Goal: Download file/media: Download file/media

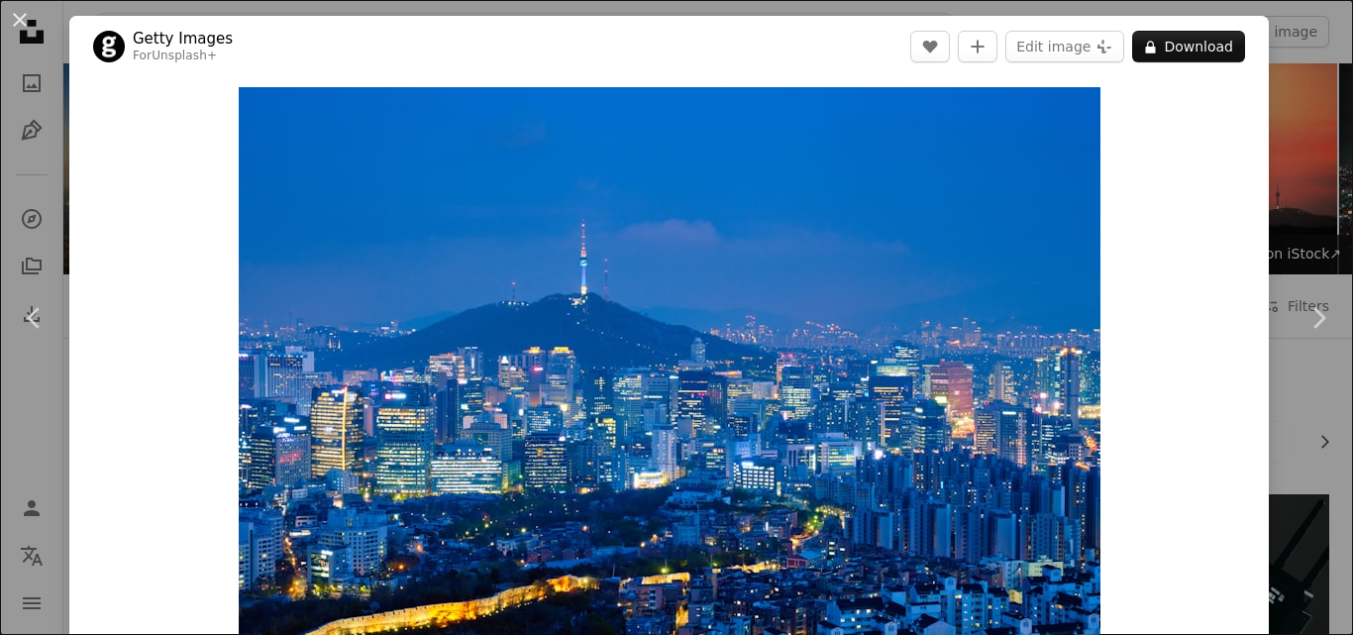
scroll to position [3217, 0]
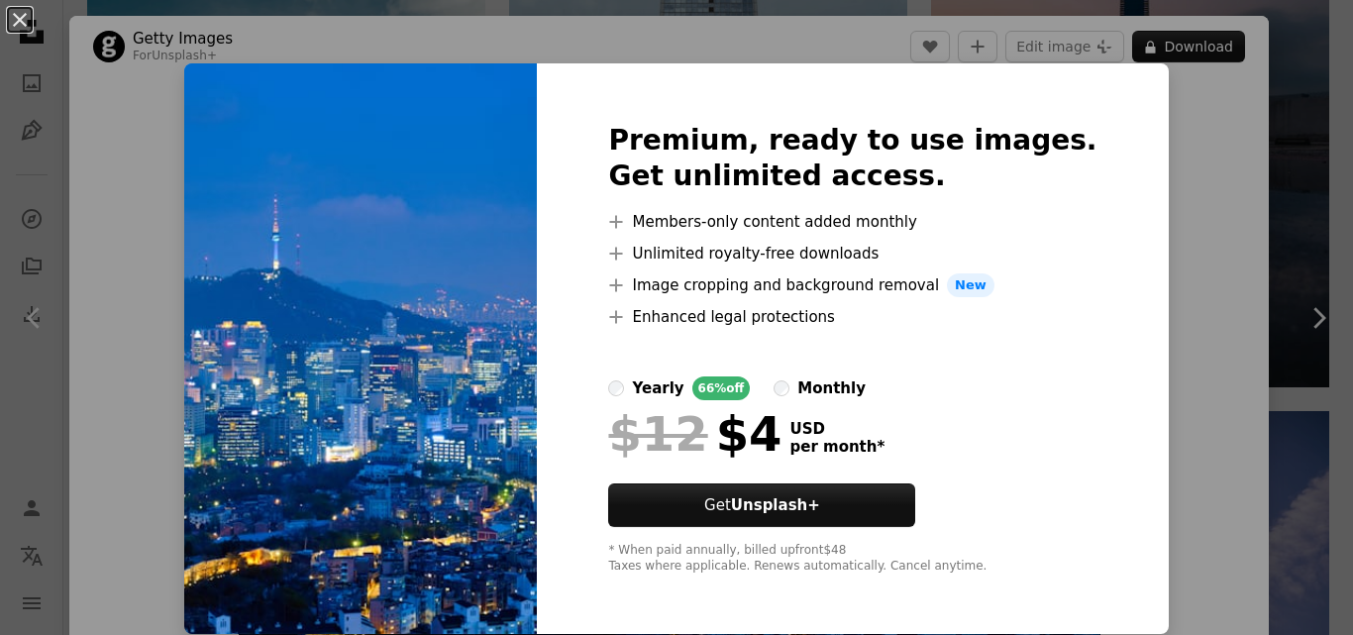
click at [789, 290] on li "A plus sign Image cropping and background removal New" at bounding box center [852, 285] width 488 height 24
click at [972, 289] on span "New" at bounding box center [971, 285] width 48 height 24
click at [623, 284] on icon at bounding box center [616, 284] width 13 height 13
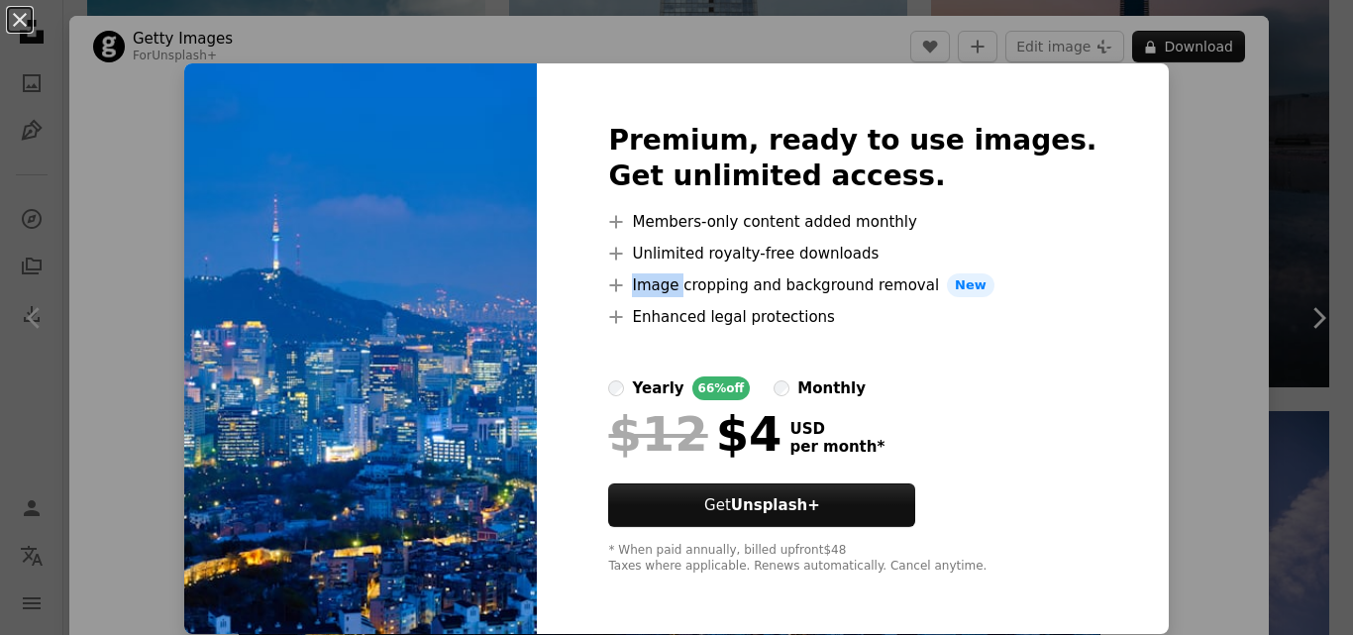
click at [623, 284] on icon at bounding box center [616, 284] width 13 height 13
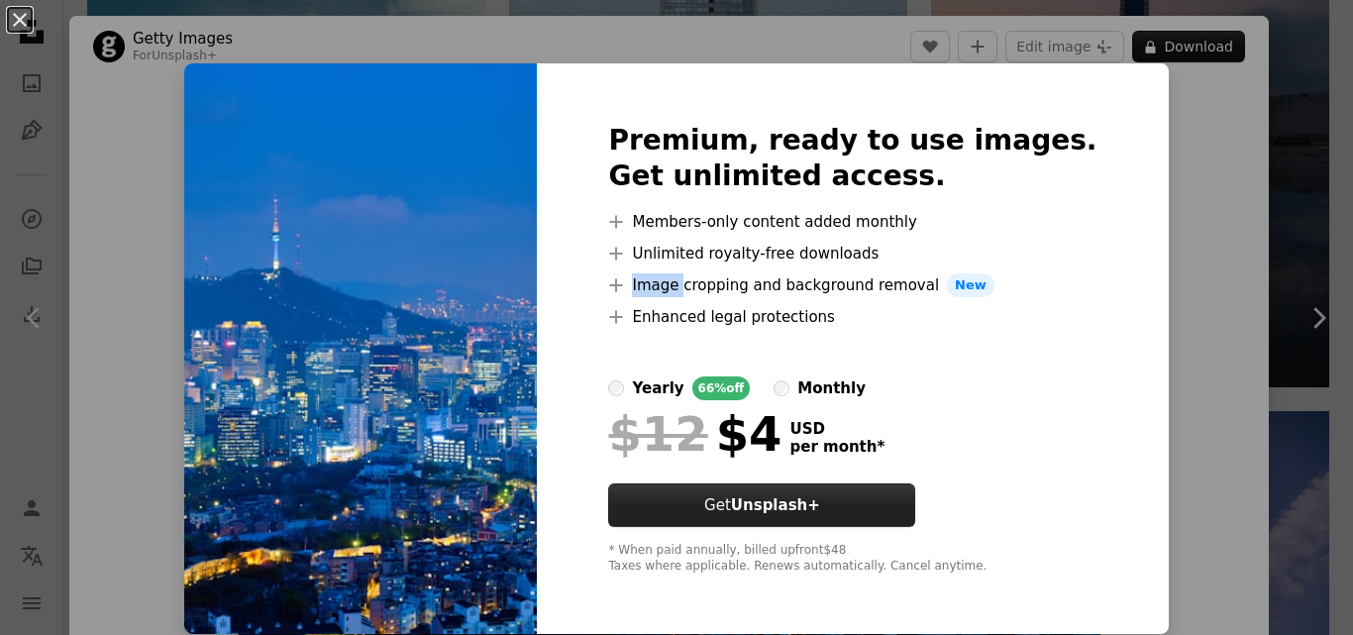
click at [753, 489] on button "Get Unsplash+" at bounding box center [761, 506] width 307 height 44
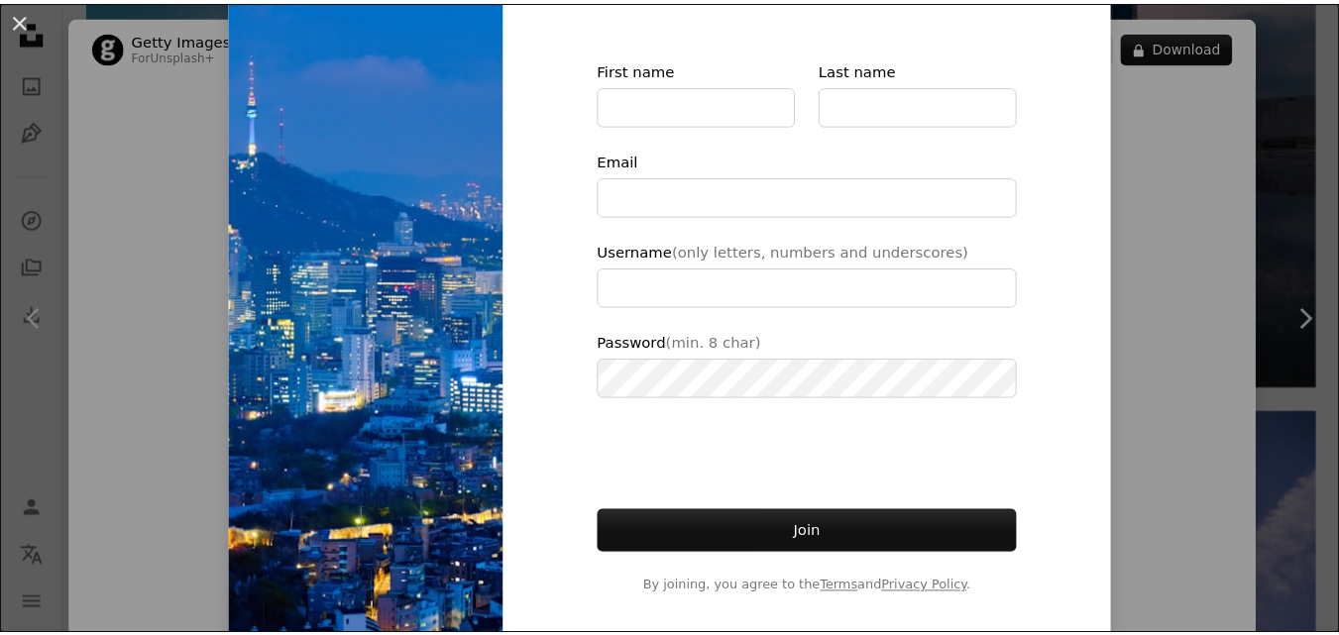
scroll to position [185, 0]
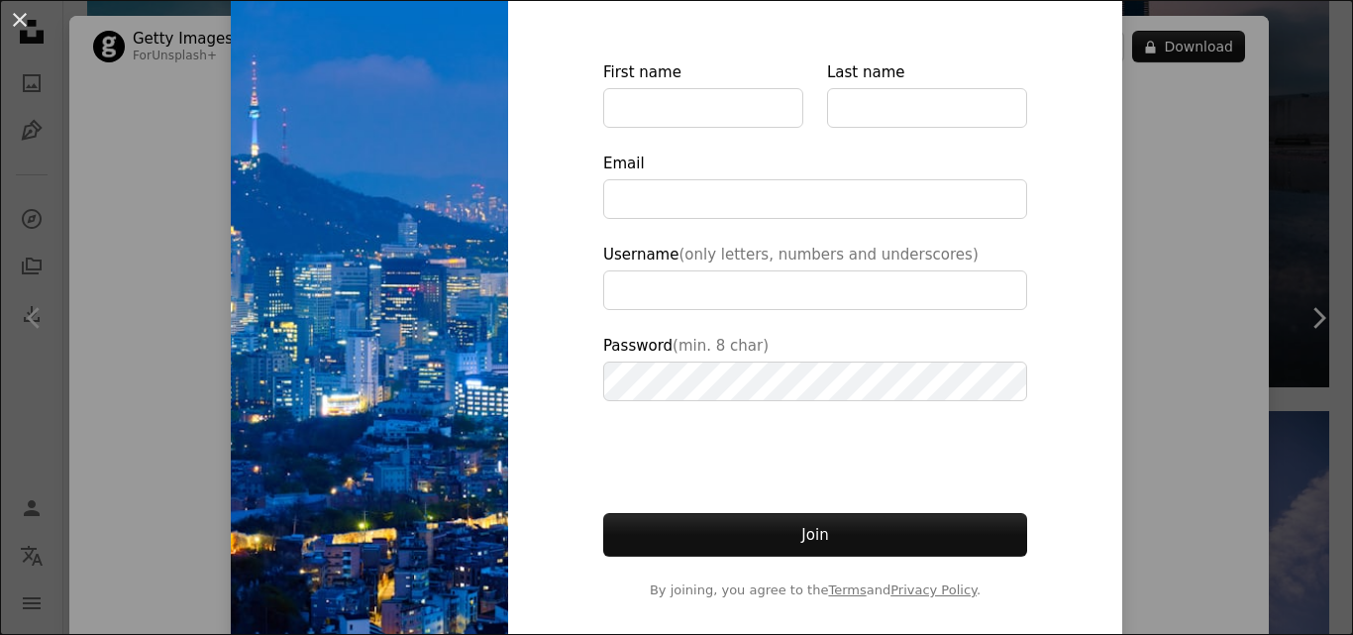
click at [1116, 269] on div "An X shape Join Unsplash Already have an account? Login First name Last name Em…" at bounding box center [676, 317] width 1353 height 635
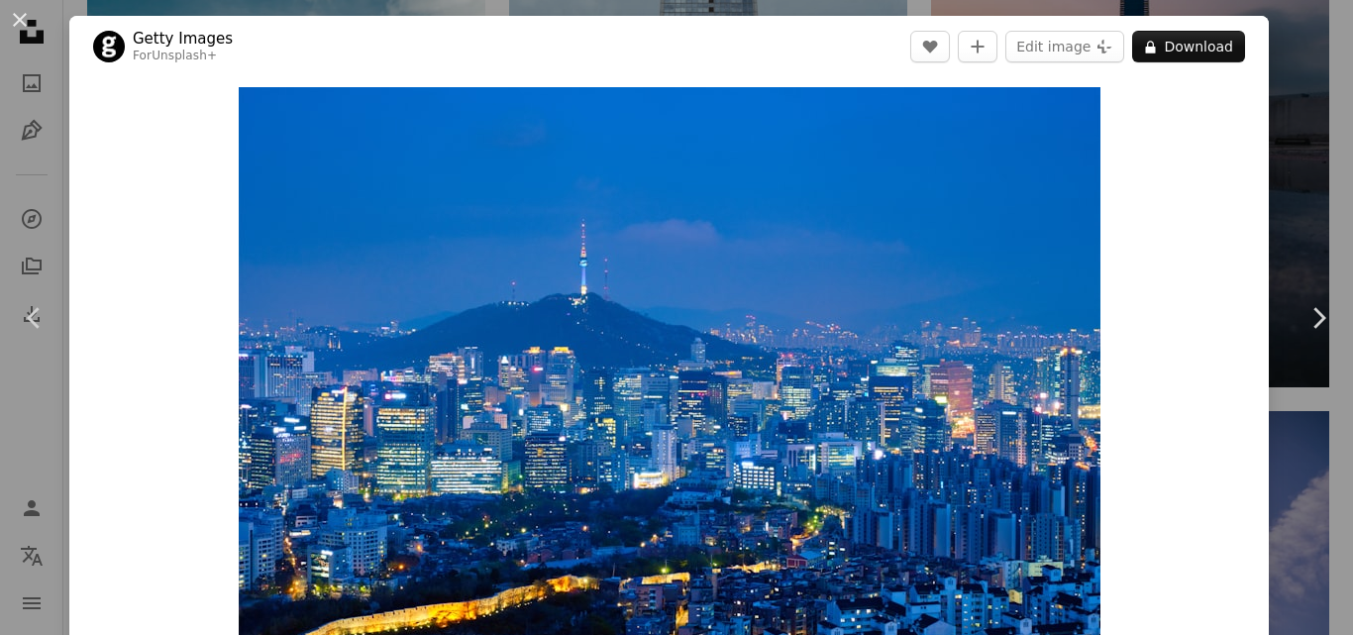
click at [1116, 269] on div "Zoom in" at bounding box center [669, 374] width 1200 height 594
click at [1267, 243] on div "An X shape Chevron left Chevron right Getty Images For Unsplash+ A heart A plus…" at bounding box center [676, 317] width 1353 height 635
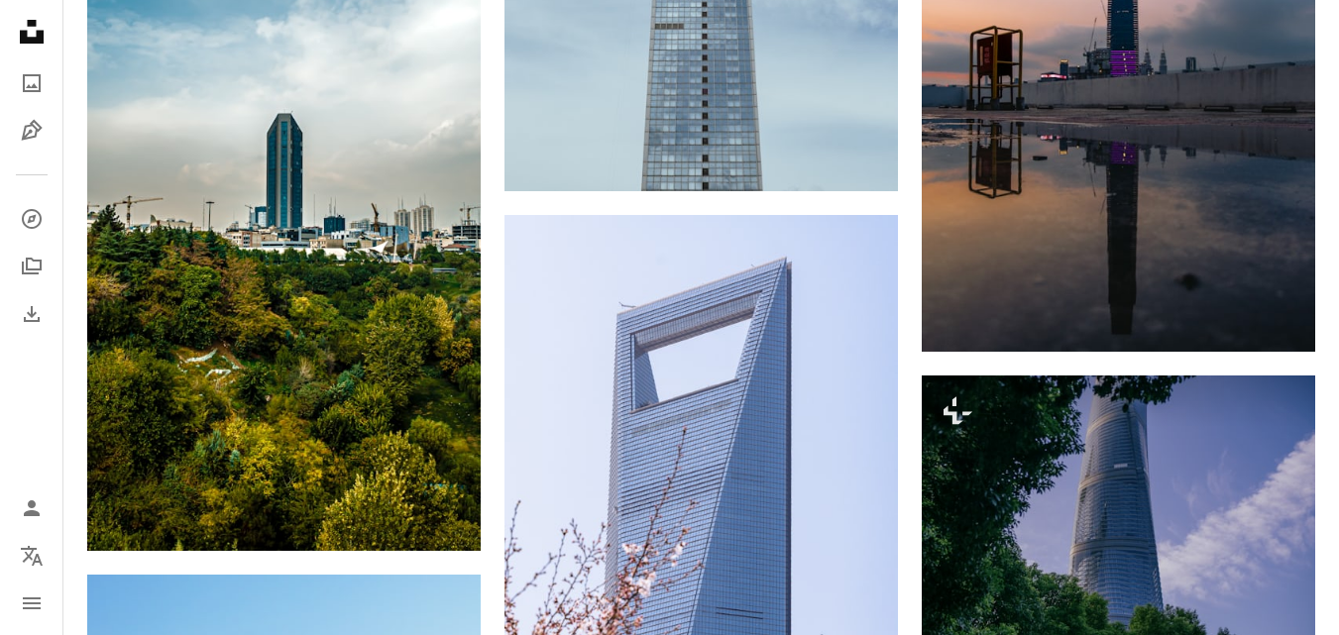
drag, startPoint x: 1267, startPoint y: 243, endPoint x: 910, endPoint y: 448, distance: 412.3
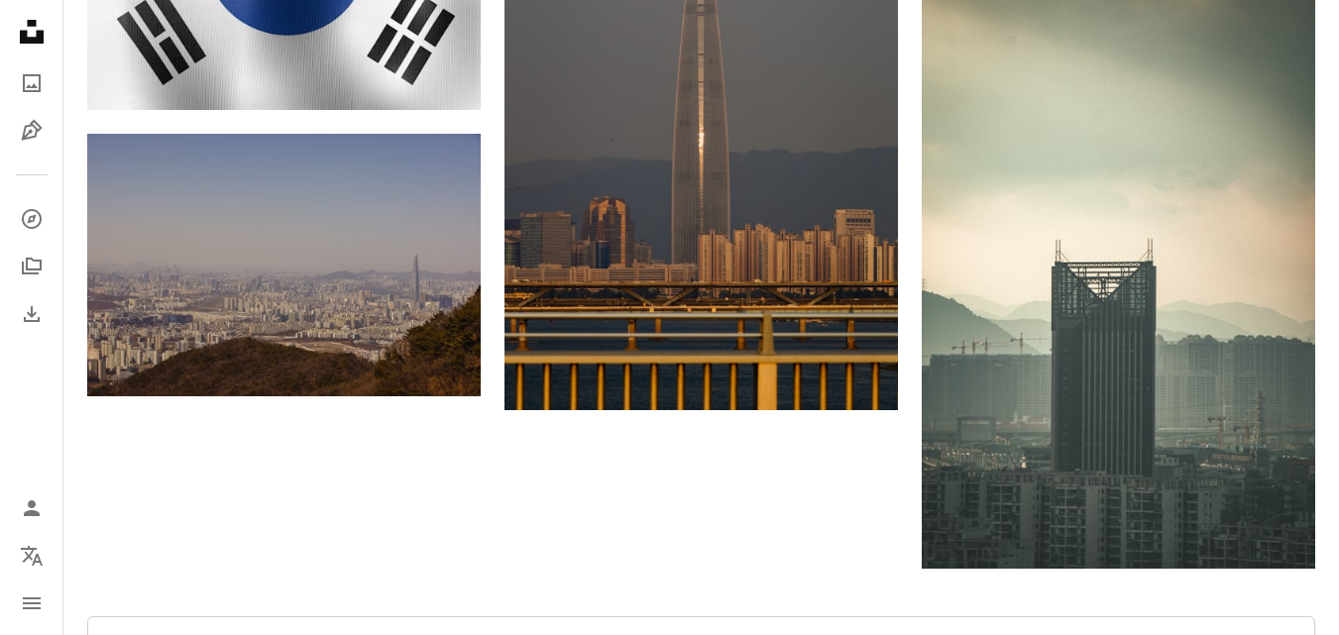
scroll to position [6705, 0]
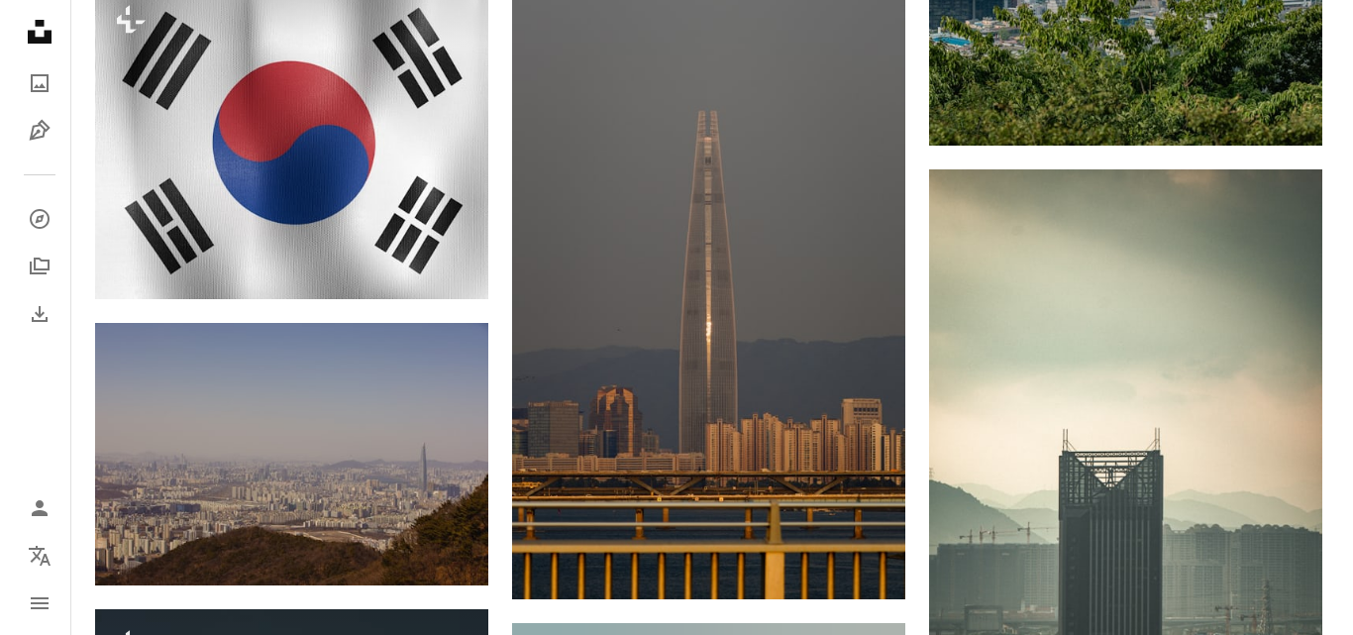
scroll to position [6507, 0]
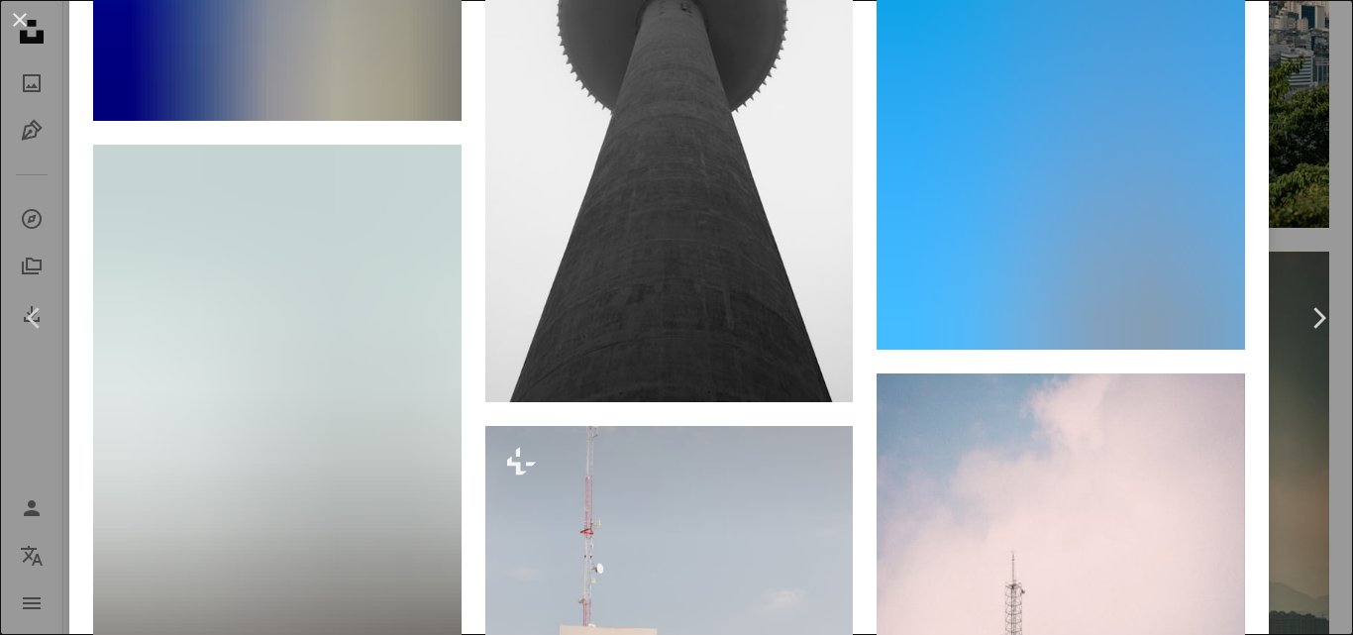
scroll to position [4103, 0]
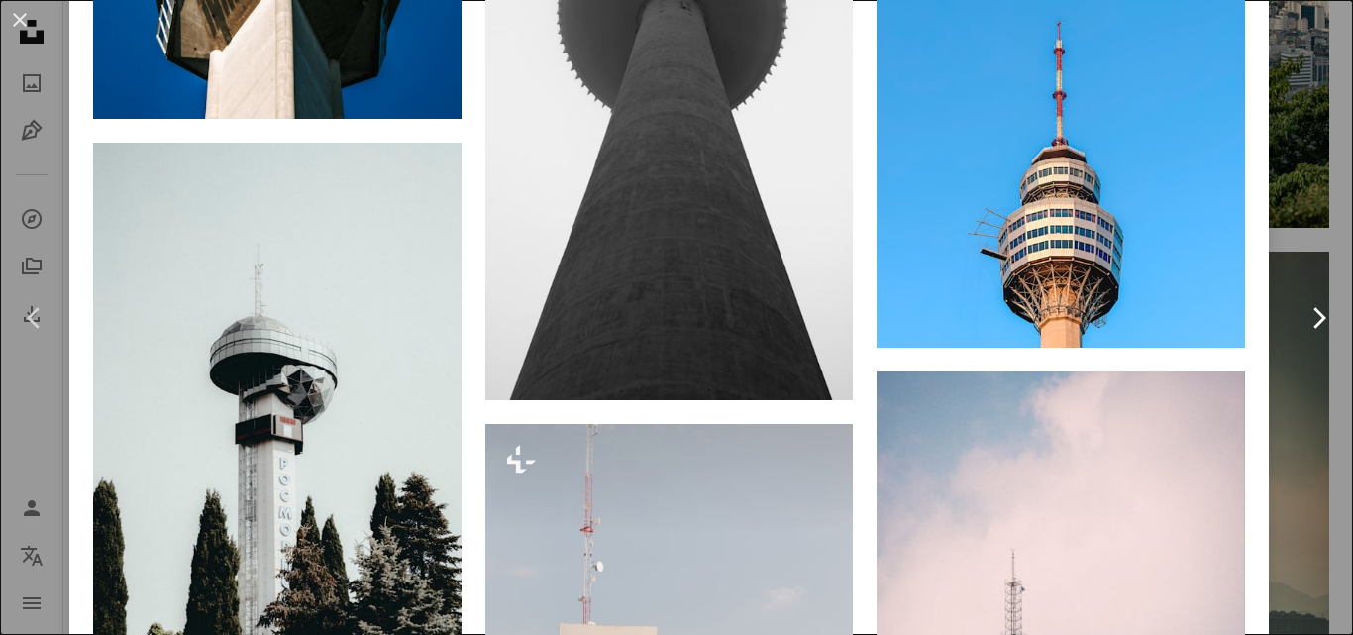
click at [1310, 224] on link "Chevron right" at bounding box center [1318, 318] width 69 height 190
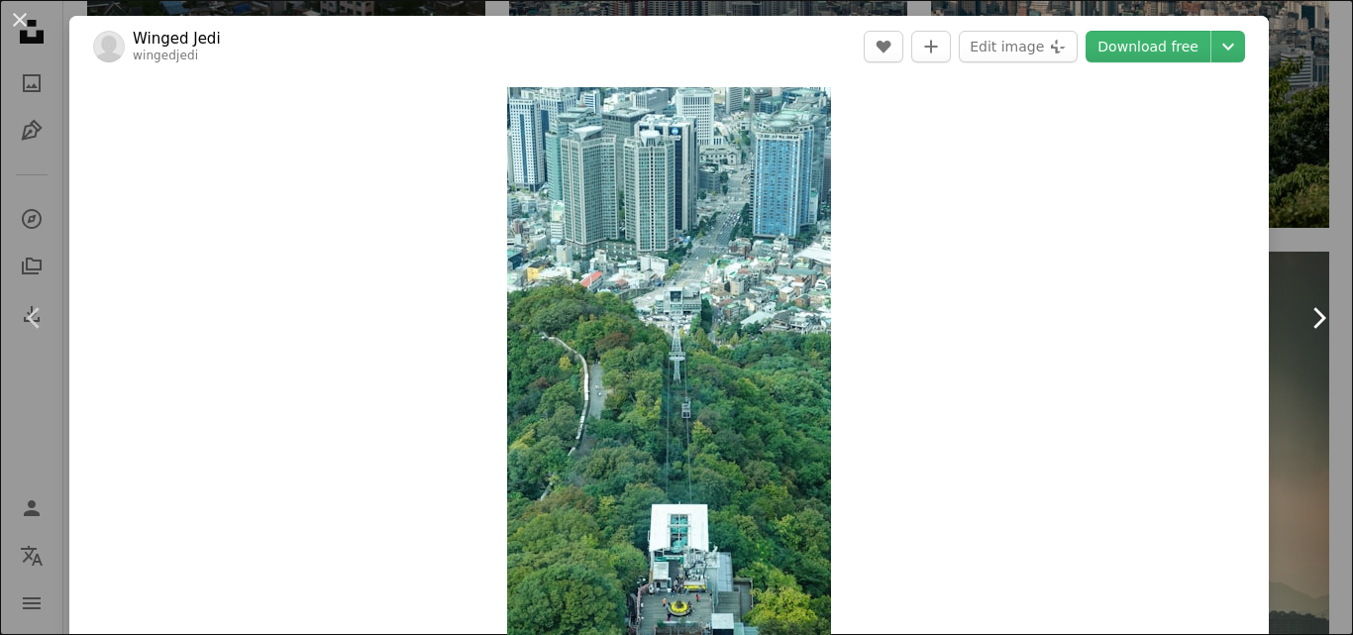
click at [1310, 224] on link "Chevron right" at bounding box center [1318, 318] width 69 height 190
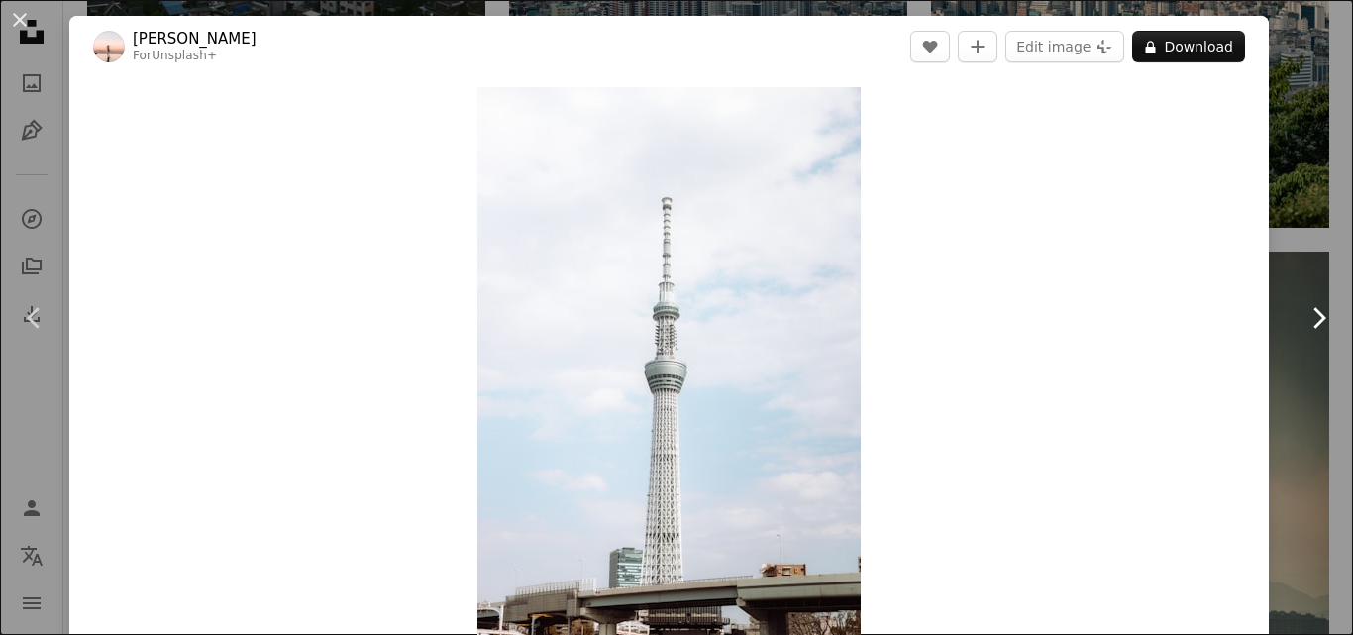
click at [1289, 224] on link "Chevron right" at bounding box center [1318, 318] width 69 height 190
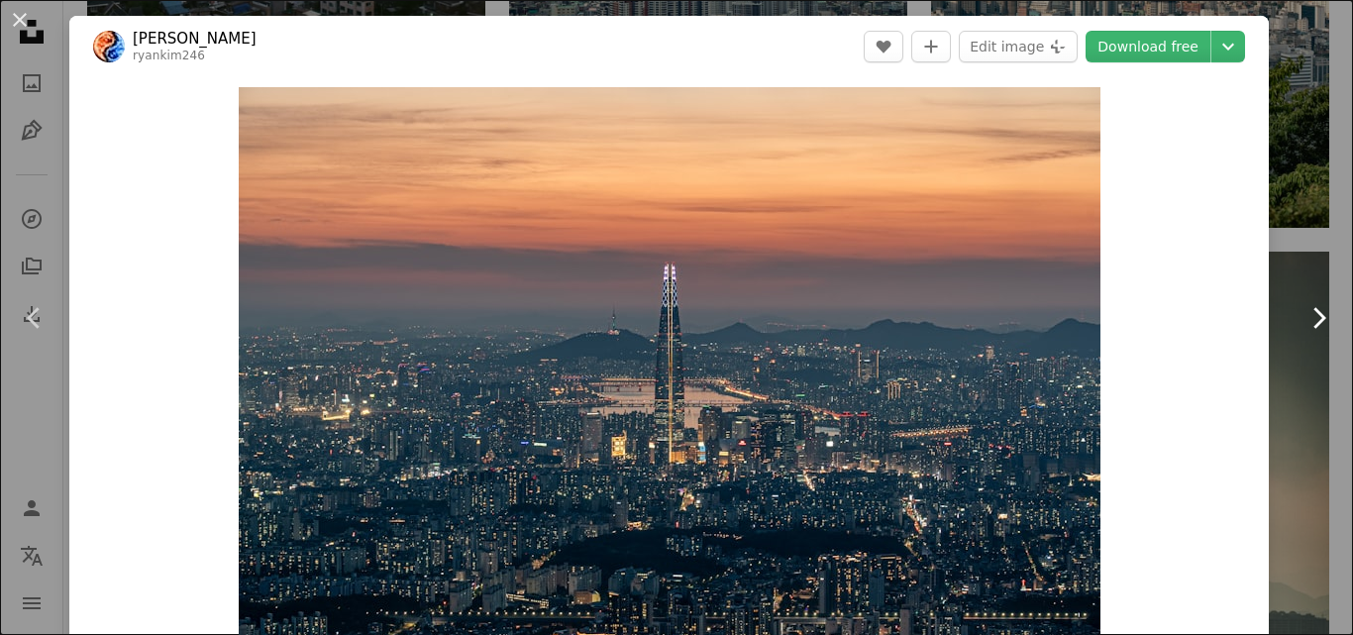
click at [1289, 224] on link "Chevron right" at bounding box center [1318, 318] width 69 height 190
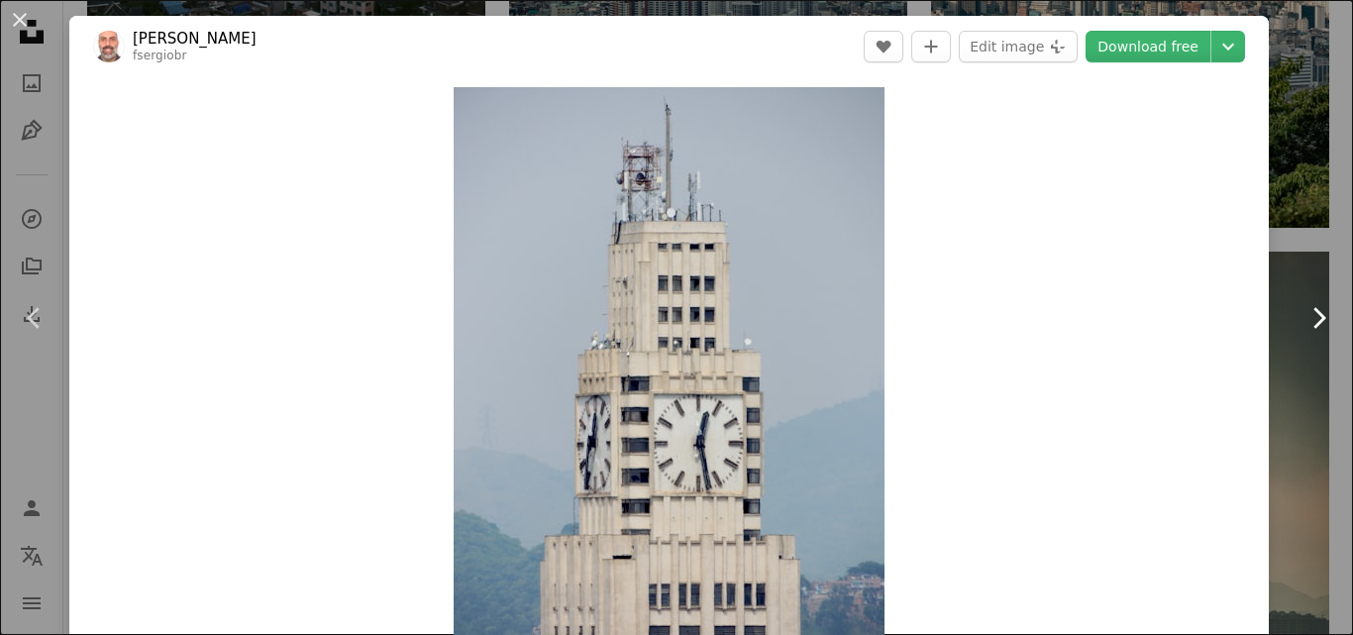
click at [1284, 267] on link "Chevron right" at bounding box center [1318, 318] width 69 height 190
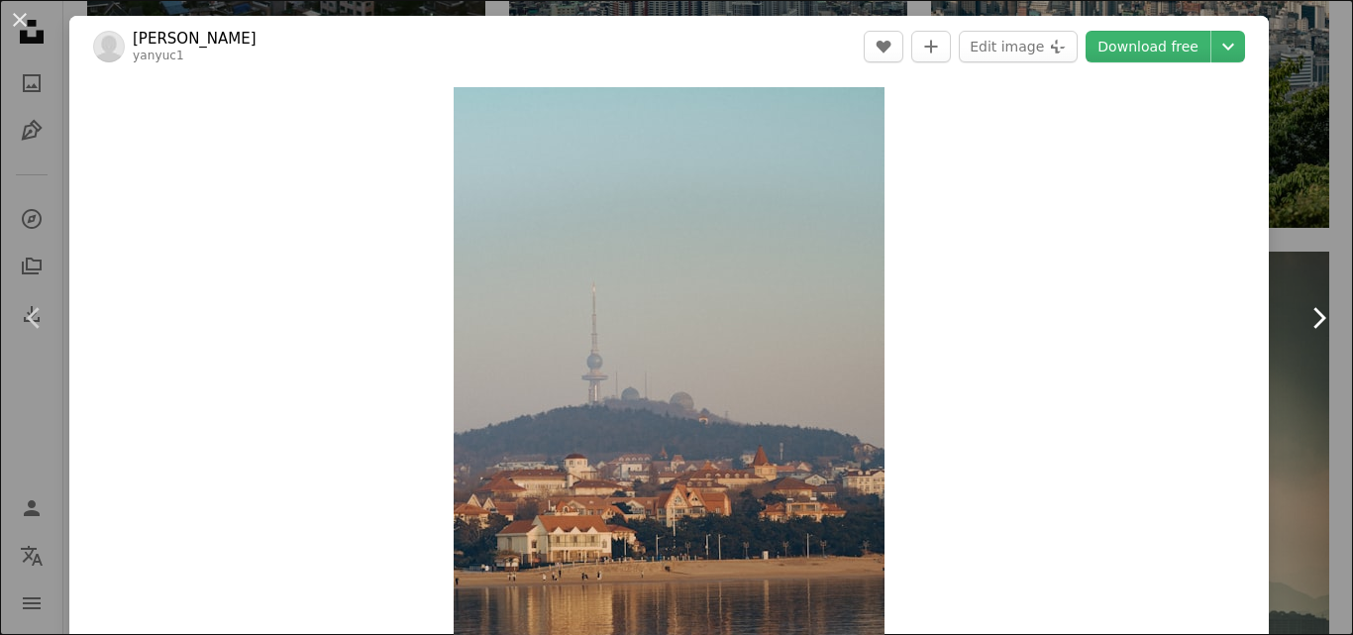
click at [1284, 267] on link "Chevron right" at bounding box center [1318, 318] width 69 height 190
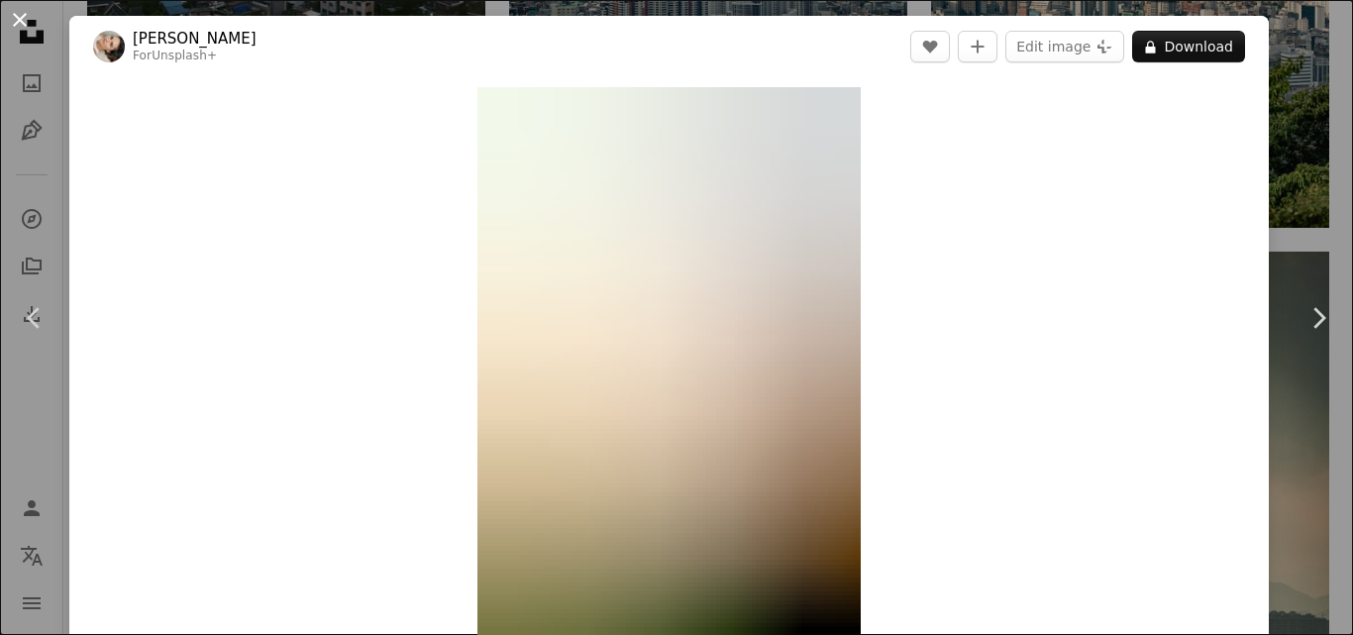
click at [25, 10] on button "An X shape" at bounding box center [20, 20] width 24 height 24
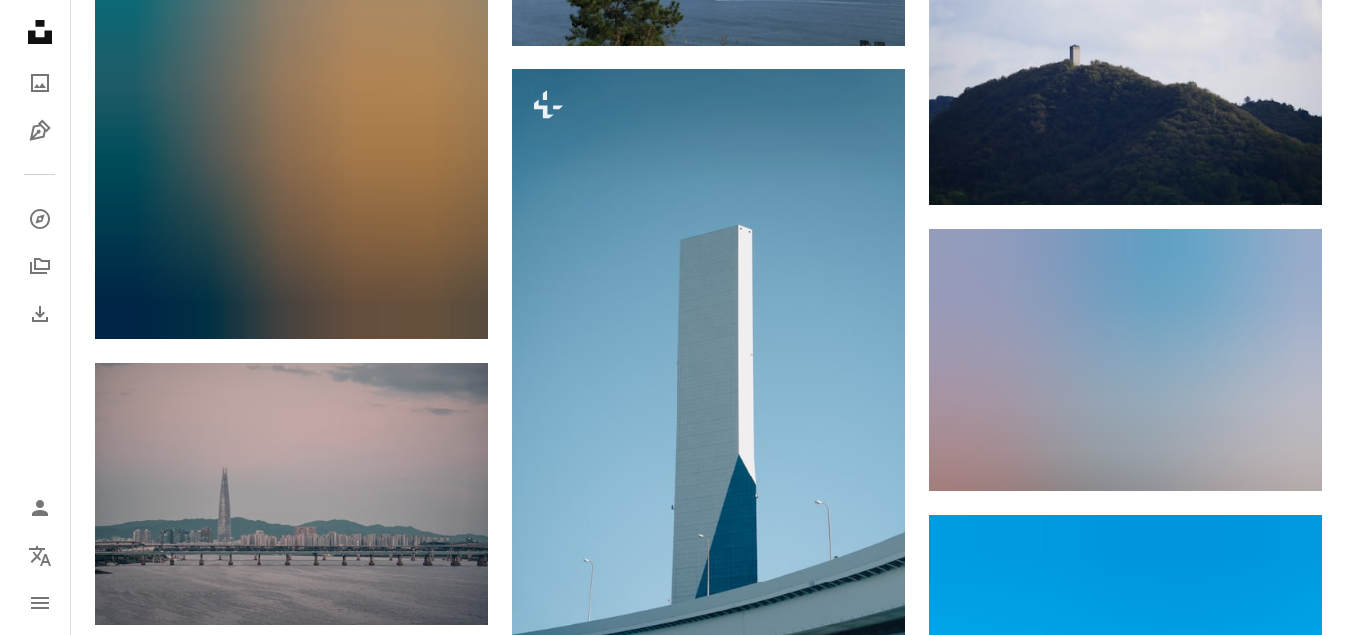
scroll to position [9057, 0]
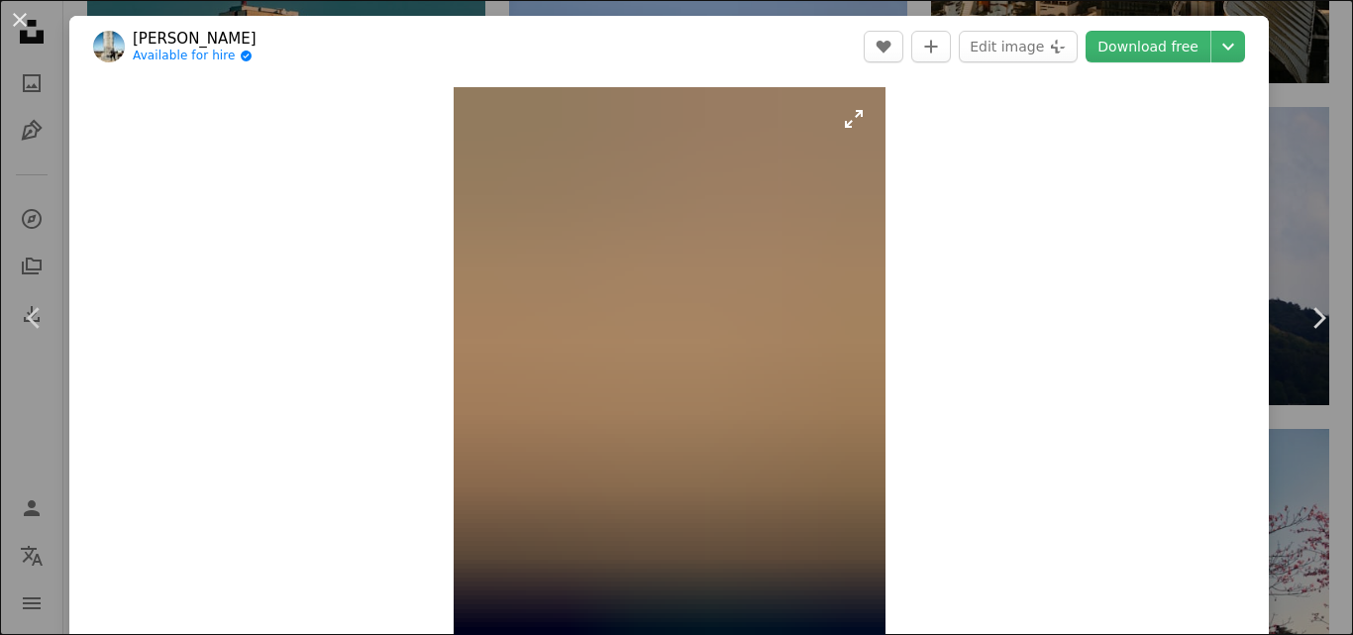
scroll to position [119, 0]
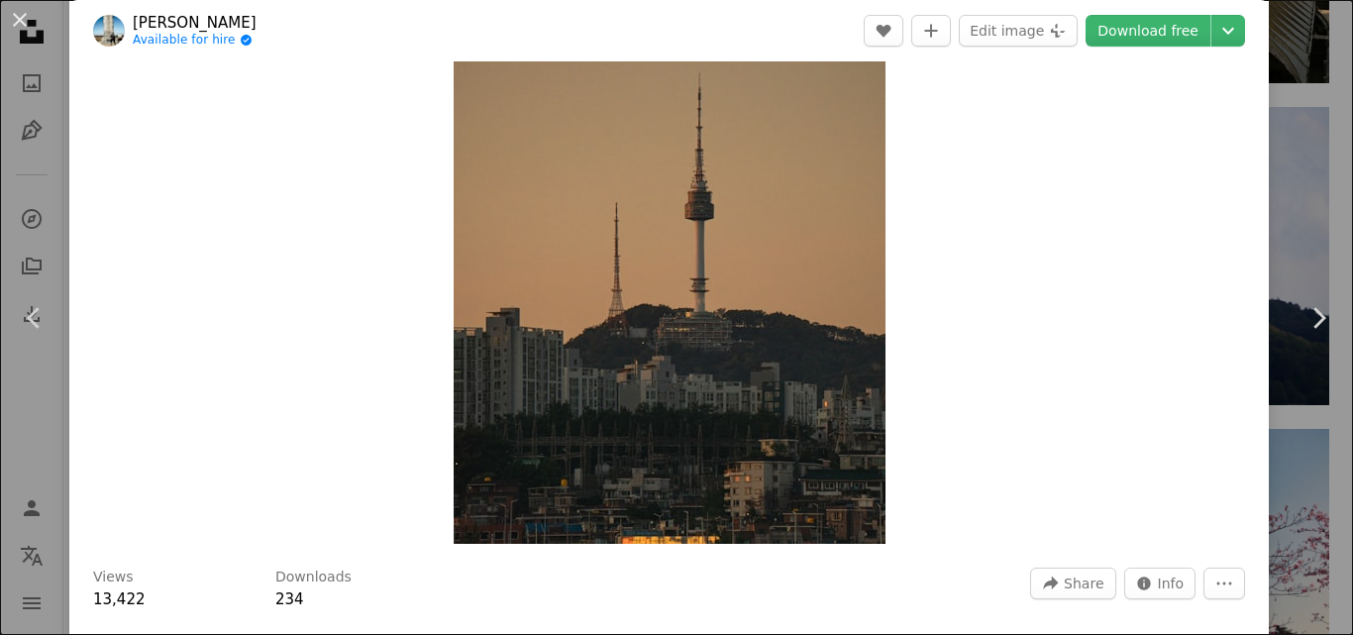
click at [623, 358] on img "Zoom in on this image" at bounding box center [670, 256] width 432 height 576
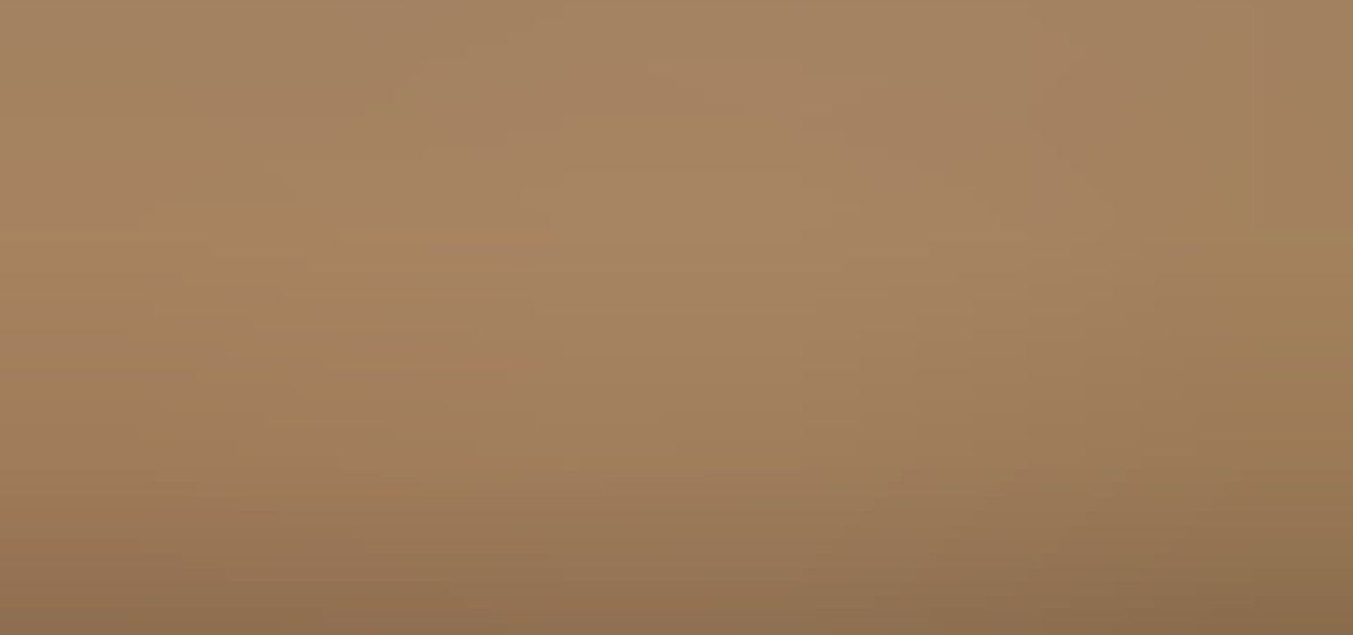
scroll to position [561, 0]
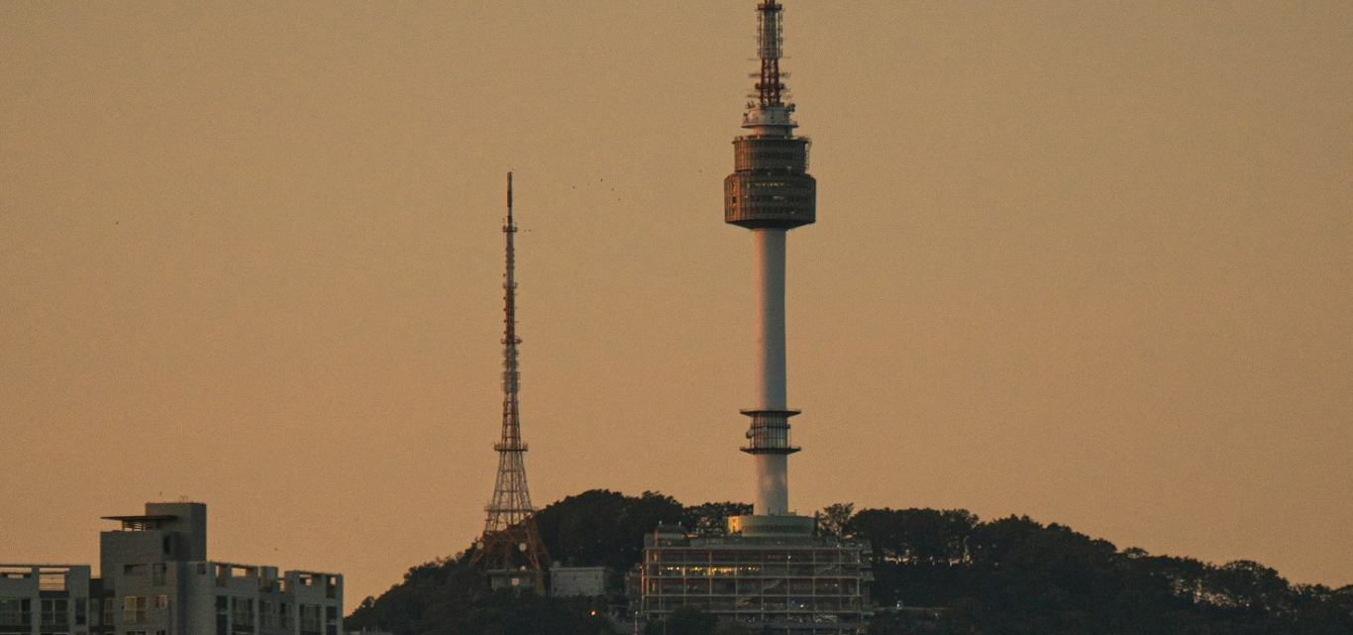
click at [623, 358] on img "Zoom out on this image" at bounding box center [676, 340] width 1355 height 1805
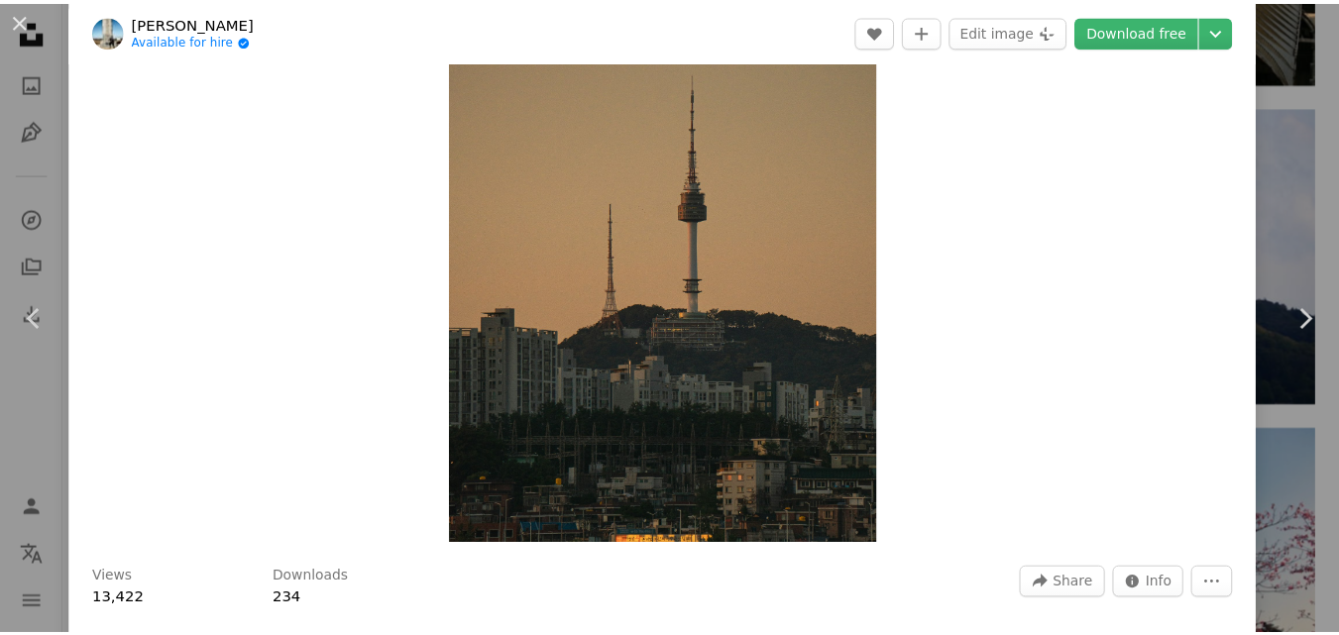
scroll to position [87, 0]
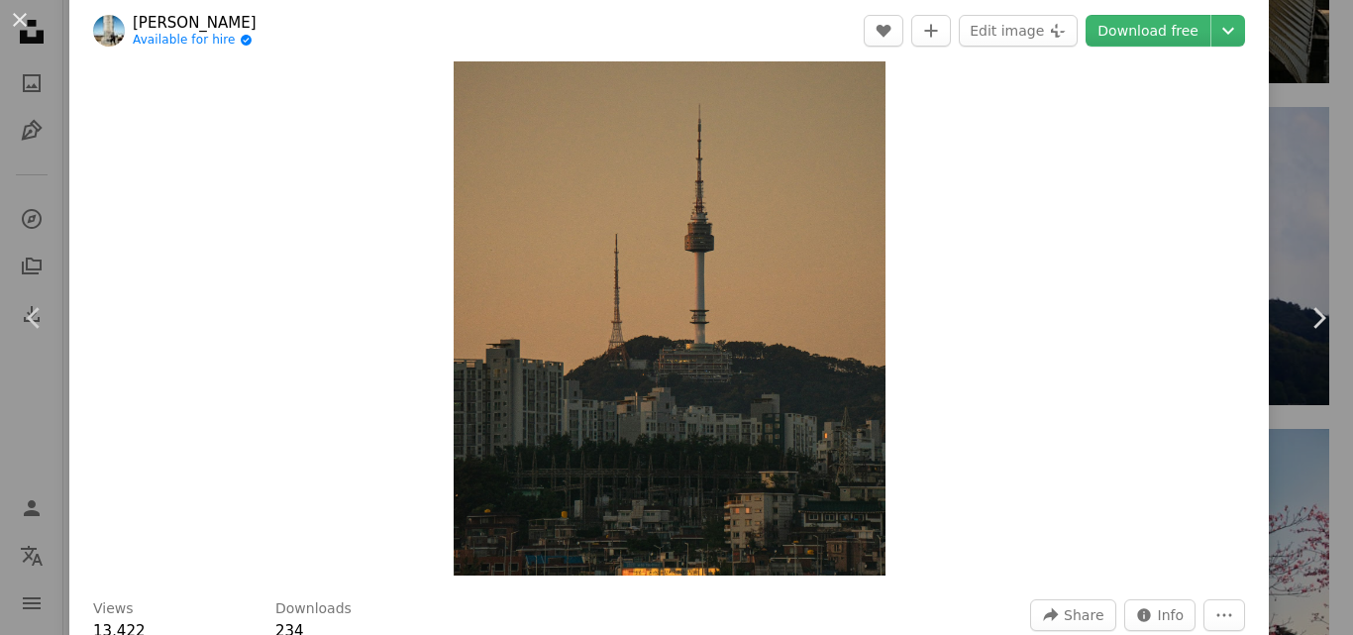
click at [1307, 134] on div "An X shape Chevron left Chevron right [PERSON_NAME] Available for hire A checkm…" at bounding box center [676, 317] width 1353 height 635
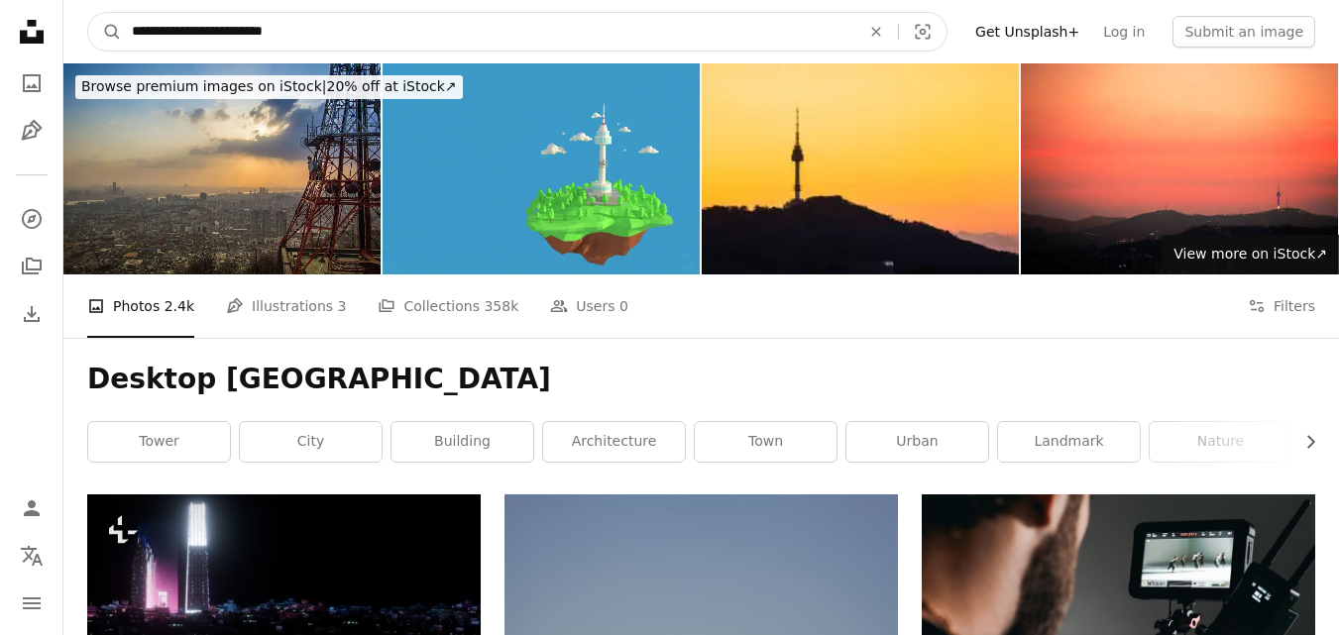
click at [326, 42] on input "**********" at bounding box center [488, 32] width 732 height 38
type input "**********"
click at [88, 13] on button "A magnifying glass" at bounding box center [105, 32] width 34 height 38
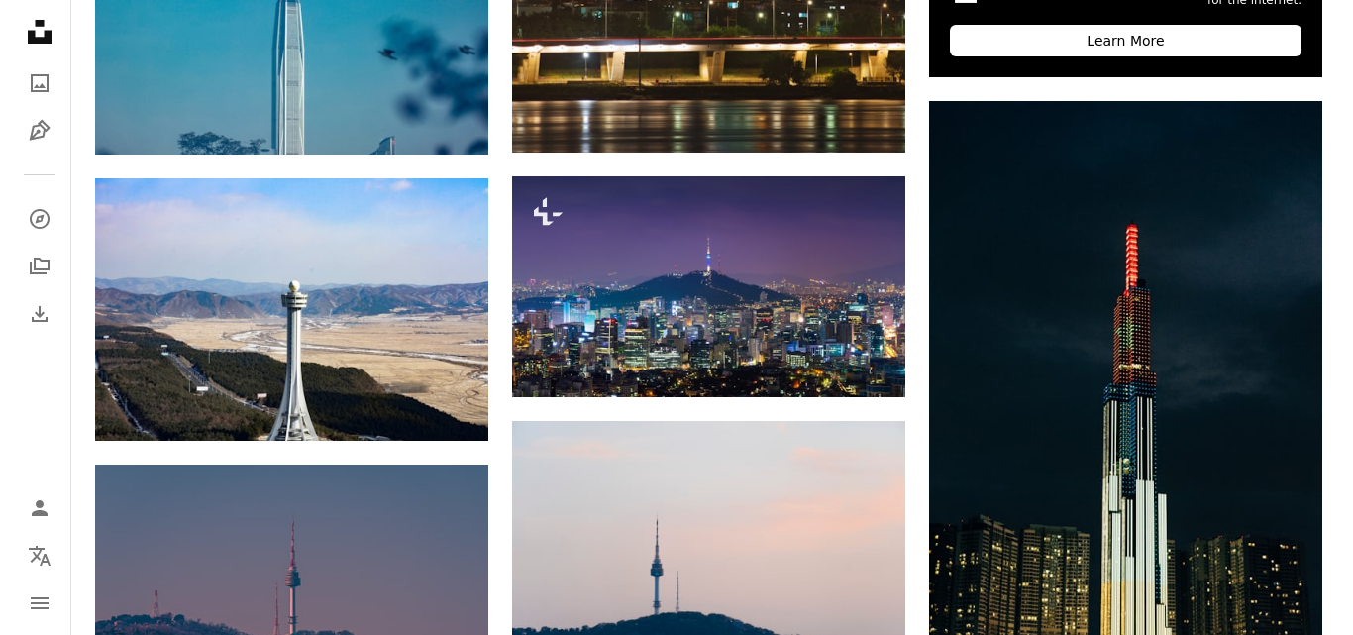
scroll to position [931, 0]
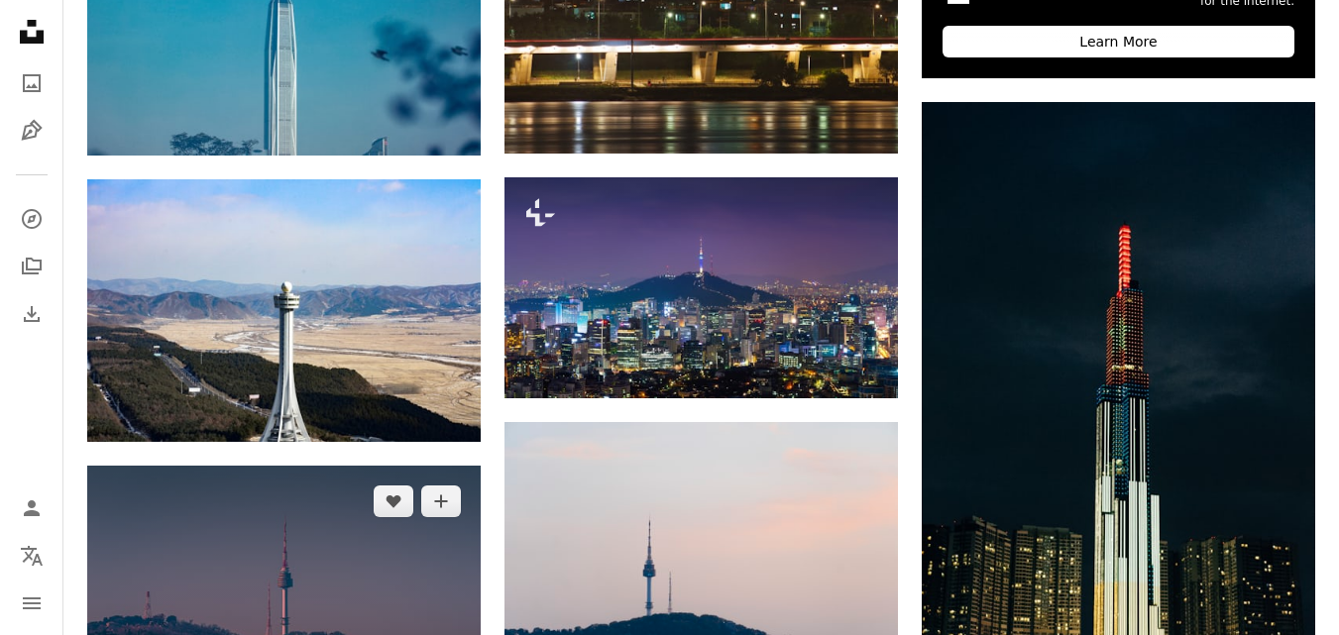
click at [326, 466] on img at bounding box center [283, 597] width 393 height 263
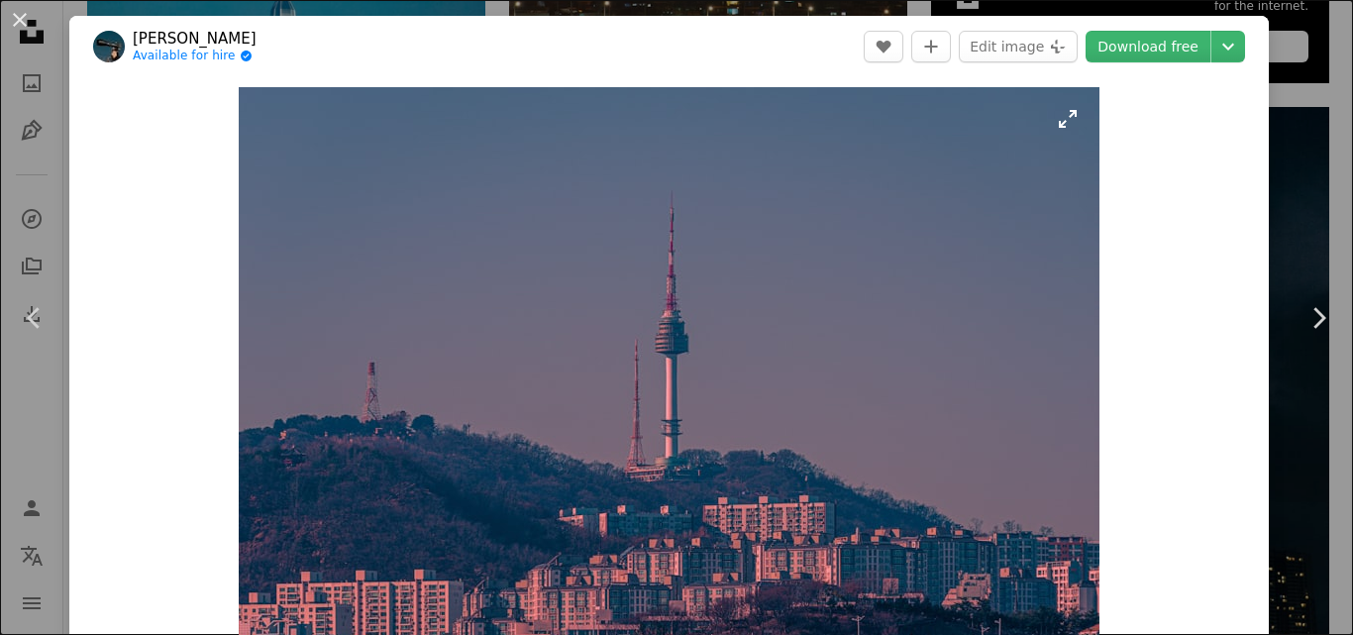
click at [661, 413] on img "Zoom in on this image" at bounding box center [669, 374] width 861 height 575
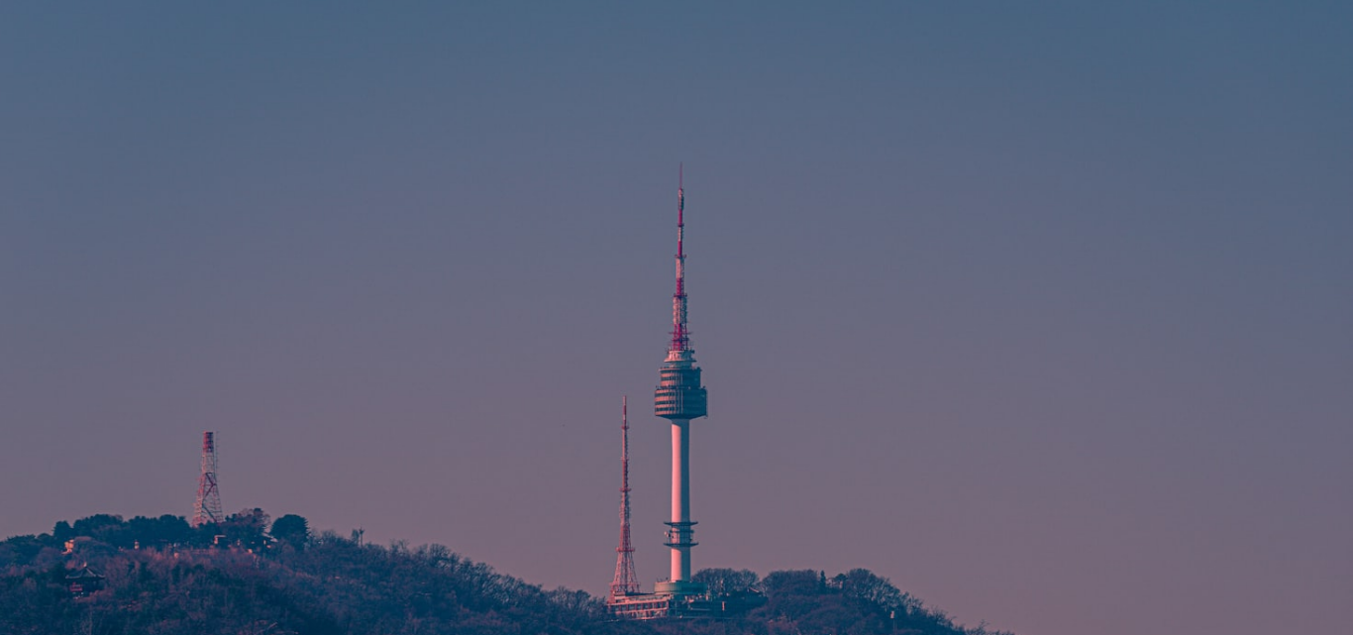
scroll to position [125, 0]
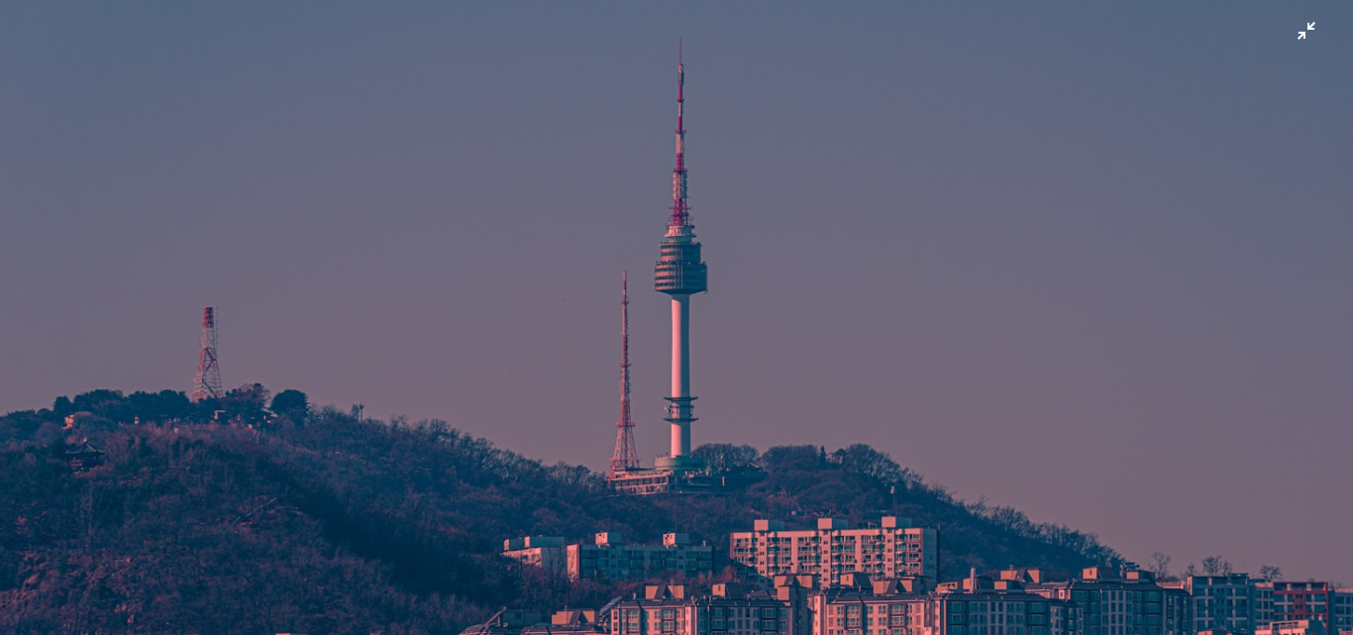
click at [729, 502] on img "Zoom out on this image" at bounding box center [676, 326] width 1355 height 905
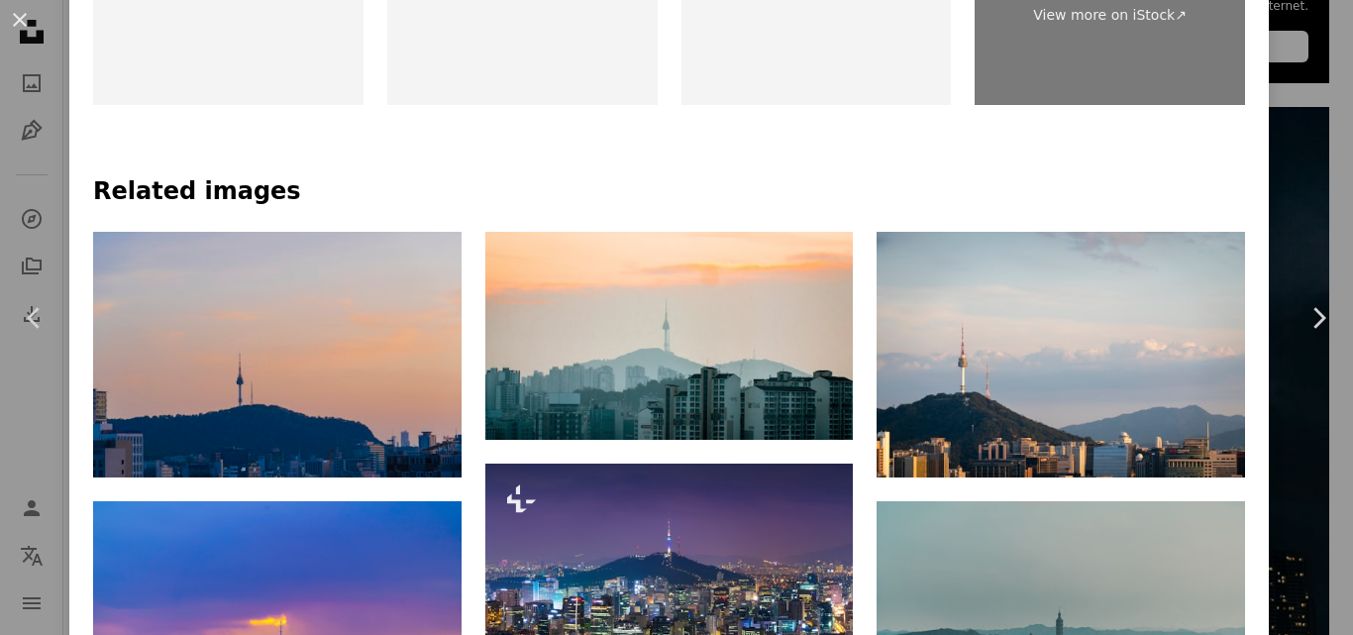
scroll to position [1057, 0]
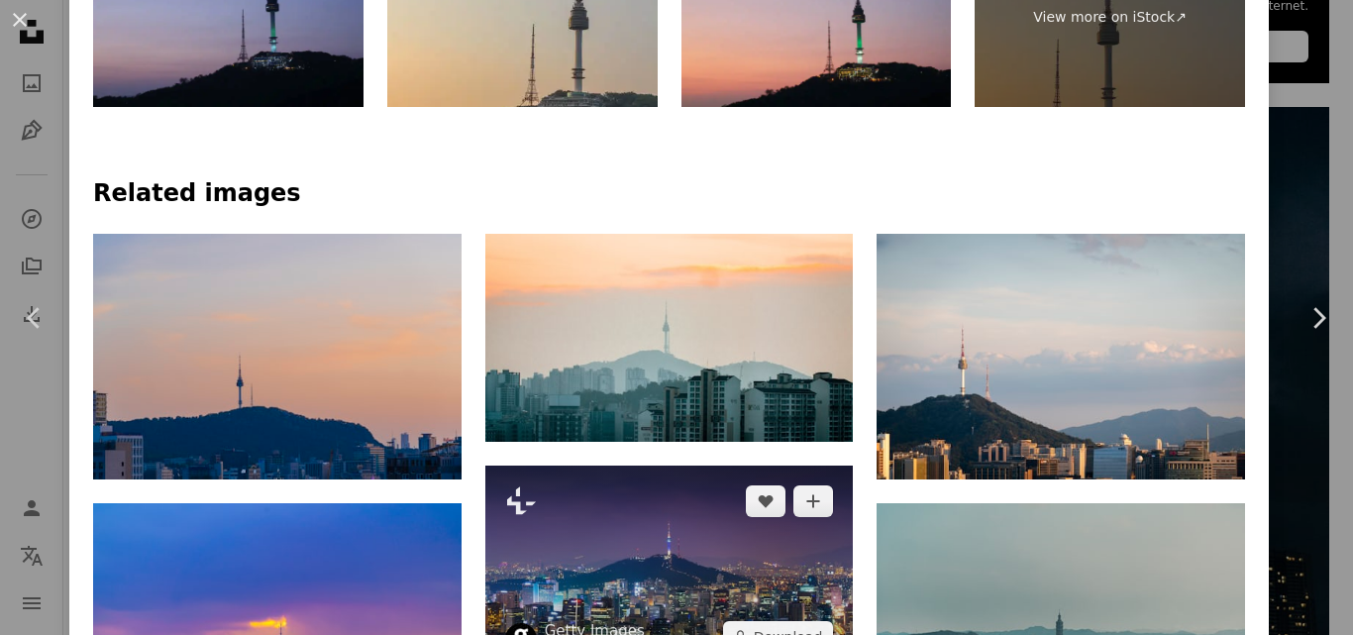
click at [652, 466] on img at bounding box center [669, 569] width 369 height 207
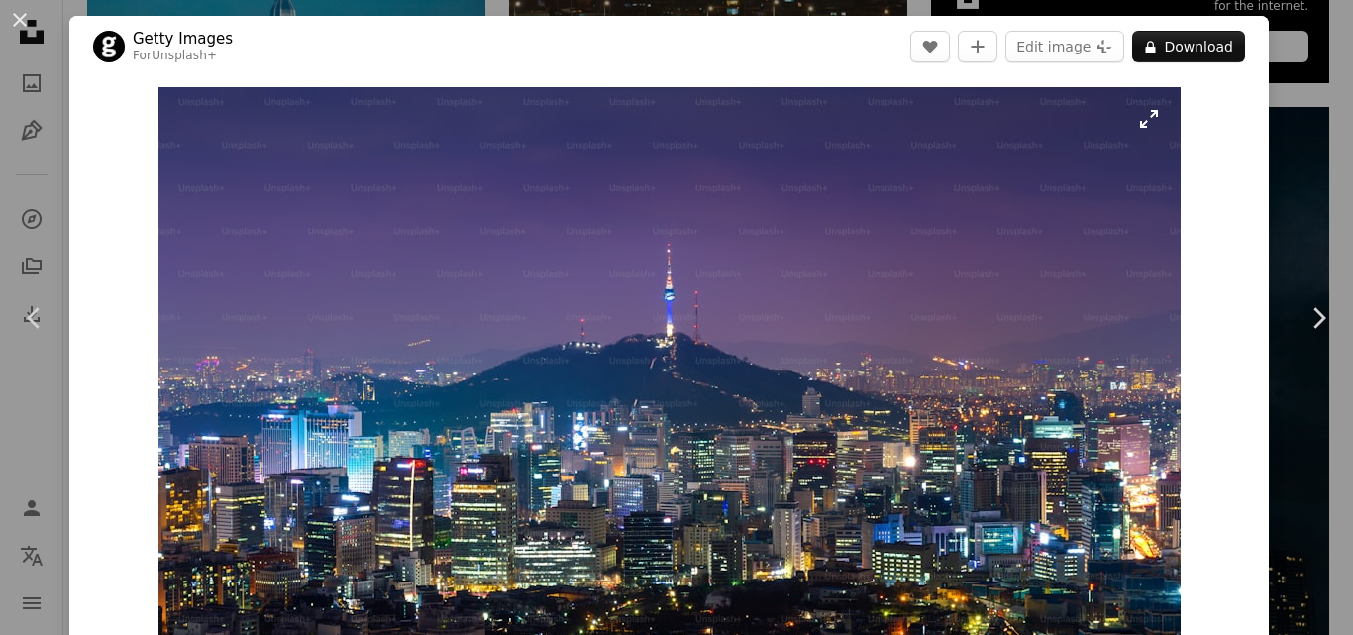
click at [652, 268] on img "Zoom in on this image" at bounding box center [670, 375] width 1022 height 576
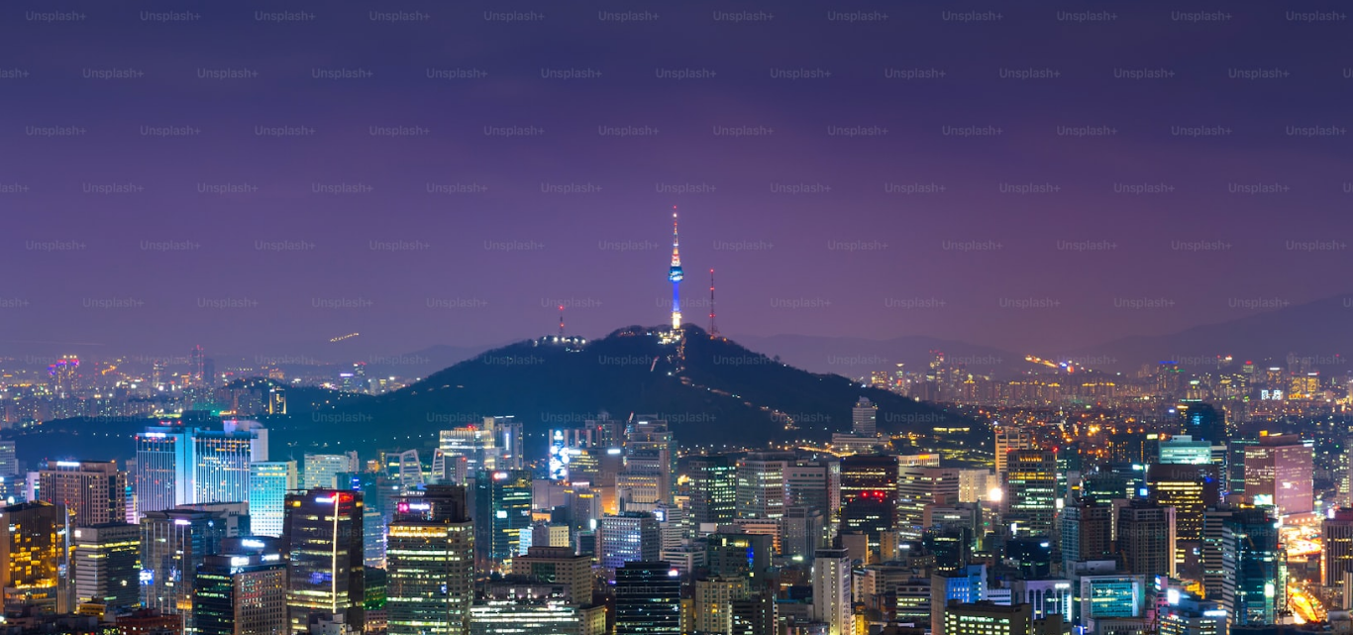
scroll to position [55, 0]
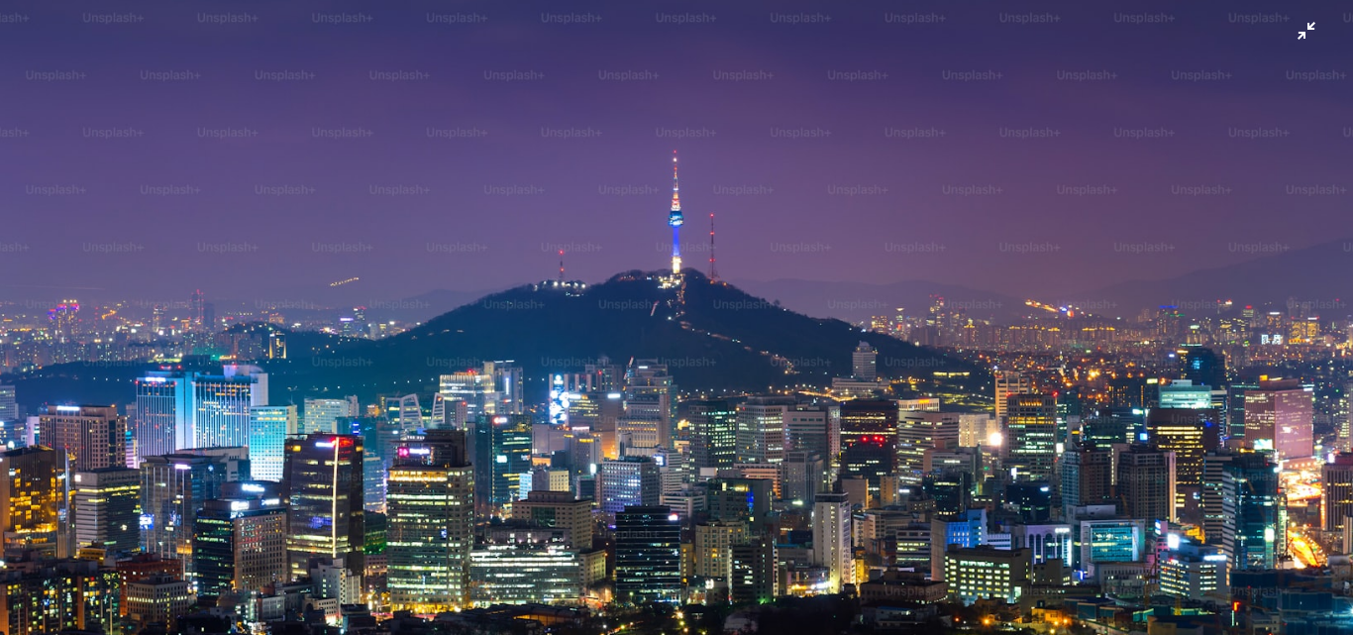
click at [652, 268] on img "Zoom out on this image" at bounding box center [676, 325] width 1355 height 763
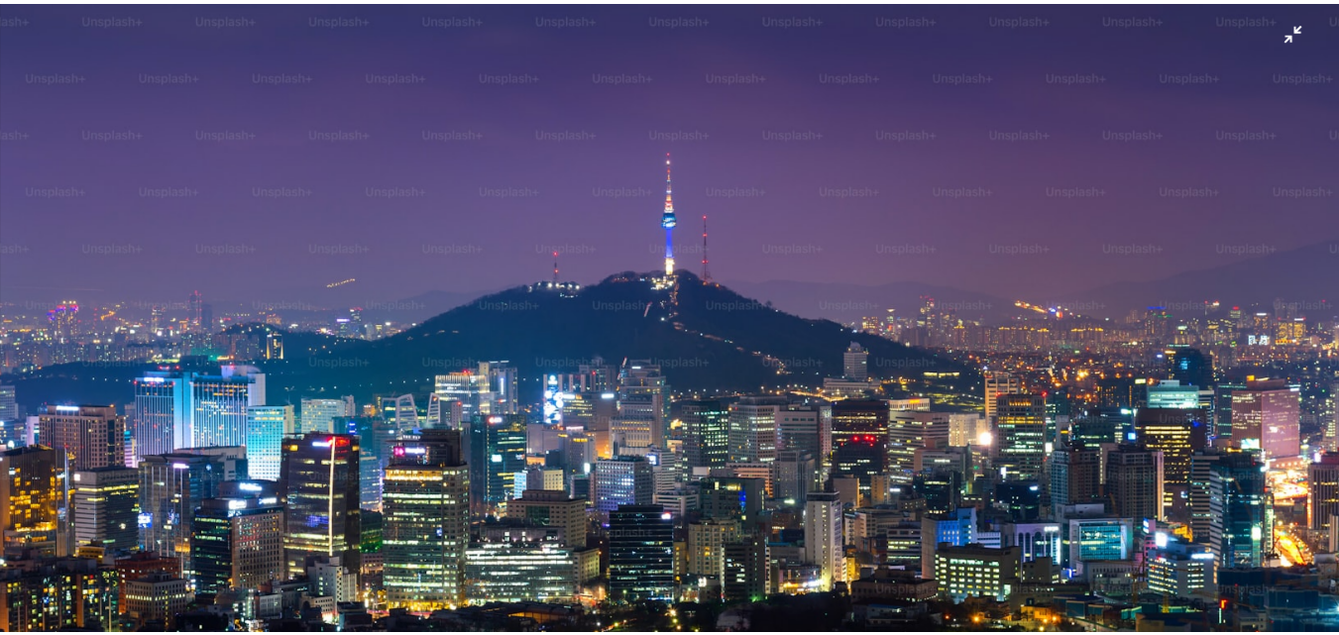
scroll to position [28, 0]
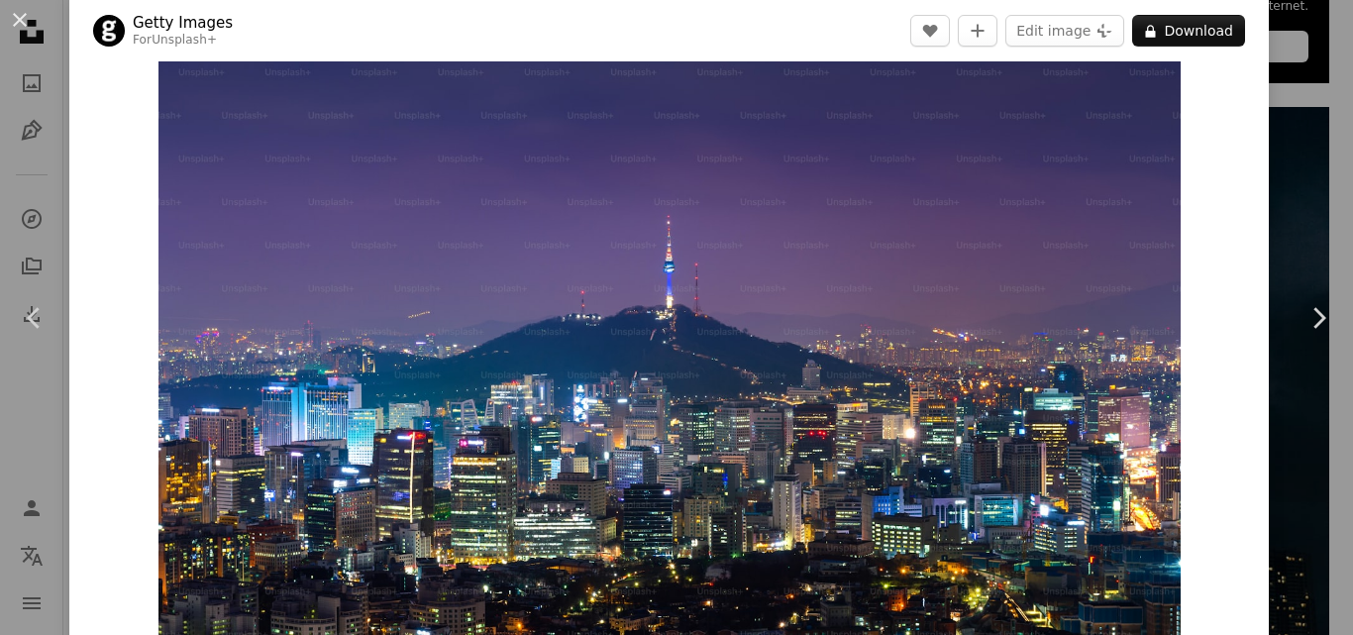
click at [1285, 202] on div "An X shape Chevron left Chevron right Getty Images For Unsplash+ A heart A plus…" at bounding box center [676, 317] width 1353 height 635
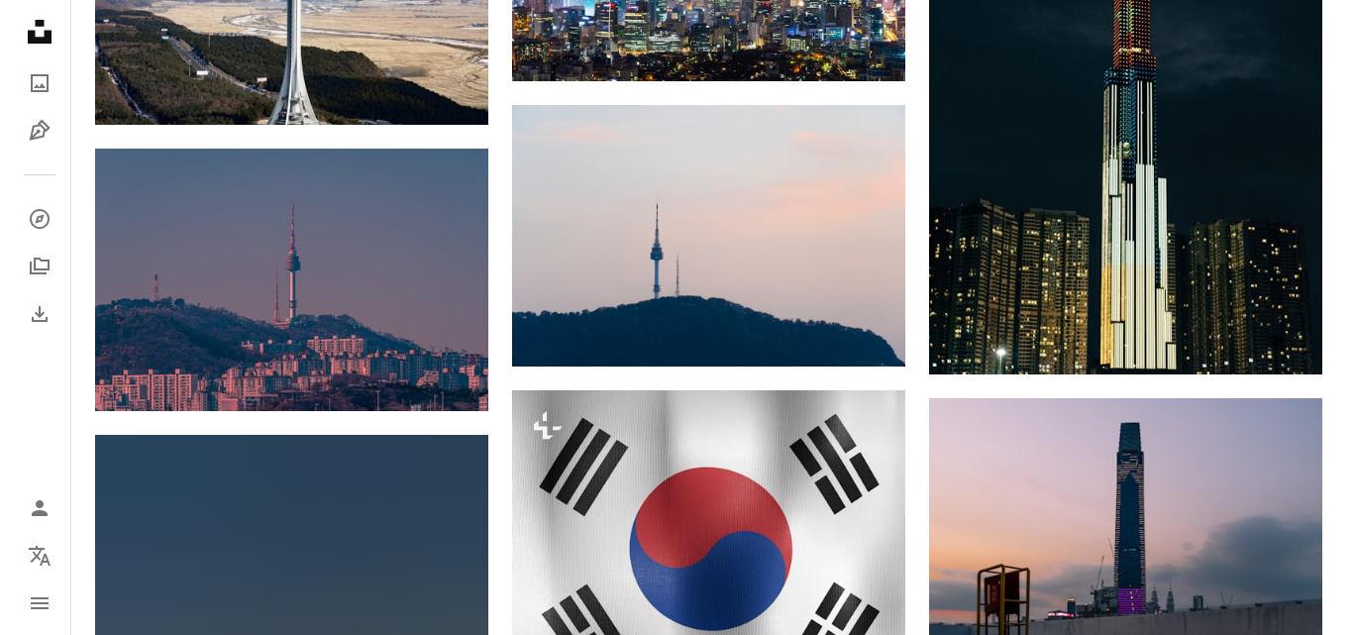
scroll to position [1275, 0]
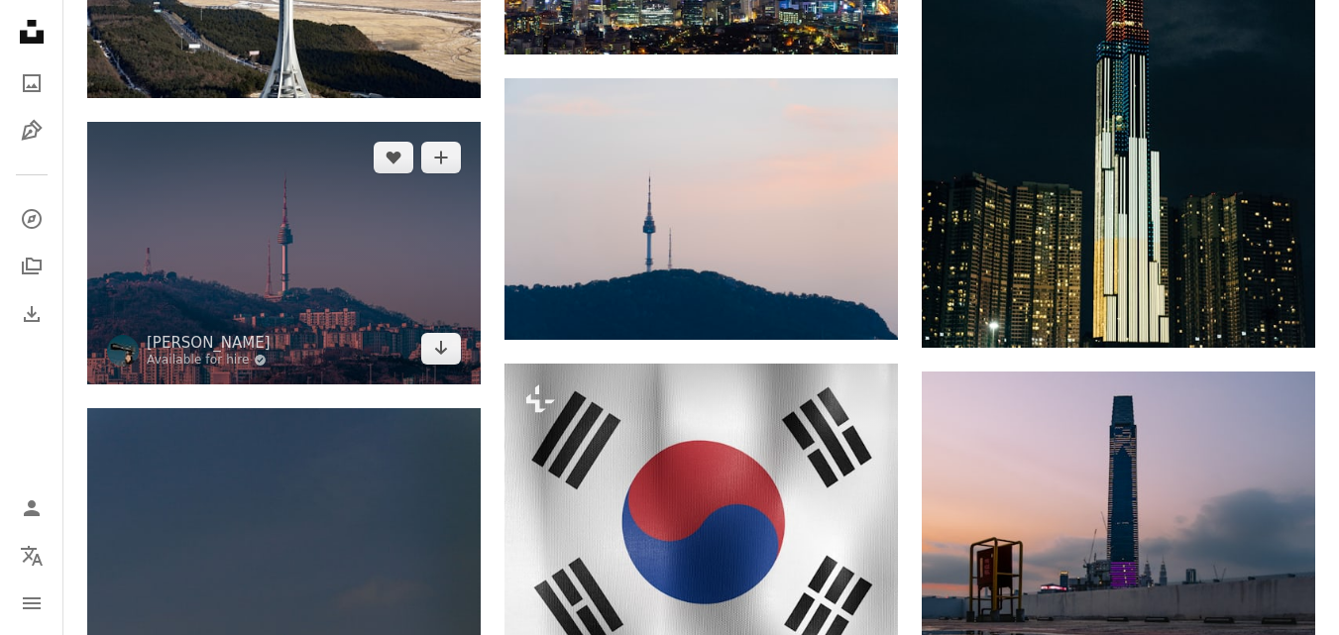
click at [331, 122] on img at bounding box center [283, 253] width 393 height 263
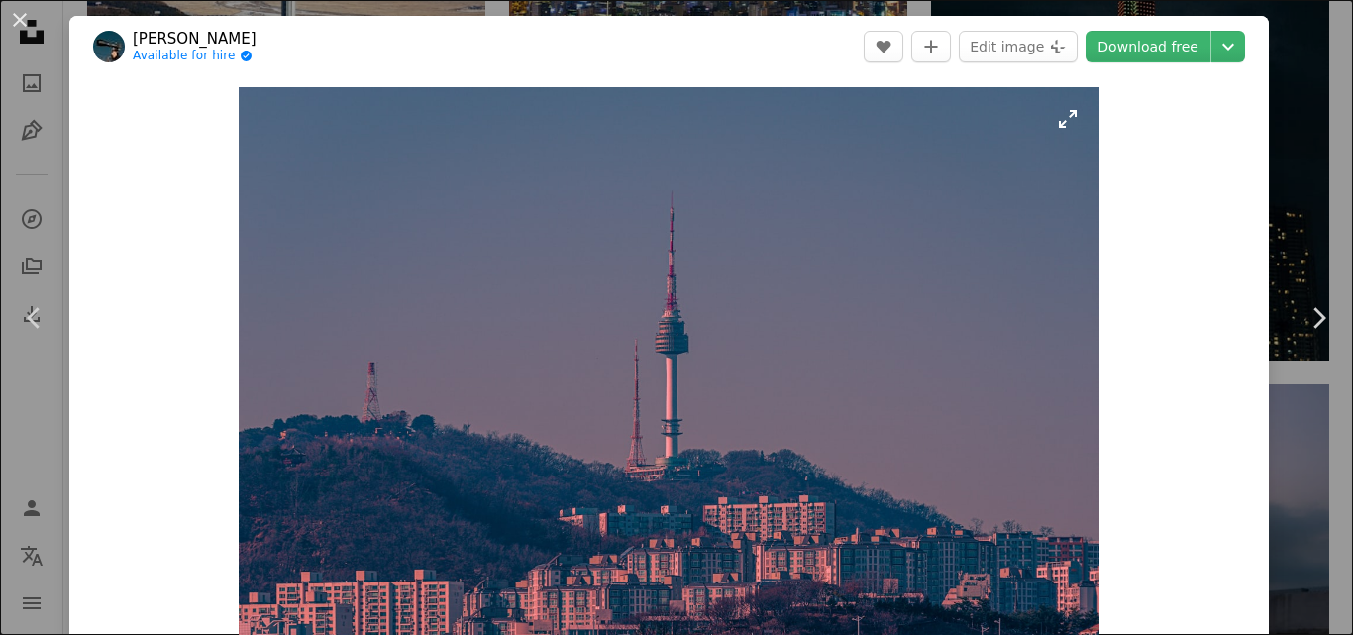
click at [921, 178] on img "Zoom in on this image" at bounding box center [669, 374] width 861 height 575
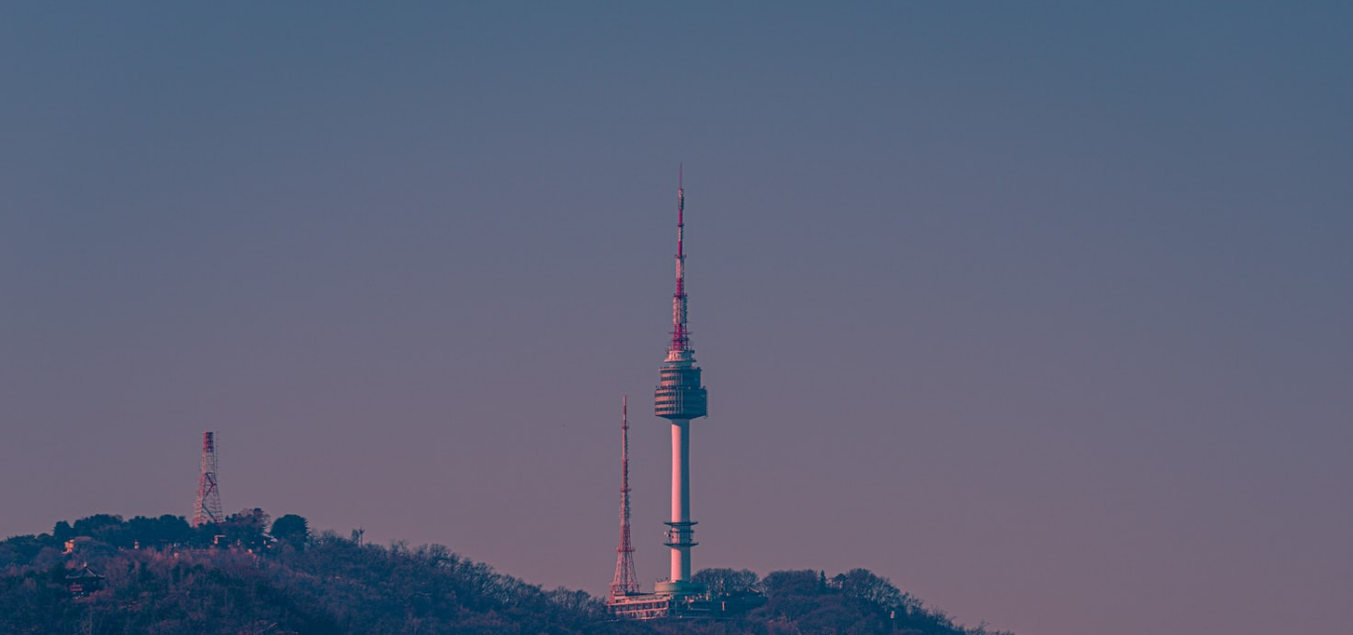
scroll to position [125, 0]
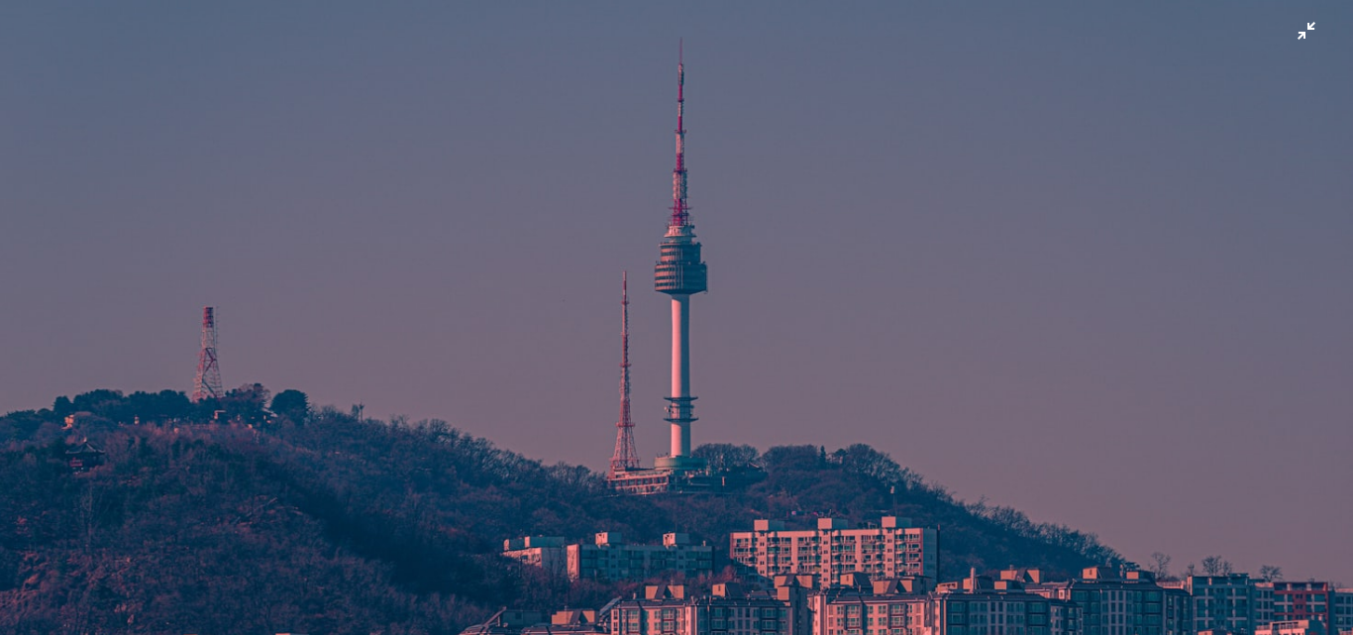
click at [718, 284] on img "Zoom out on this image" at bounding box center [676, 326] width 1355 height 905
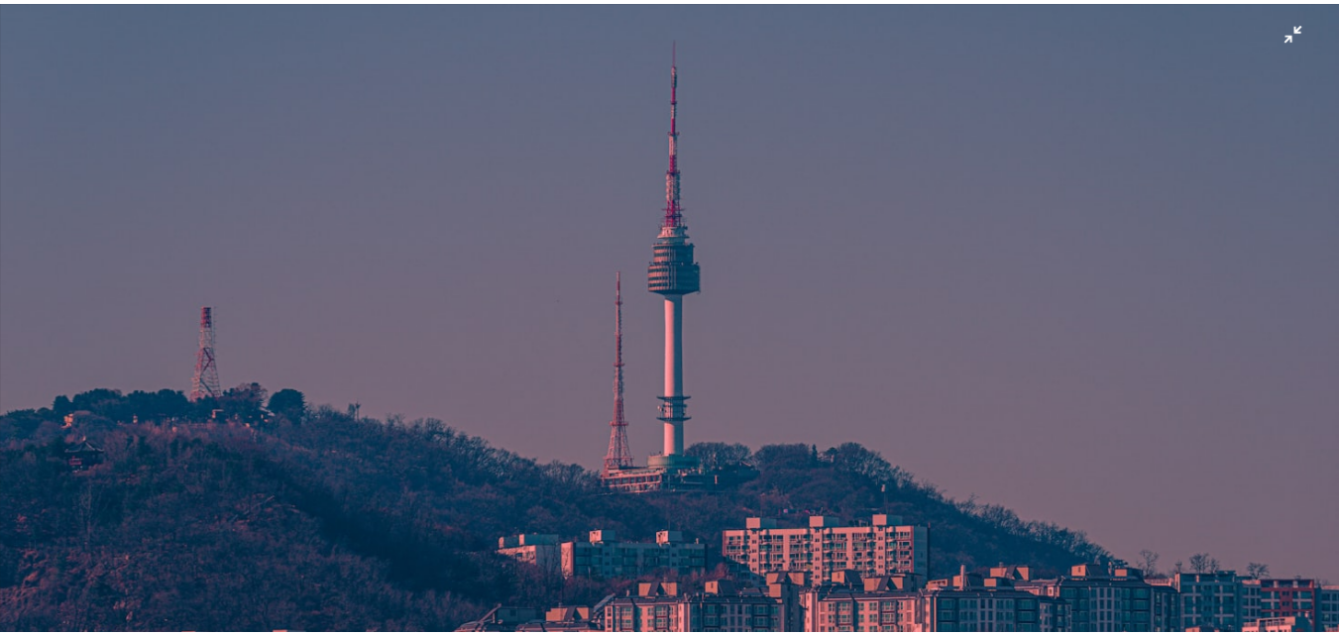
scroll to position [27, 0]
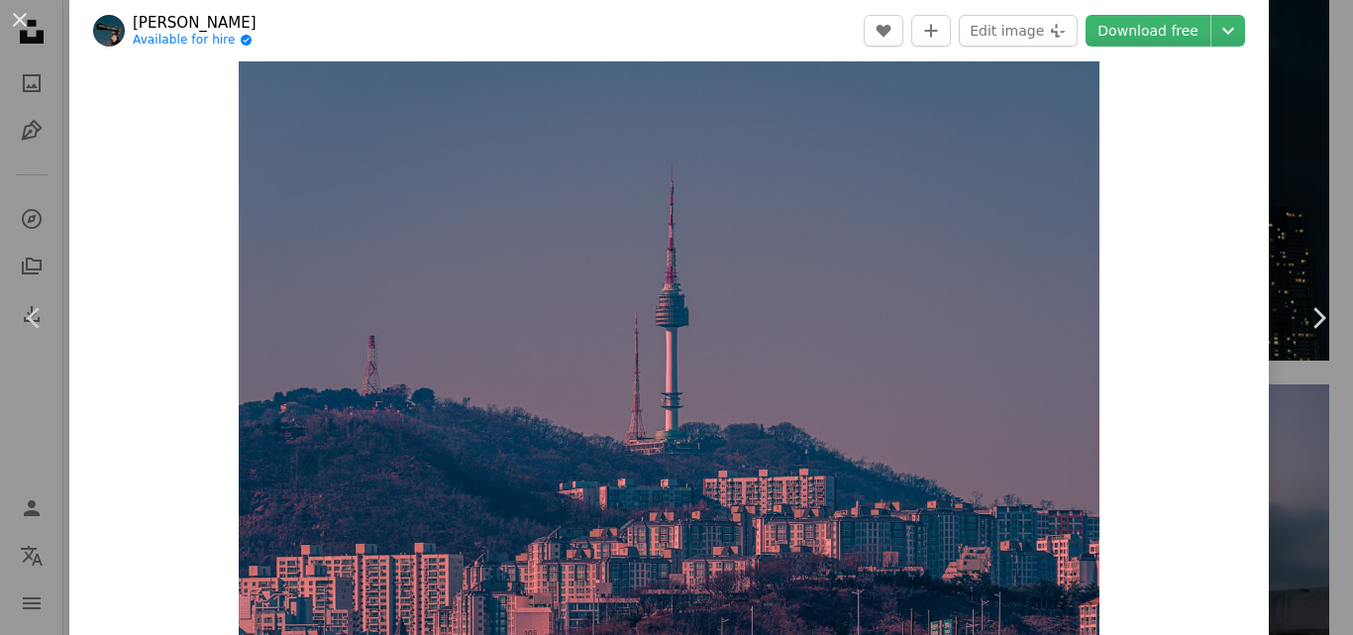
click at [1303, 203] on div "An X shape Chevron left Chevron right [PERSON_NAME] Available for hire A checkm…" at bounding box center [676, 317] width 1353 height 635
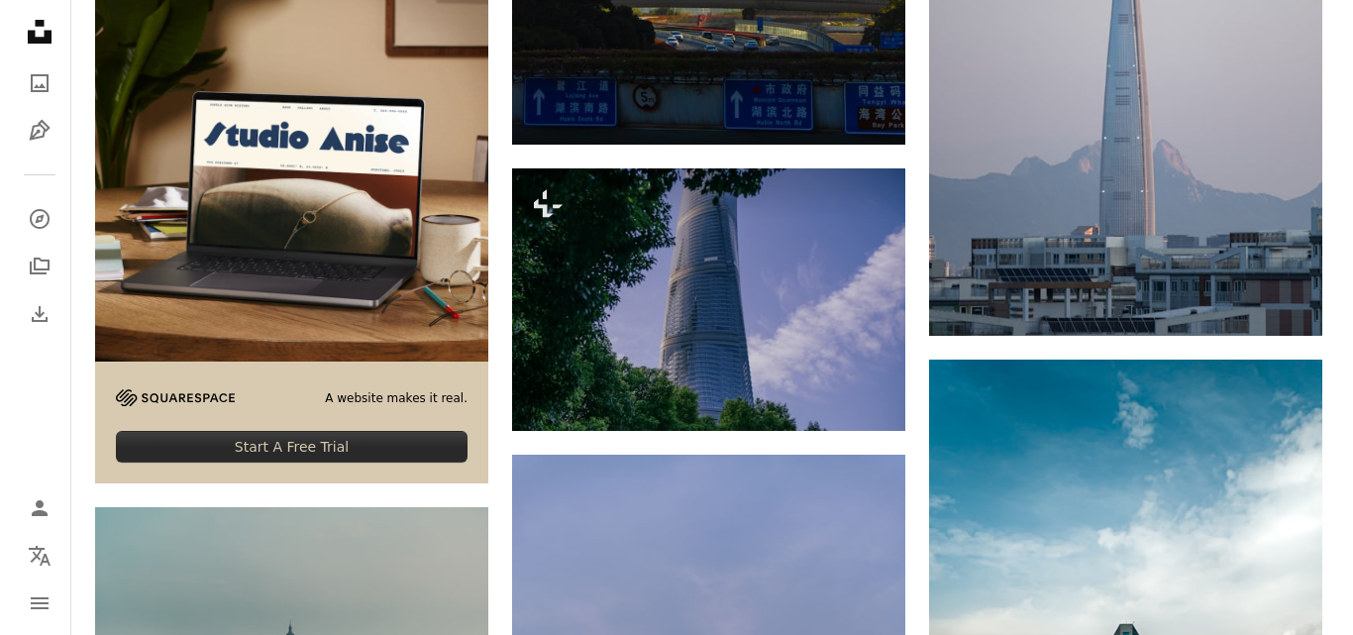
scroll to position [4300, 0]
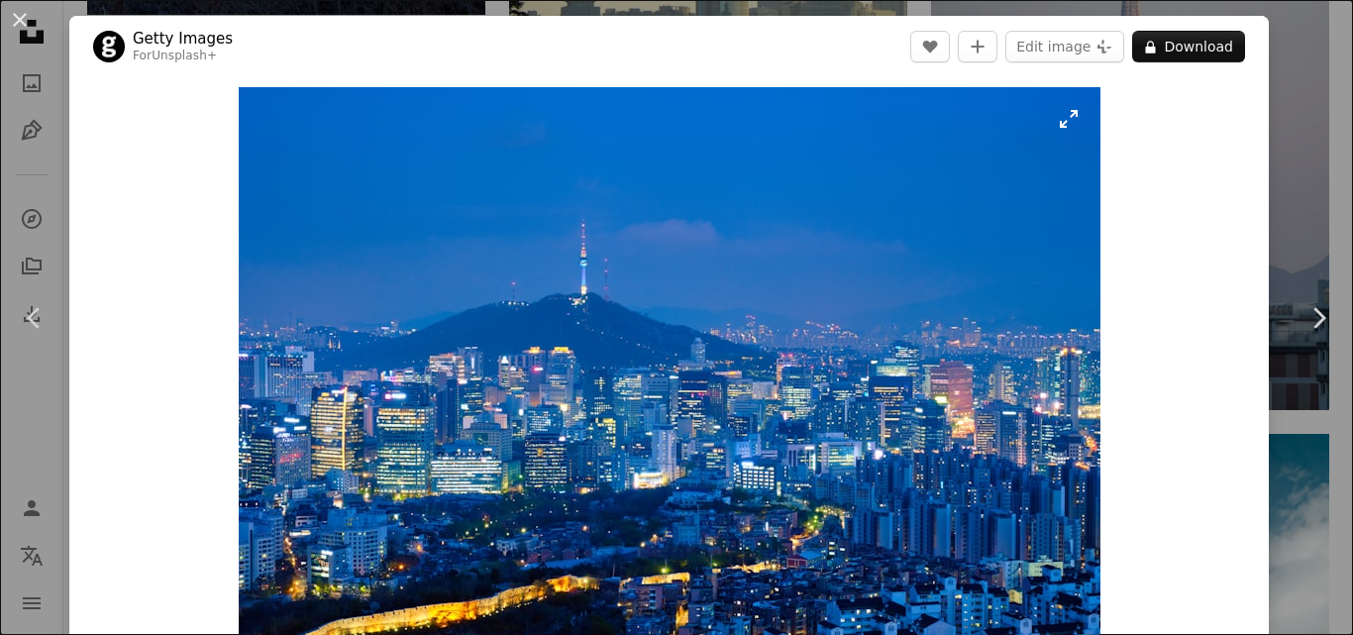
click at [630, 209] on img "Zoom in on this image" at bounding box center [670, 374] width 862 height 575
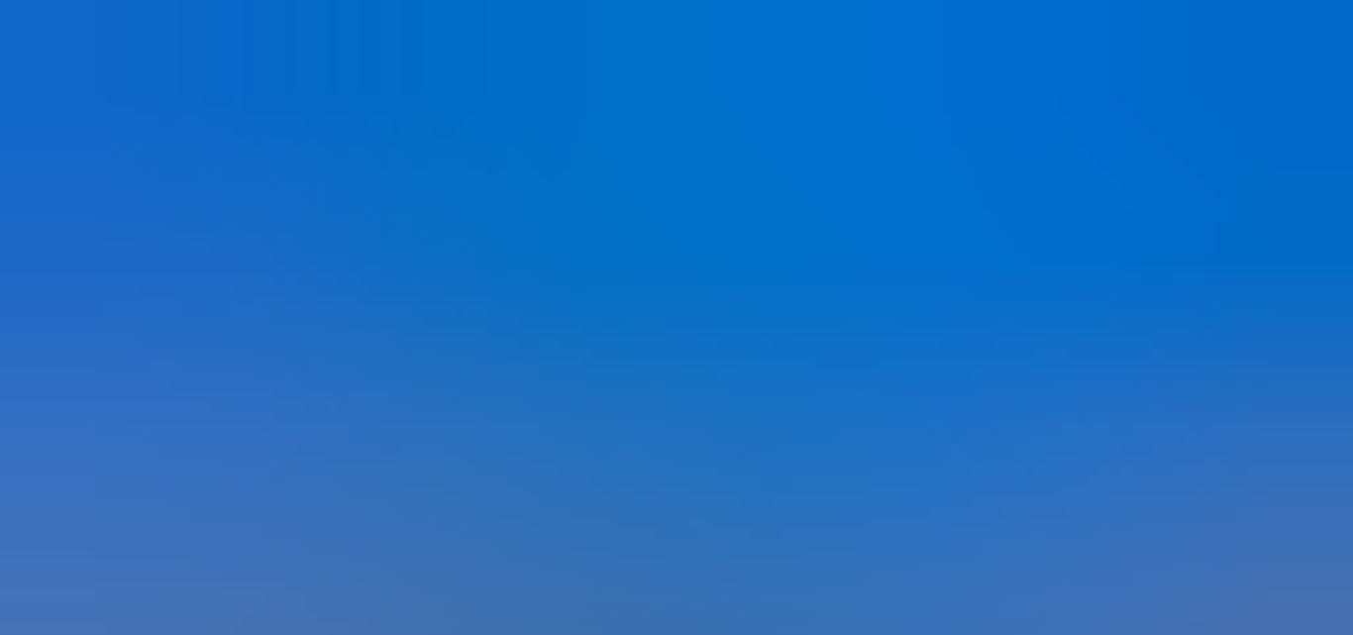
scroll to position [125, 0]
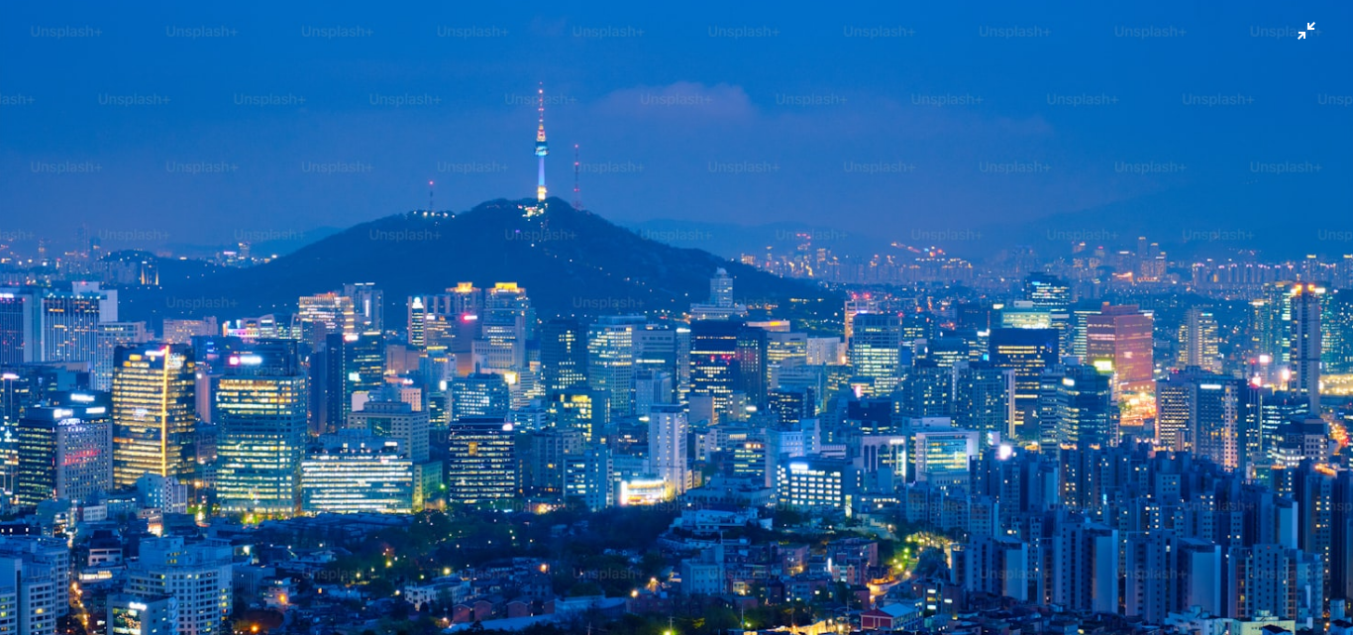
click at [630, 209] on img "Zoom out on this image" at bounding box center [676, 326] width 1355 height 904
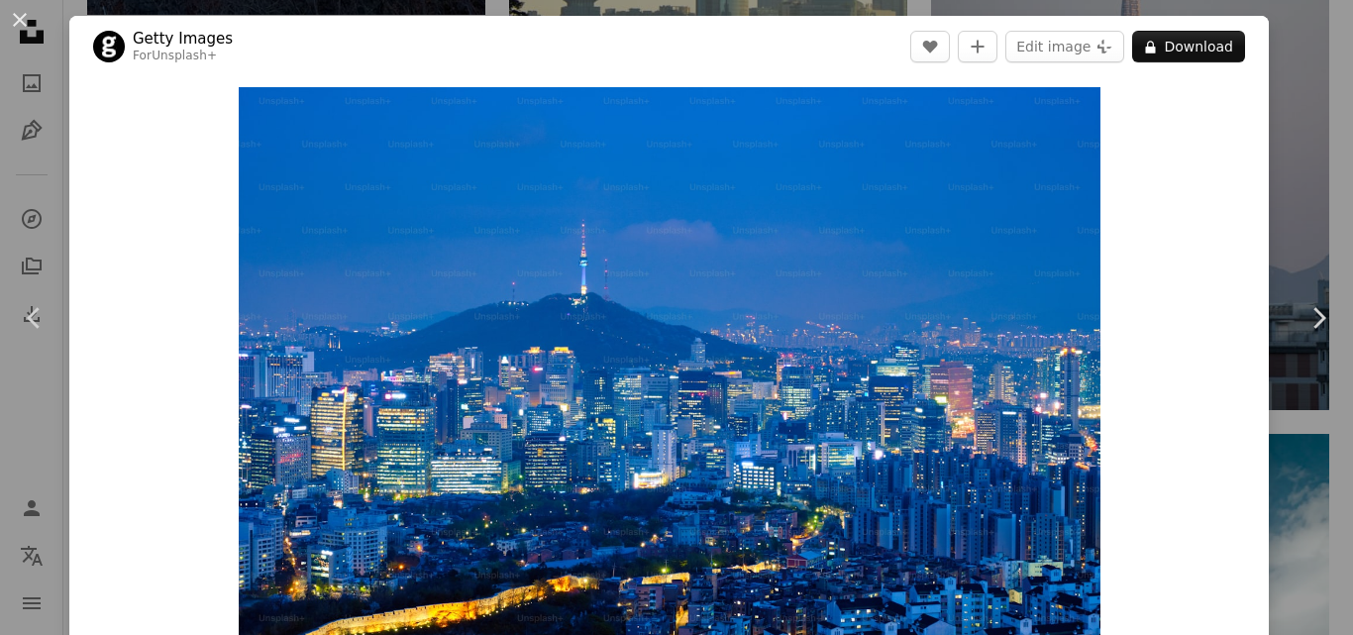
scroll to position [27, 0]
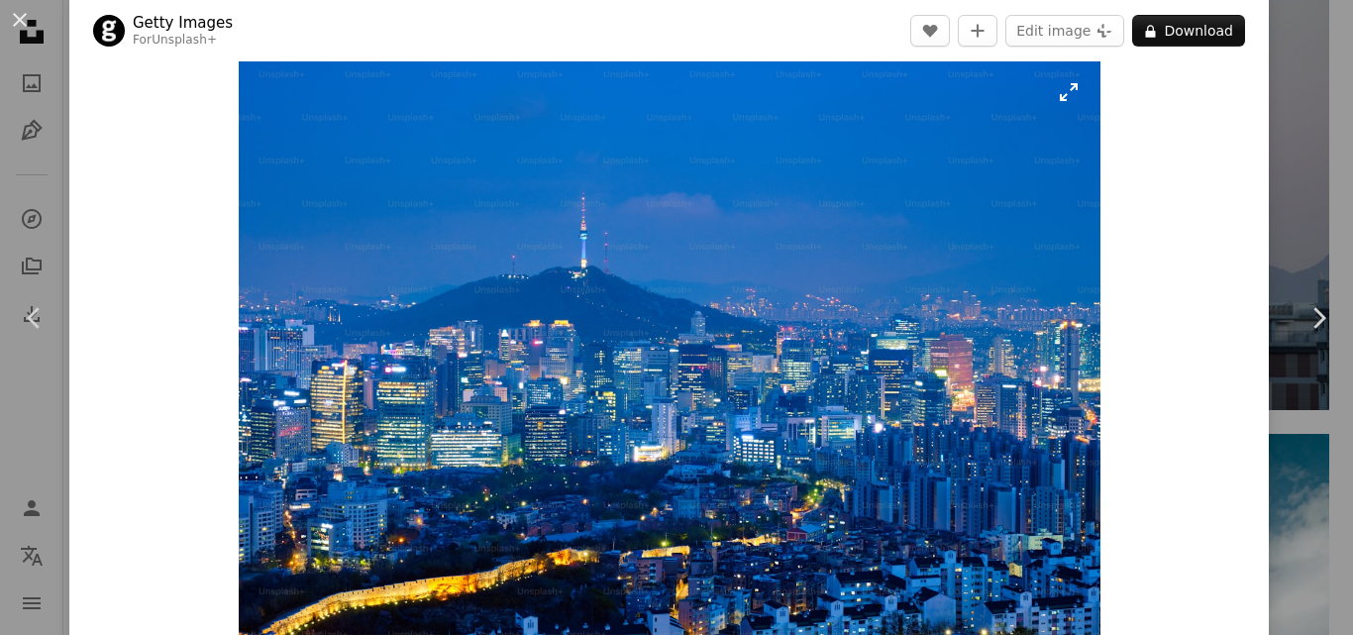
click at [639, 262] on img "Zoom in on this image" at bounding box center [670, 347] width 862 height 575
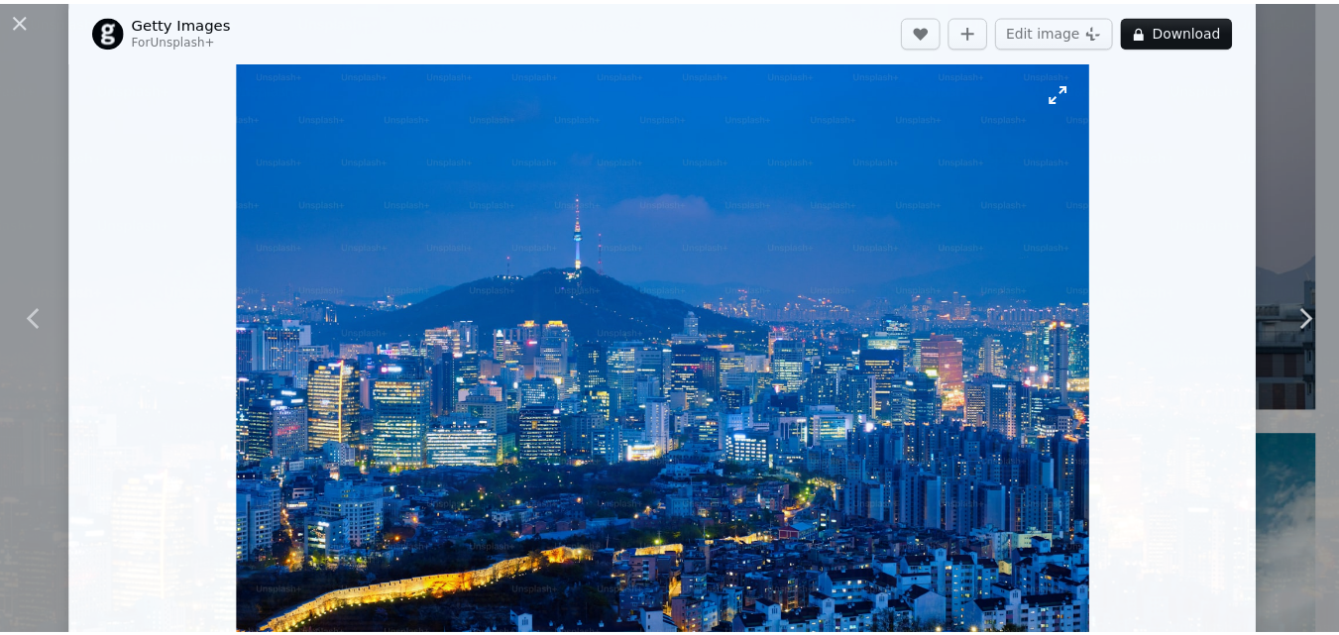
scroll to position [125, 0]
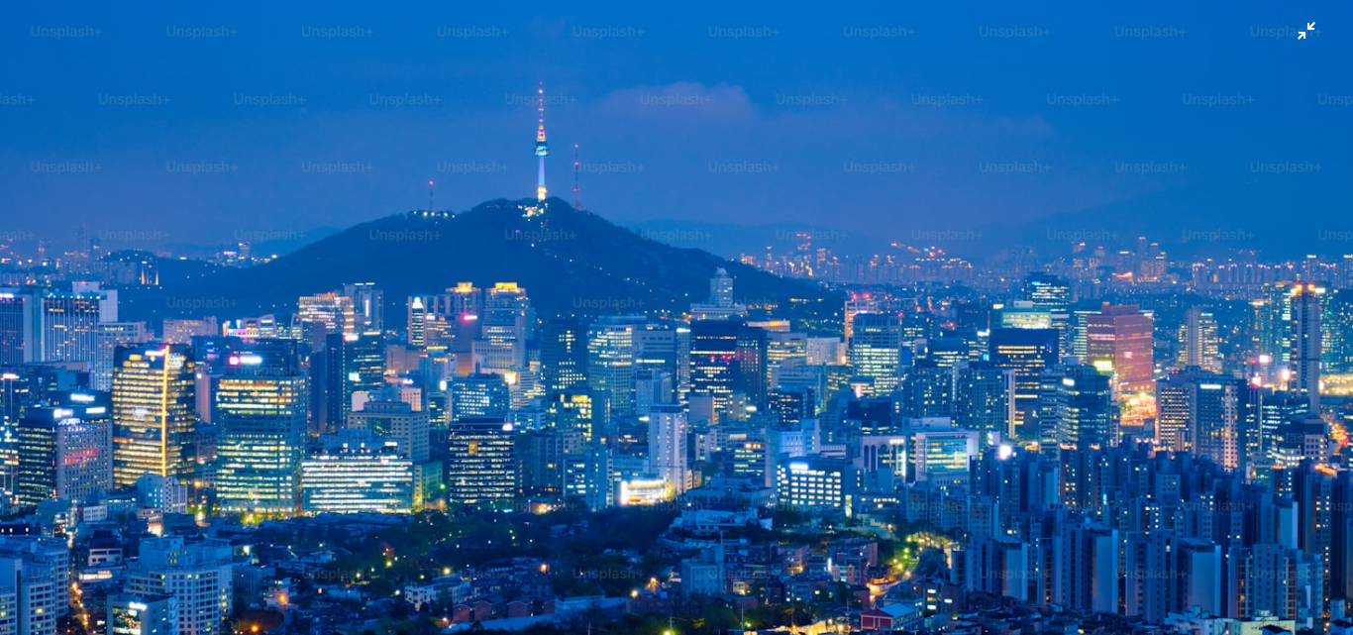
click at [639, 262] on img "Zoom out on this image" at bounding box center [676, 326] width 1355 height 904
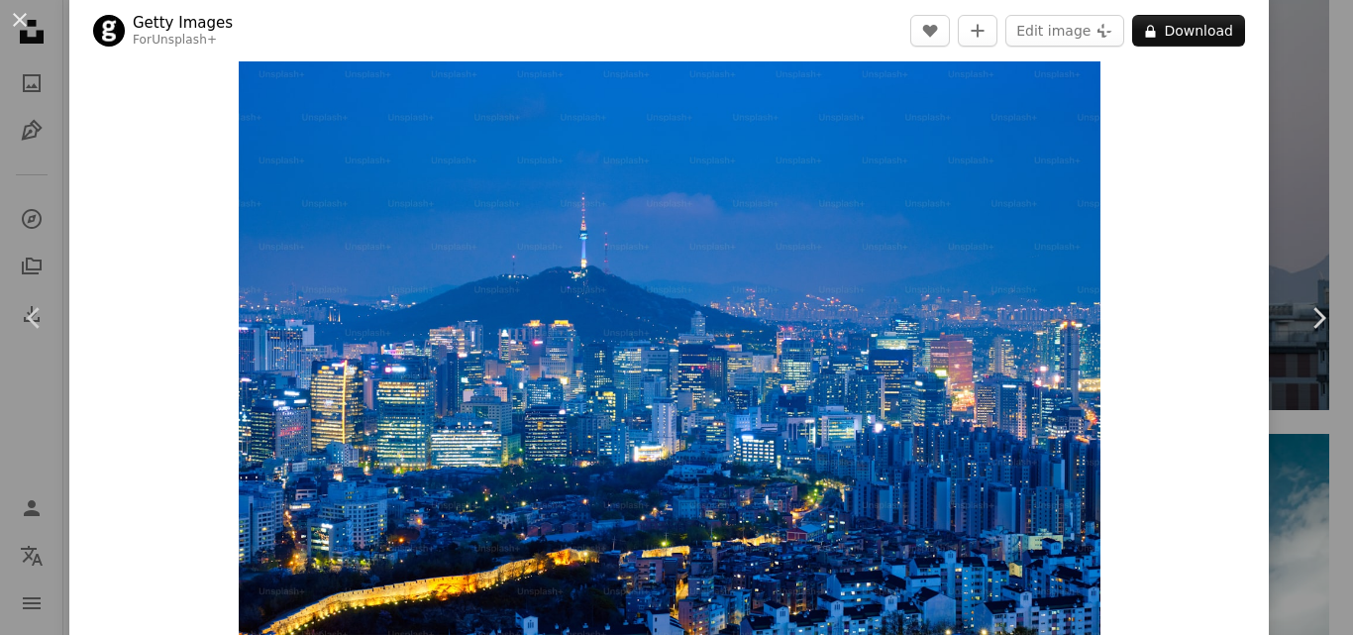
click at [1291, 98] on div "An X shape Chevron left Chevron right Getty Images For Unsplash+ A heart A plus…" at bounding box center [676, 317] width 1353 height 635
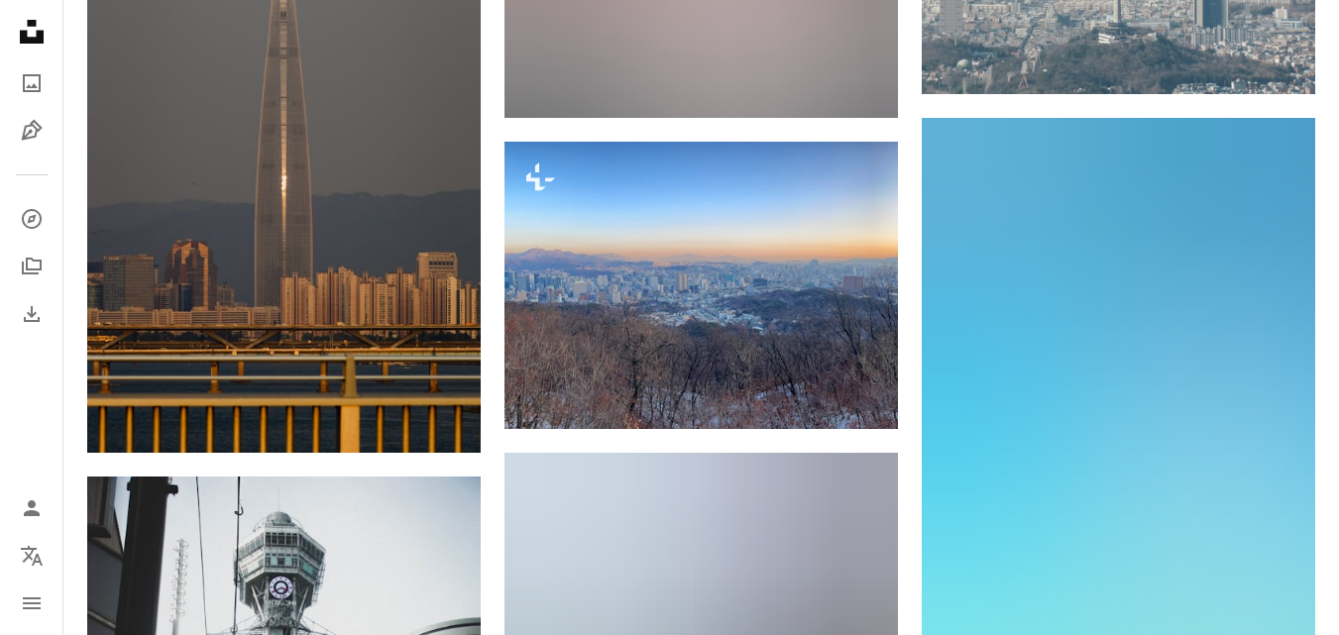
scroll to position [5548, 0]
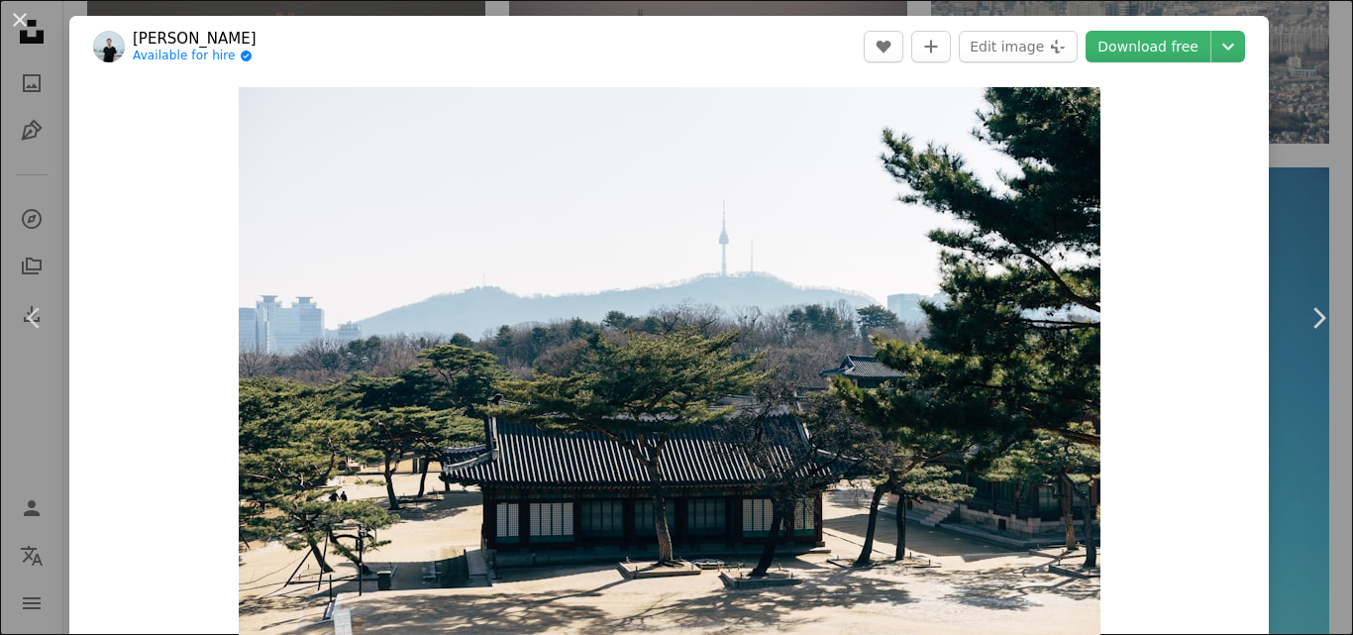
click at [1292, 205] on div "An X shape Chevron left Chevron right [PERSON_NAME] Available for hire A checkm…" at bounding box center [676, 317] width 1353 height 635
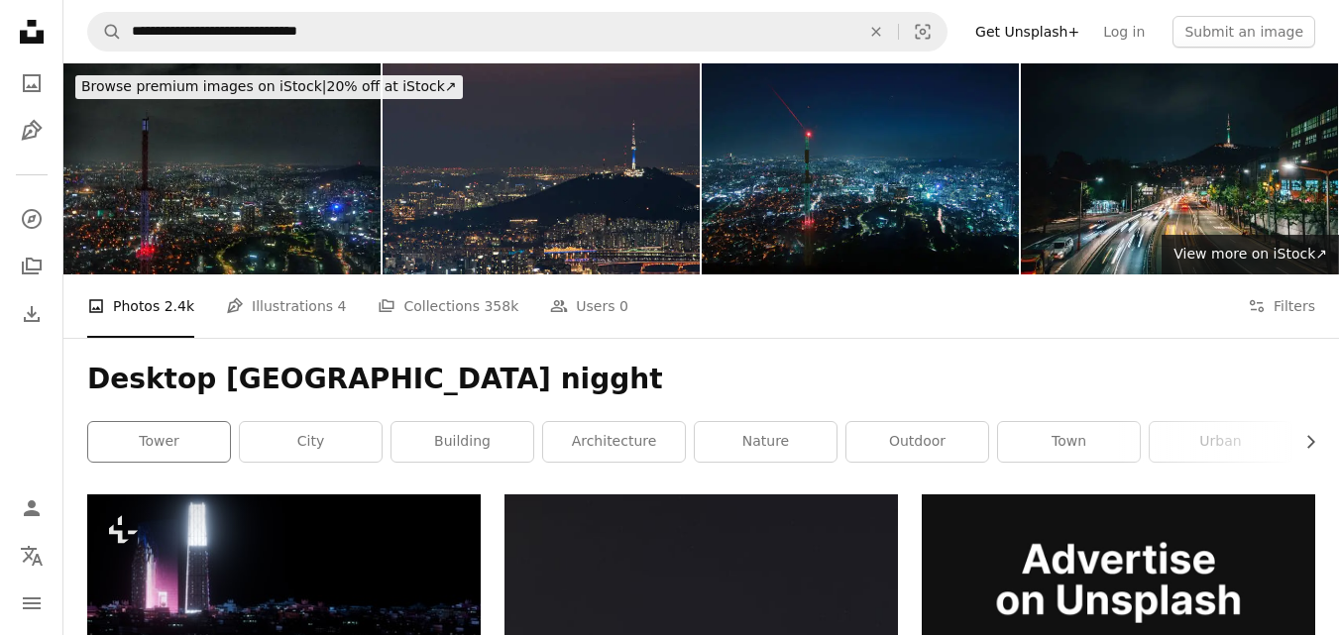
click at [87, 421] on div "tower" at bounding box center [159, 442] width 144 height 42
click at [151, 422] on link "tower" at bounding box center [159, 442] width 142 height 40
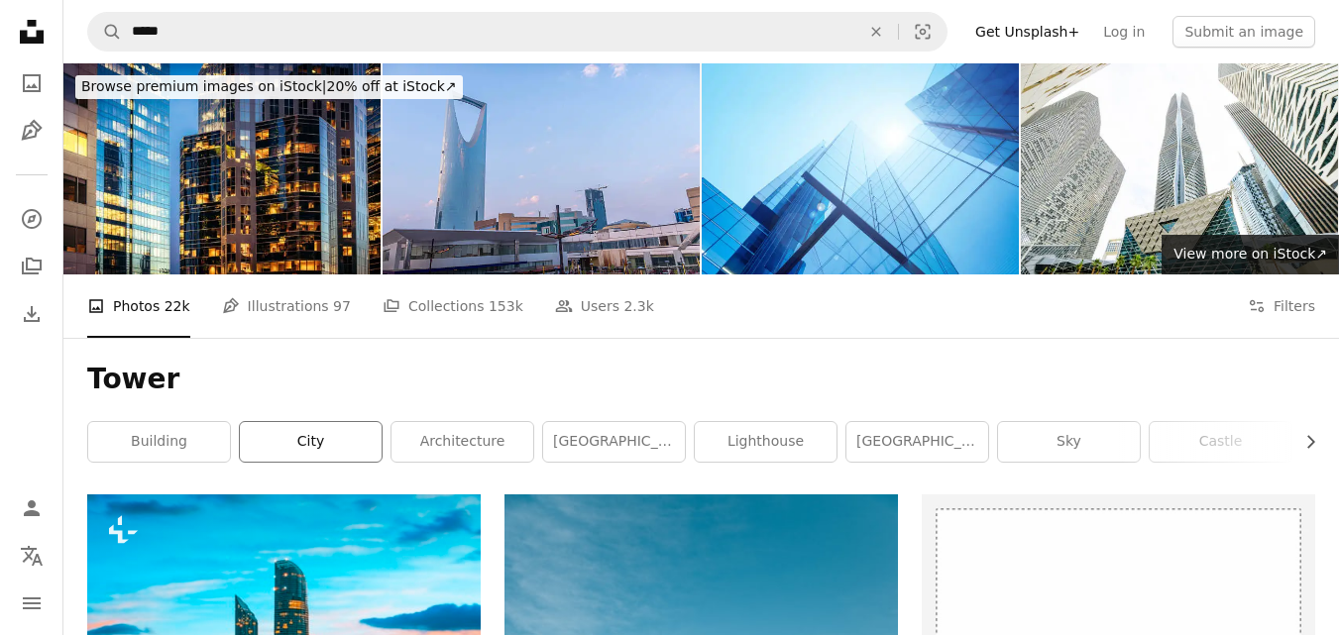
click at [326, 422] on link "city" at bounding box center [311, 442] width 142 height 40
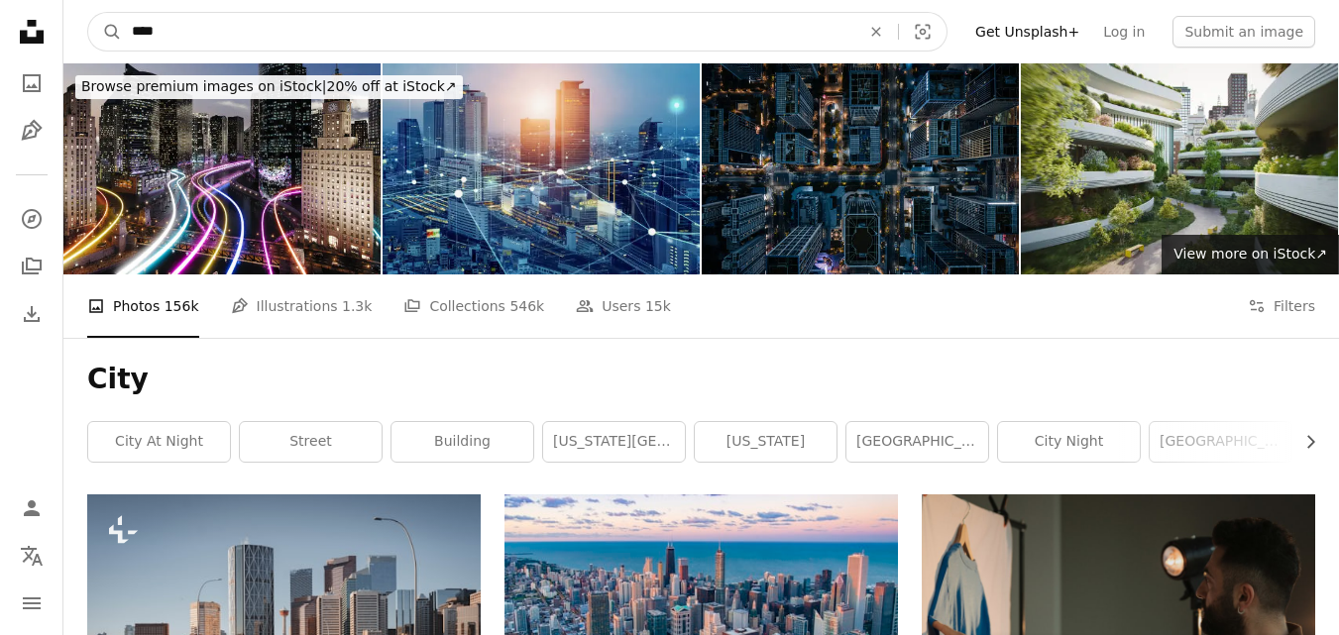
click at [286, 29] on input "****" at bounding box center [488, 32] width 732 height 38
type input "**********"
click at [88, 13] on button "A magnifying glass" at bounding box center [105, 32] width 34 height 38
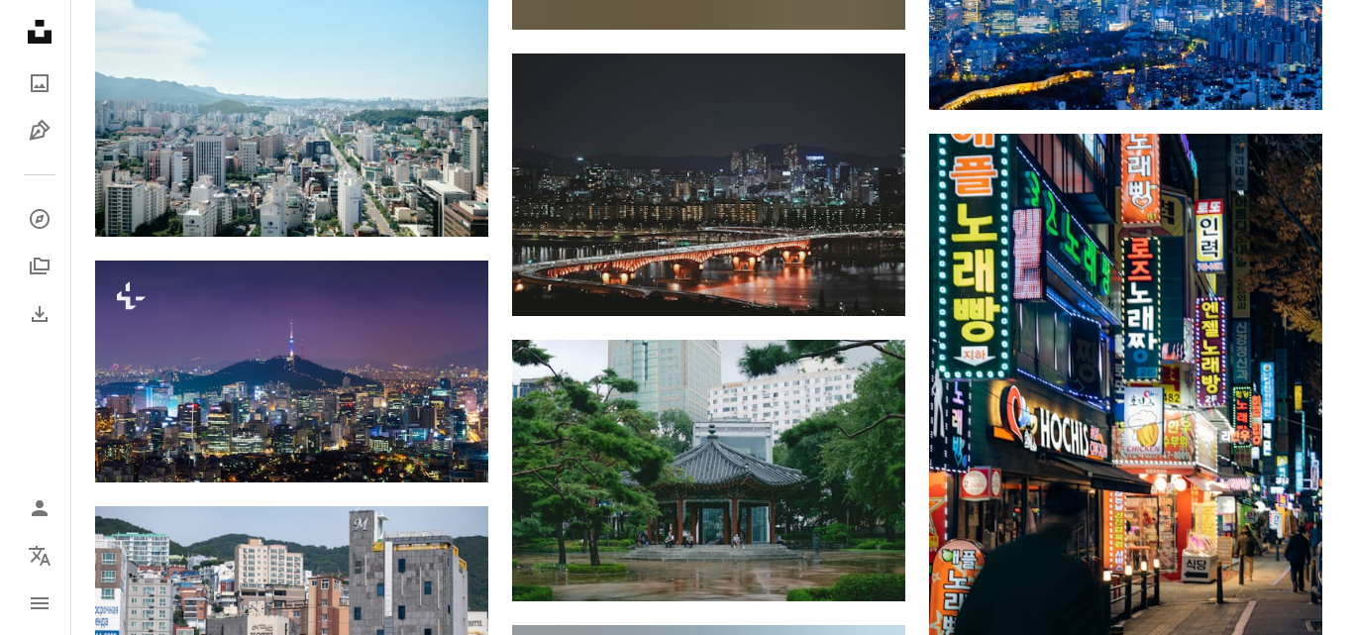
scroll to position [1757, 0]
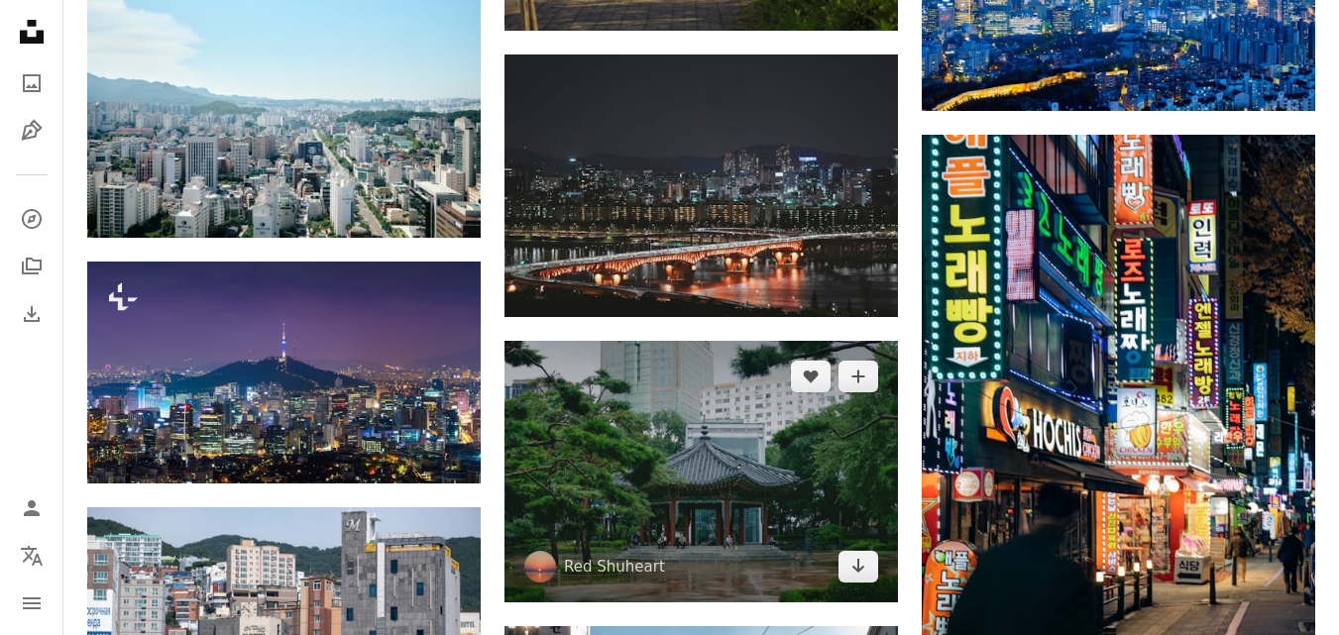
click at [731, 341] on img at bounding box center [700, 472] width 393 height 262
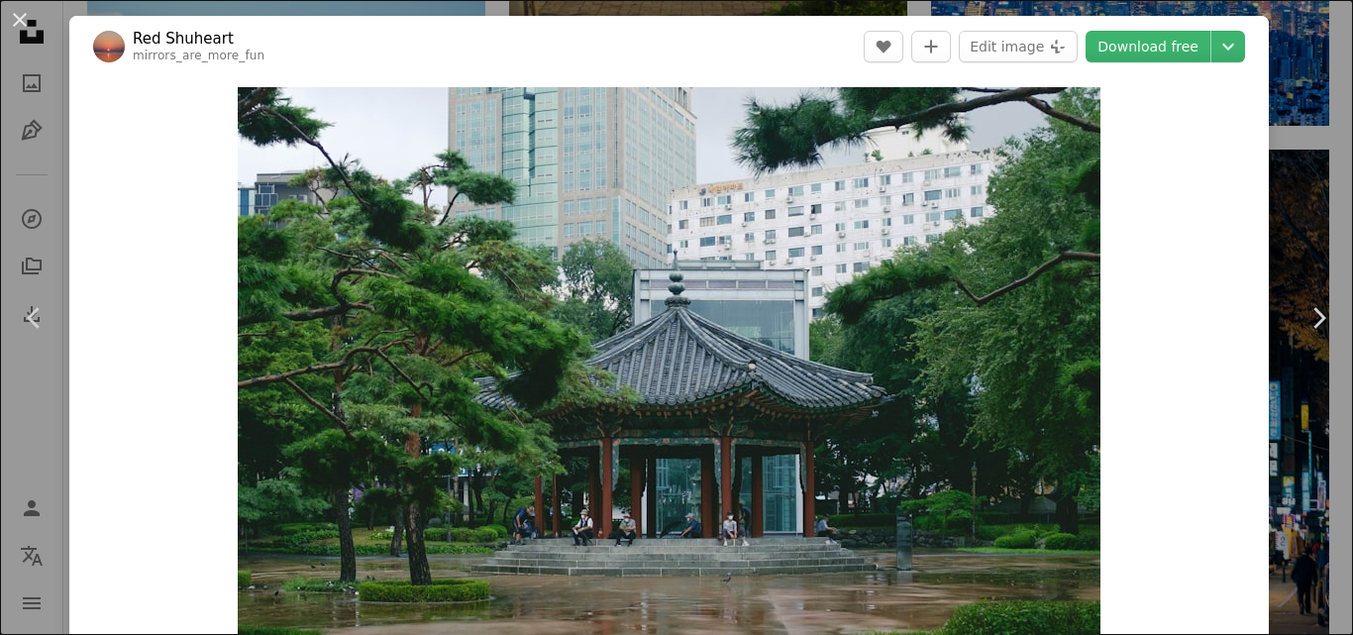
click at [1257, 221] on div "An X shape Chevron left Chevron right Red Shuheart mirrors_are_more_fun A heart…" at bounding box center [676, 317] width 1353 height 635
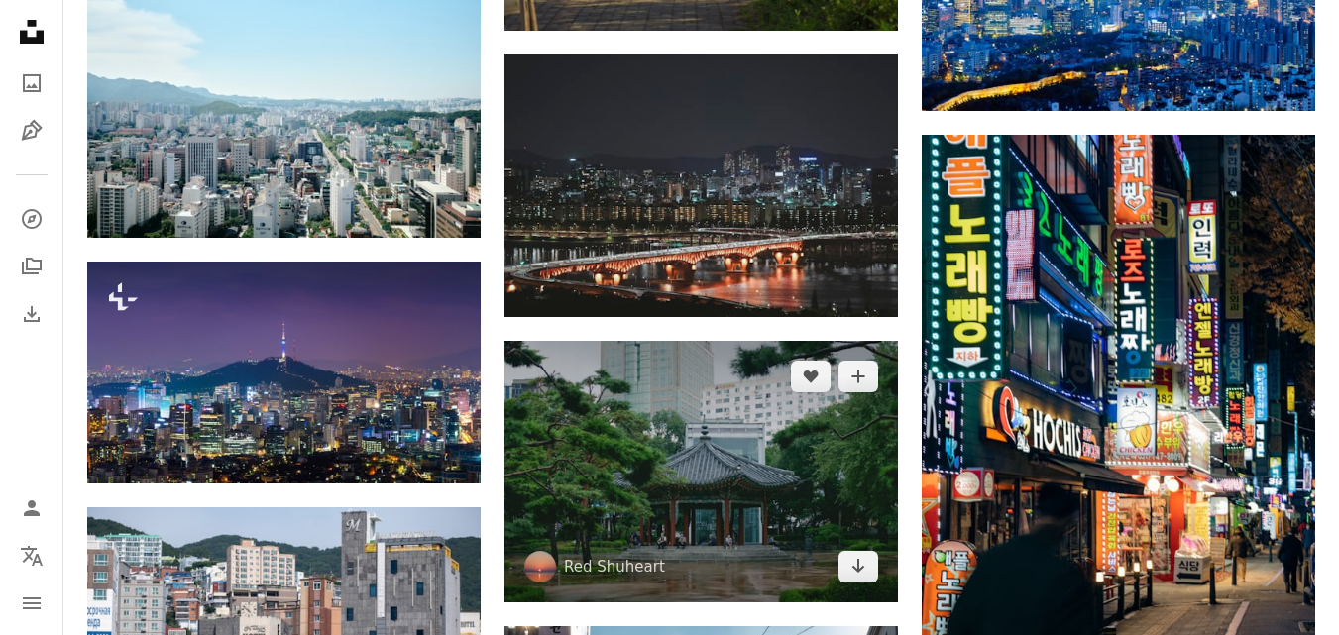
click at [760, 341] on img at bounding box center [700, 472] width 393 height 262
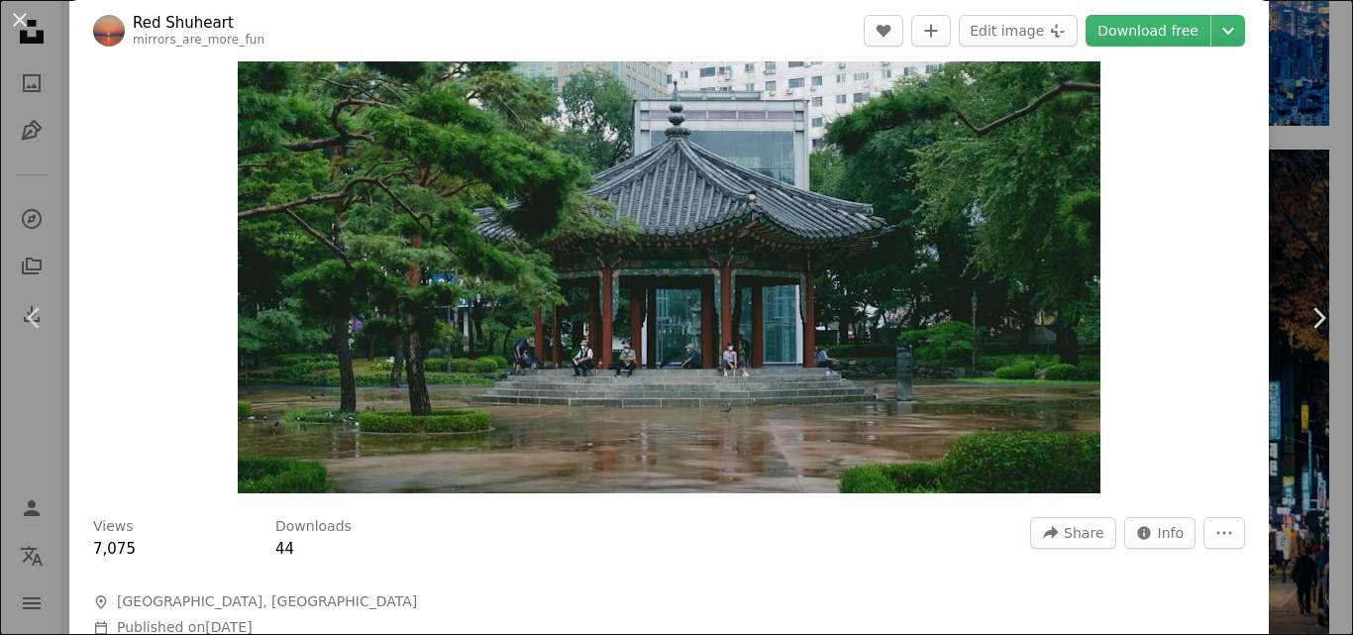
scroll to position [423, 0]
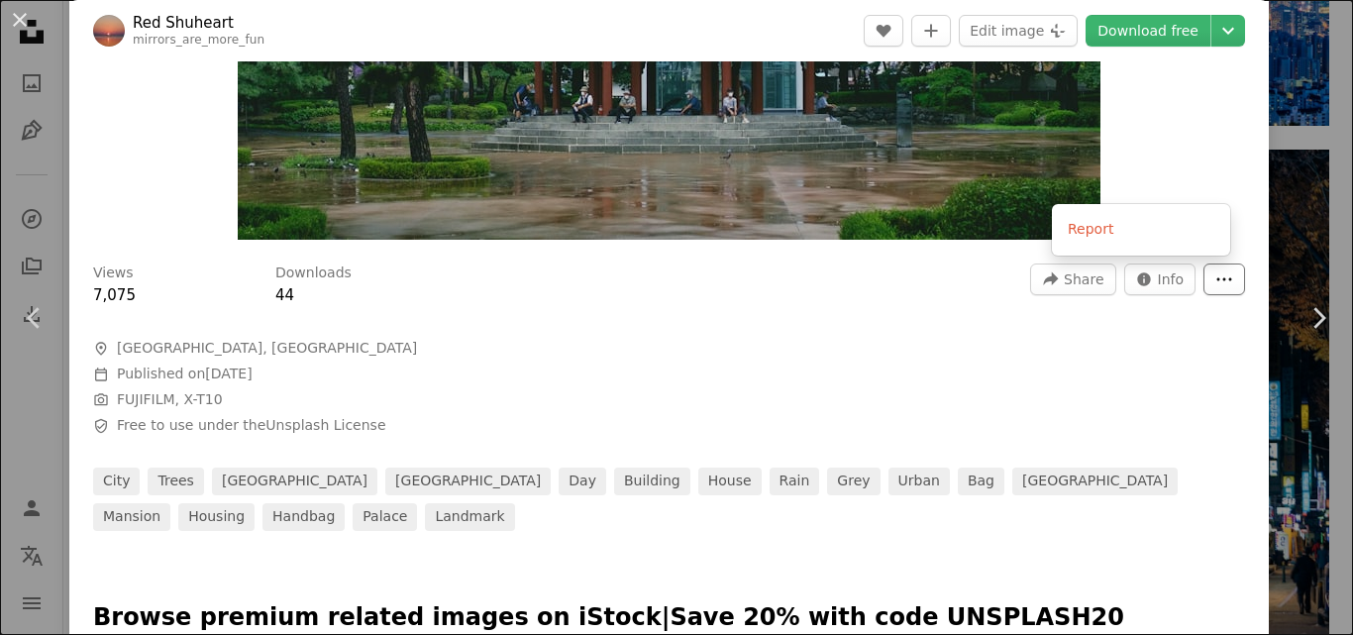
click at [1223, 275] on button "More Actions" at bounding box center [1225, 280] width 42 height 32
click at [896, 484] on dialog "An X shape Chevron left Chevron right Red Shuheart mirrors_are_more_fun A heart…" at bounding box center [676, 317] width 1353 height 635
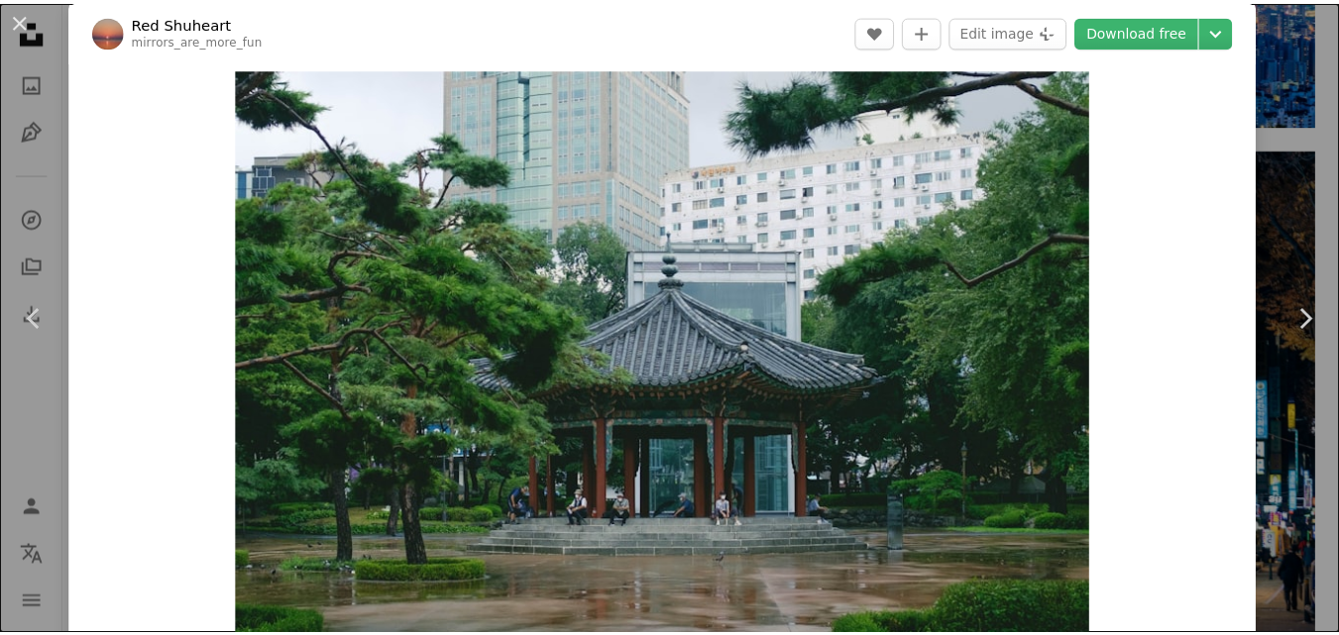
scroll to position [20, 0]
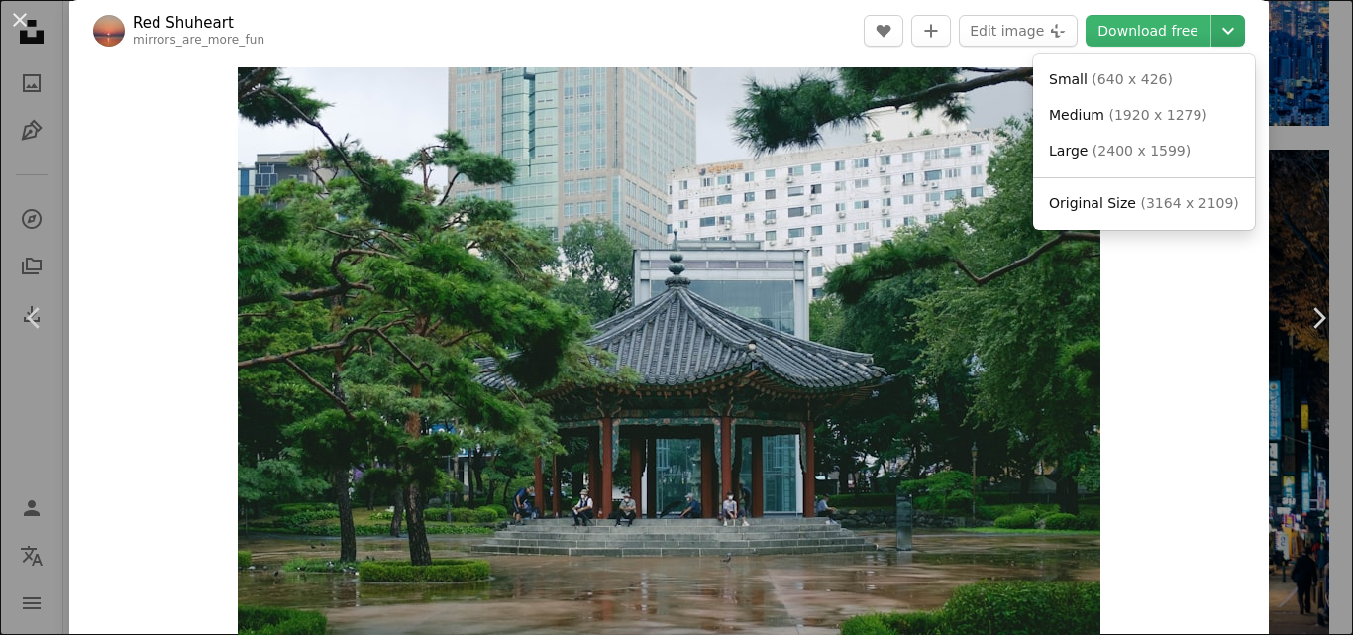
click at [1213, 35] on icon "Chevron down" at bounding box center [1229, 31] width 32 height 24
click at [1114, 146] on span "( 2400 x 1599 )" at bounding box center [1142, 151] width 98 height 16
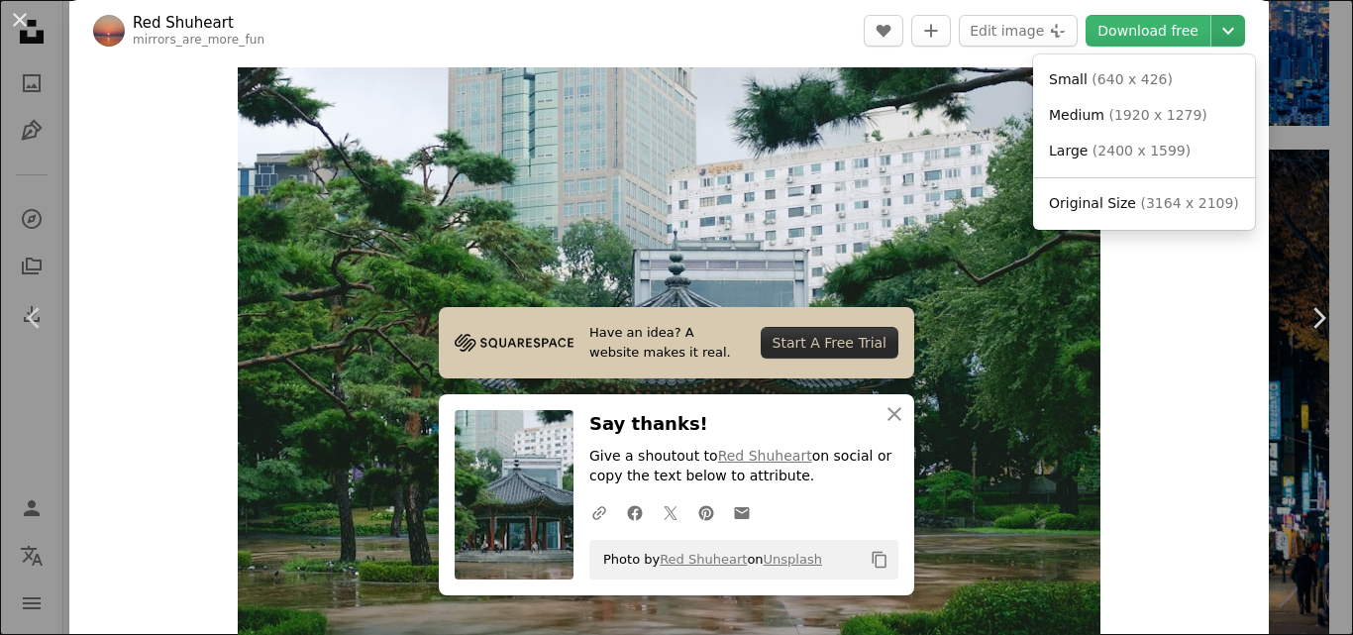
click at [1213, 37] on icon "Chevron down" at bounding box center [1229, 31] width 32 height 24
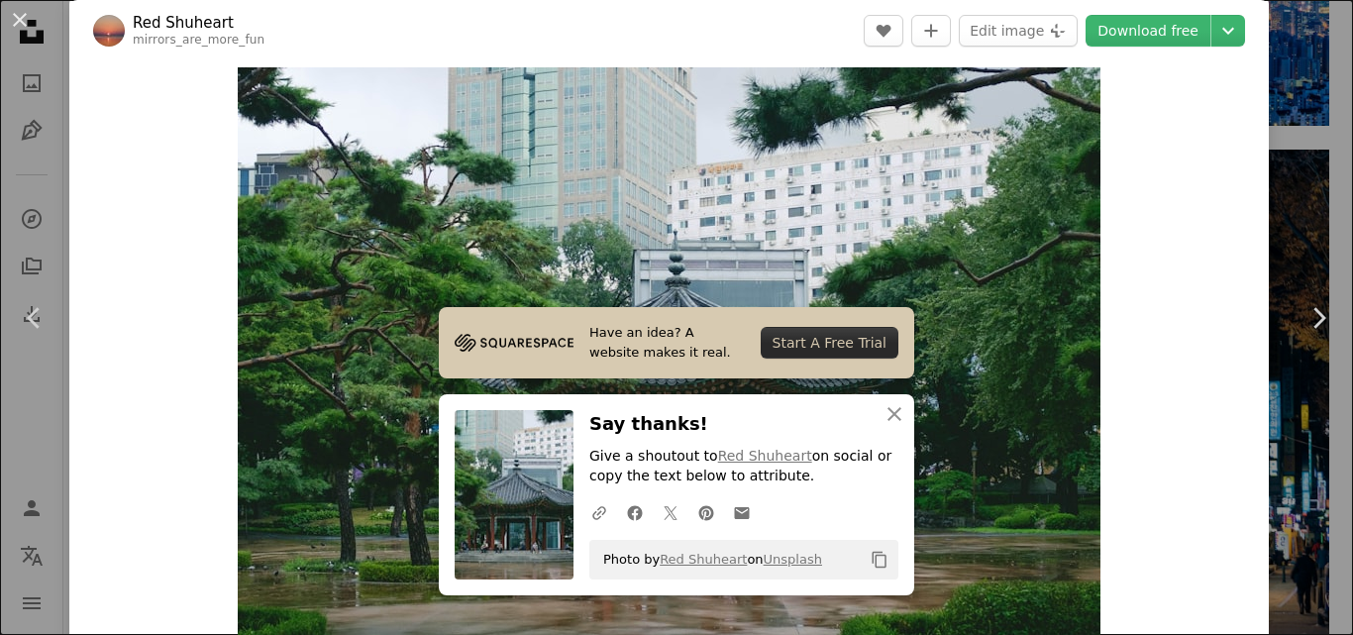
click at [1148, 307] on dialog "An X shape Chevron left Chevron right Red Shuheart mirrors_are_more_fun A heart…" at bounding box center [676, 317] width 1353 height 635
click at [892, 422] on icon "An X shape" at bounding box center [895, 414] width 24 height 24
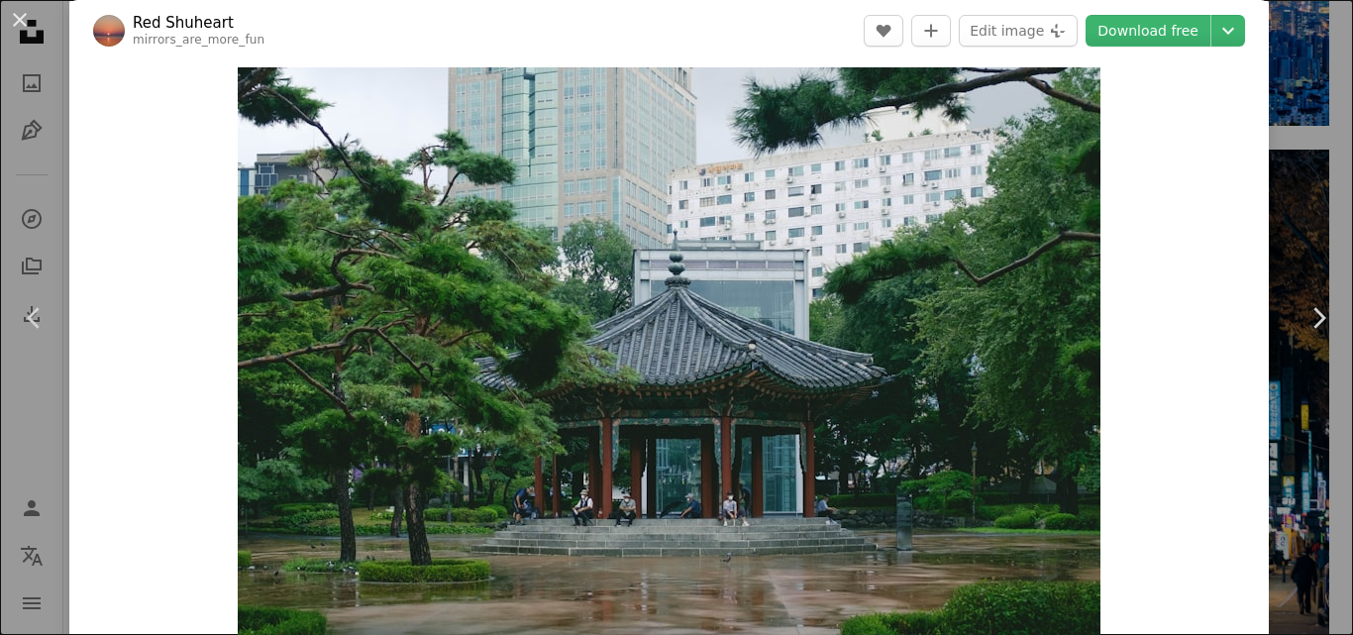
click at [1306, 110] on div "An X shape Chevron left Chevron right Red Shuheart mirrors_are_more_fun A heart…" at bounding box center [676, 317] width 1353 height 635
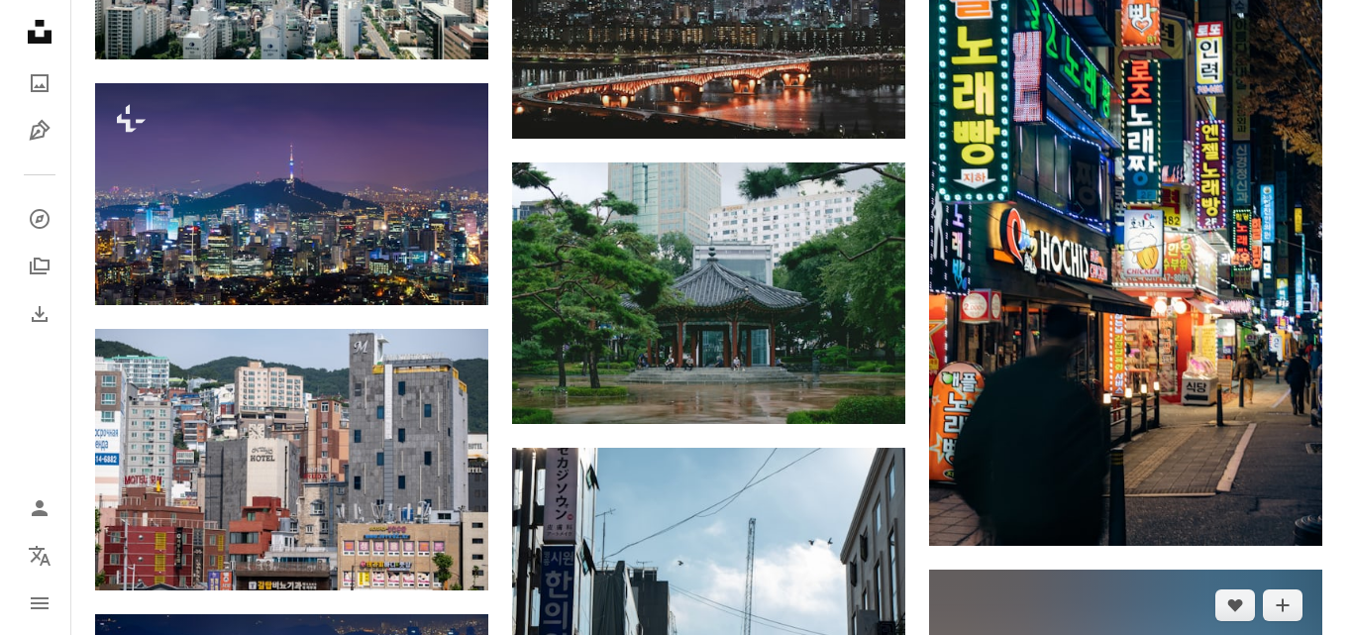
scroll to position [2048, 0]
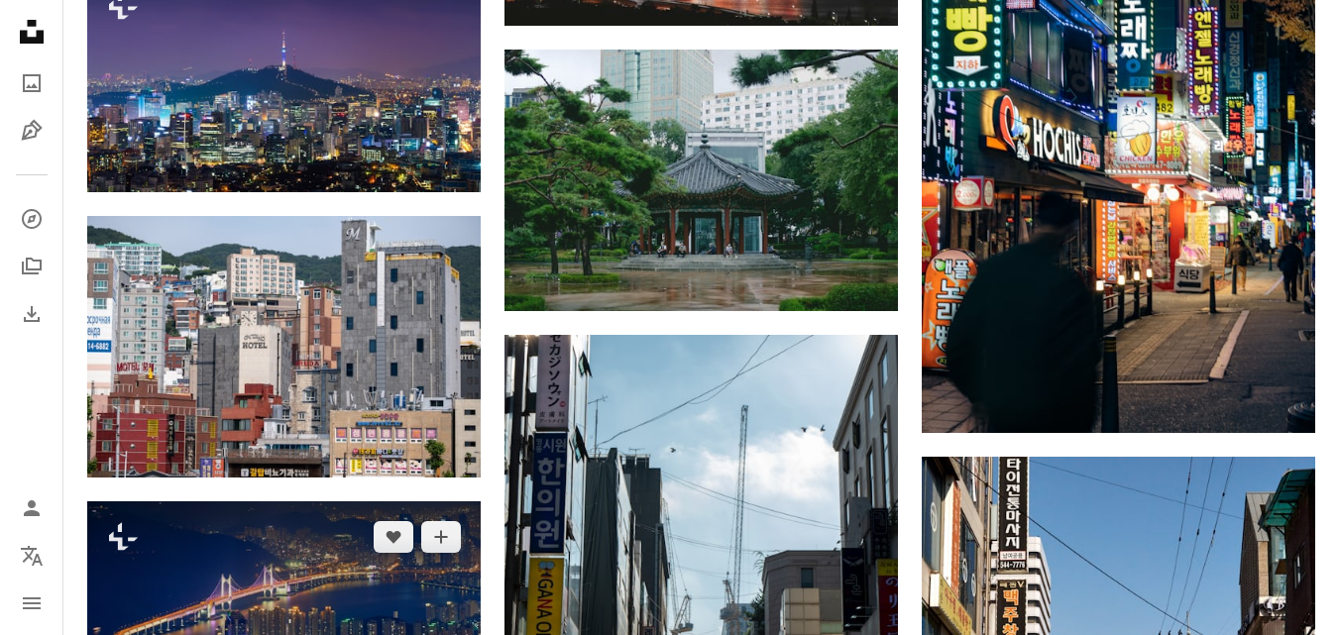
click at [311, 501] on img at bounding box center [283, 632] width 393 height 262
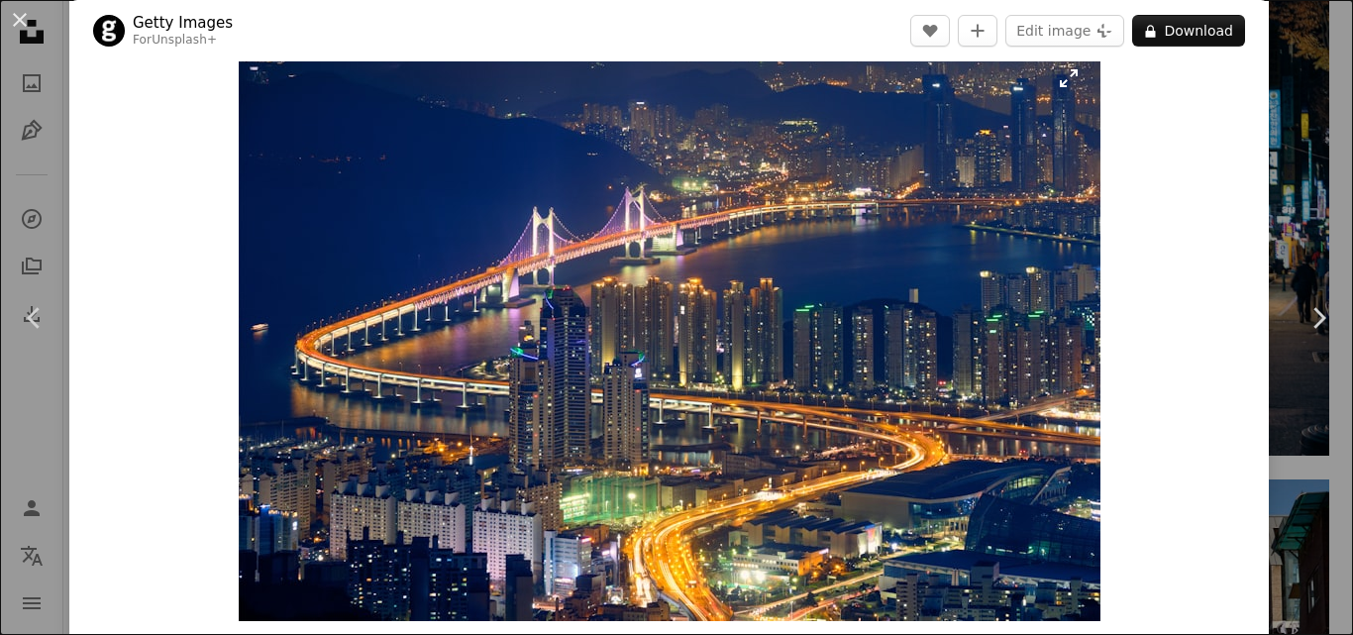
scroll to position [40, 0]
click at [1285, 70] on div "An X shape Chevron left Chevron right Getty Images For Unsplash+ A heart A plus…" at bounding box center [676, 317] width 1353 height 635
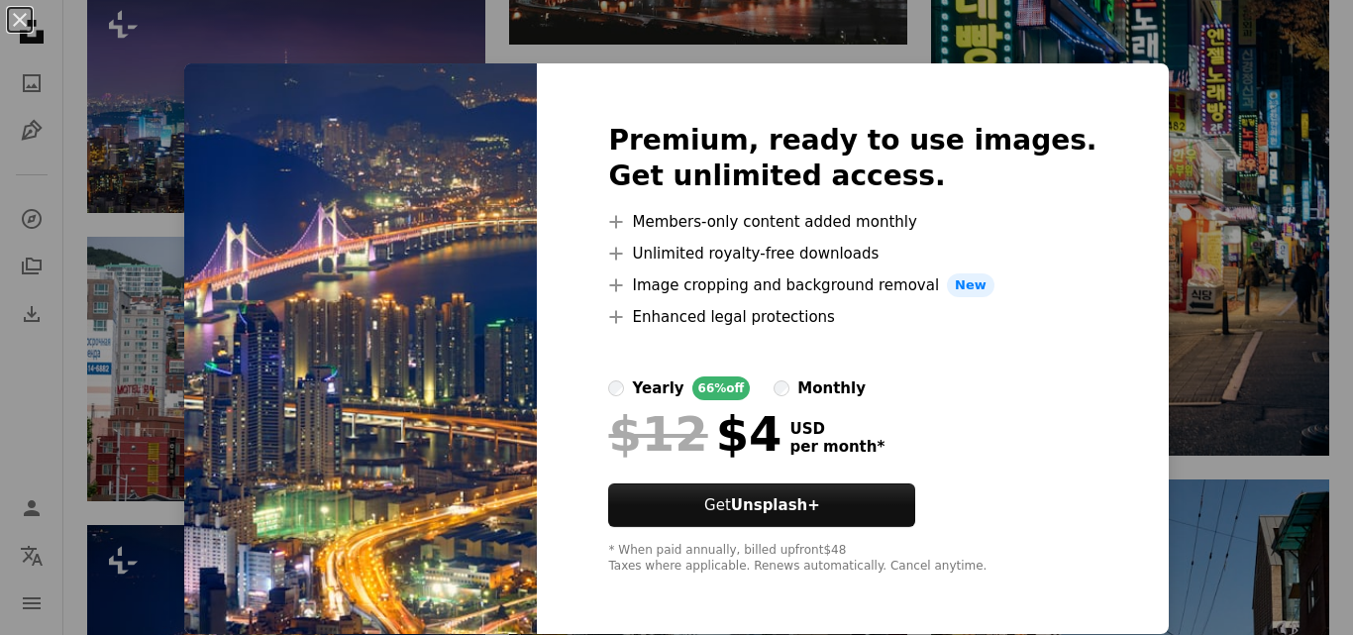
click at [624, 287] on icon "A plus sign" at bounding box center [616, 285] width 16 height 16
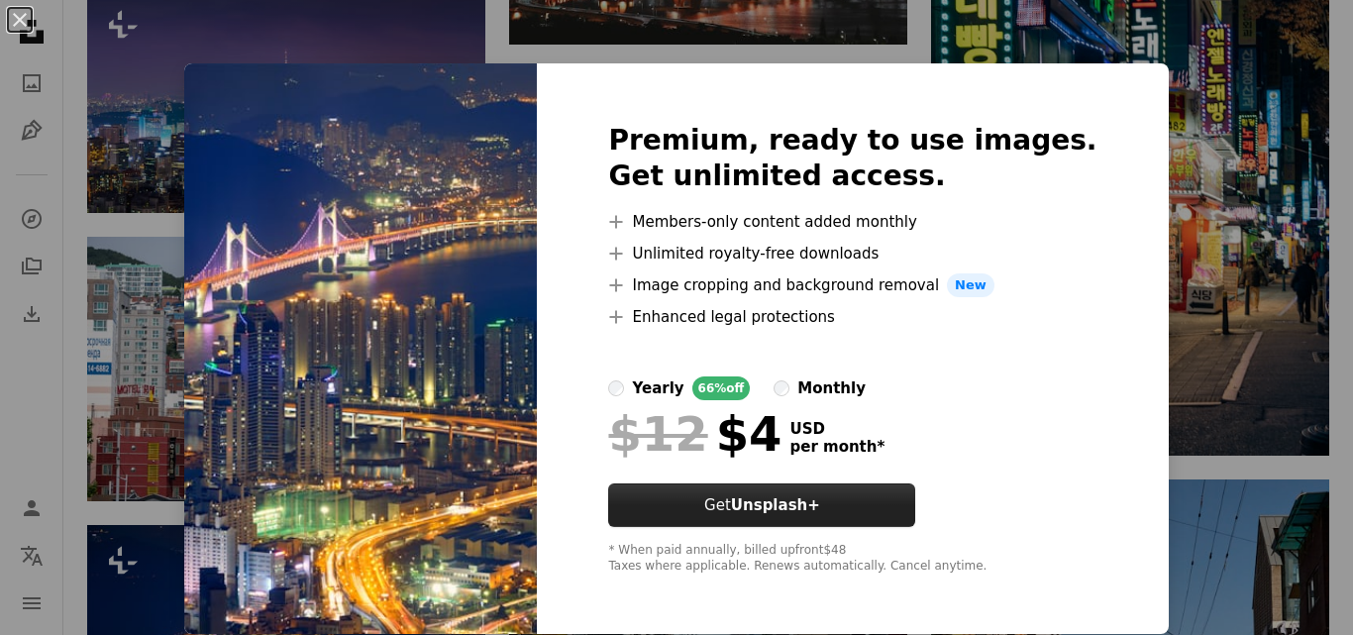
click at [850, 509] on button "Get Unsplash+" at bounding box center [761, 506] width 307 height 44
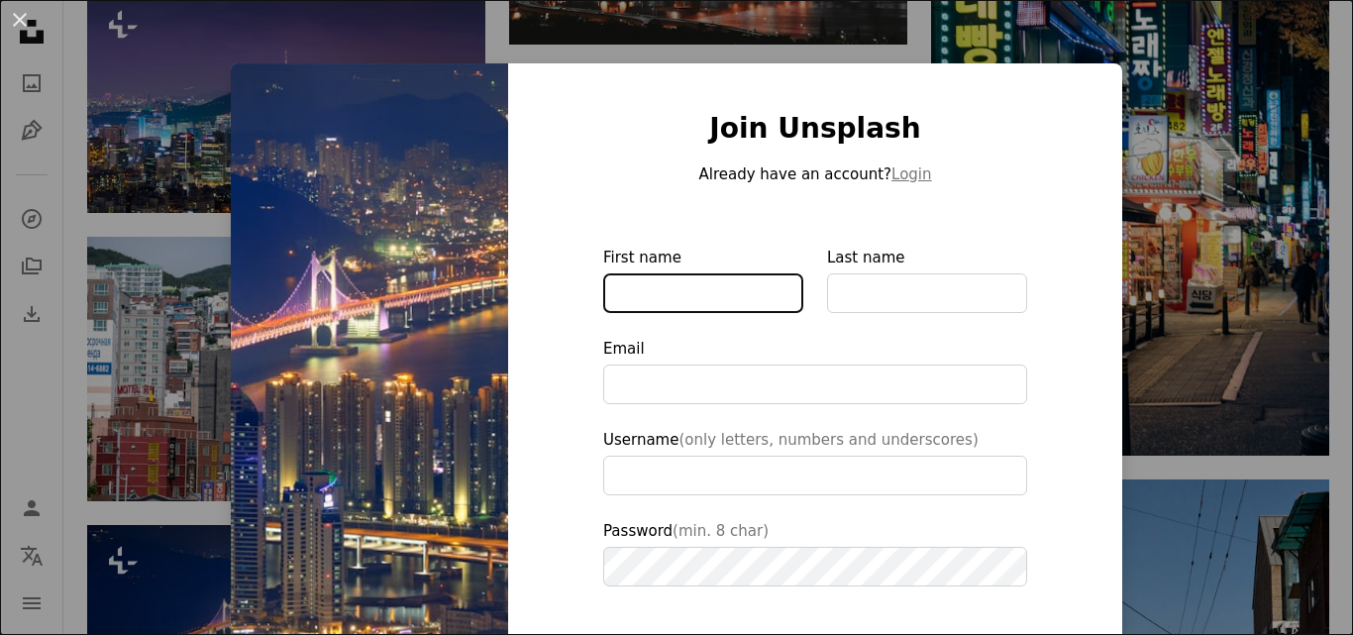
click at [739, 290] on input "First name" at bounding box center [703, 293] width 200 height 40
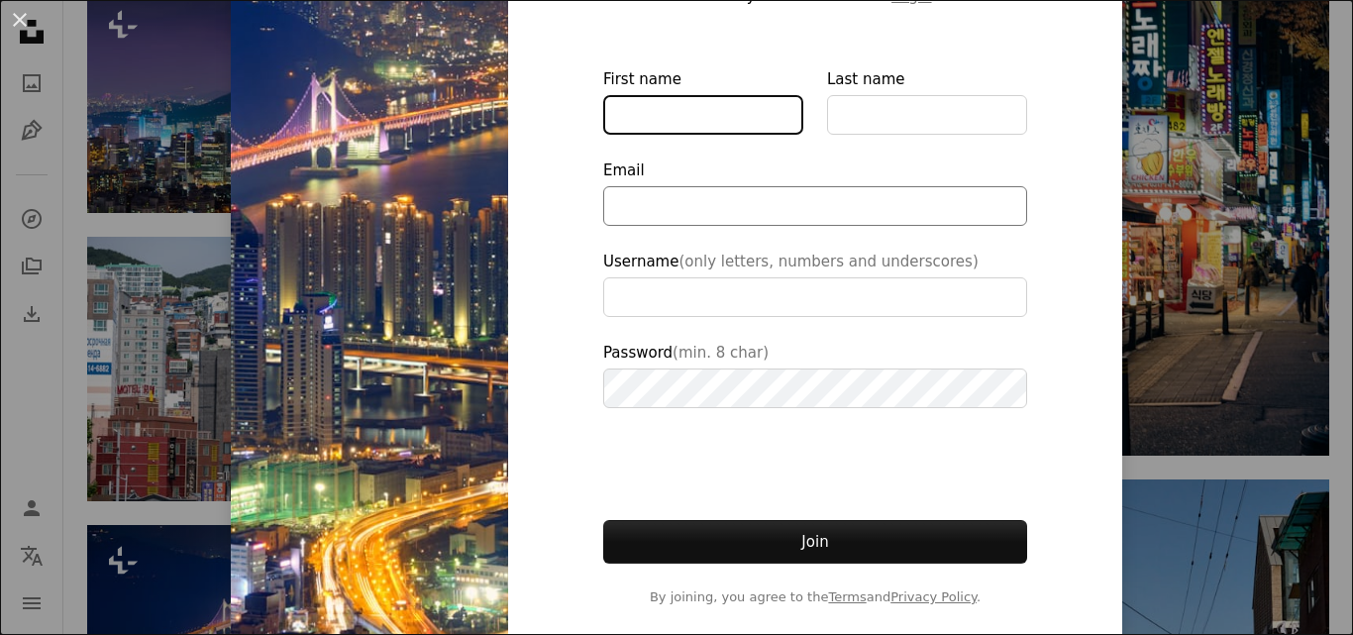
scroll to position [171, 0]
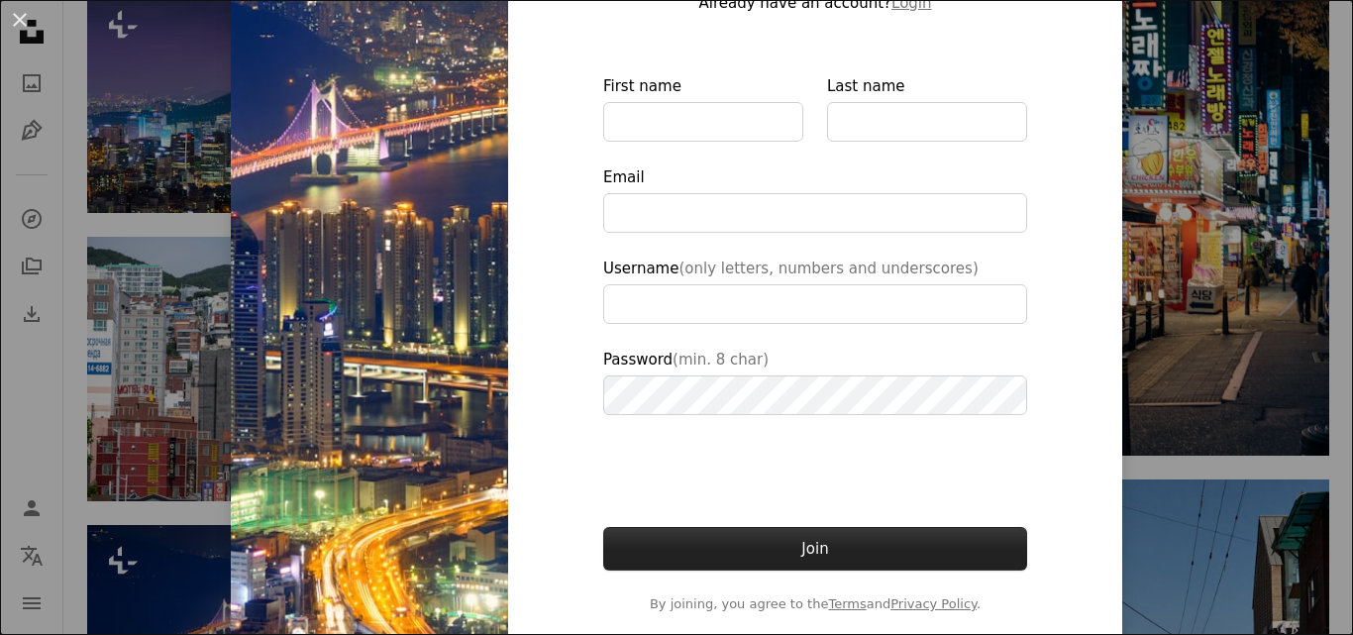
click at [795, 560] on button "Join" at bounding box center [815, 549] width 424 height 44
type input "**********"
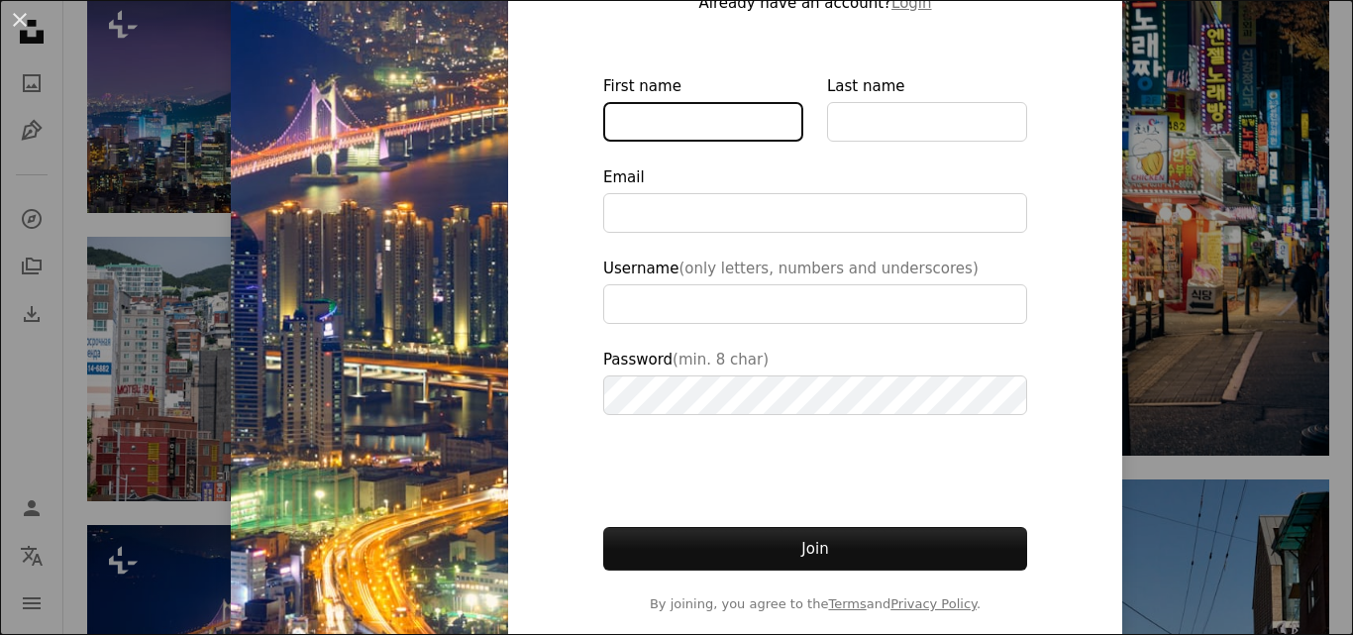
click at [632, 136] on input "First name" at bounding box center [703, 122] width 200 height 40
type input "******"
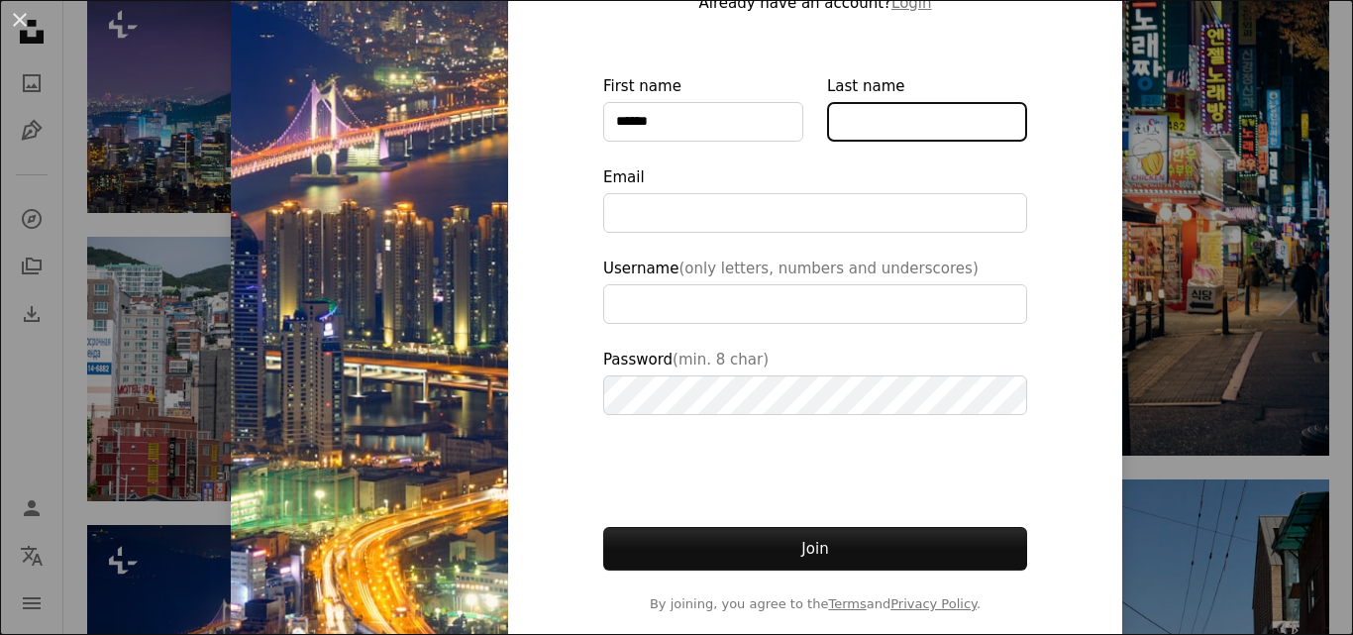
click at [998, 112] on input "Last name" at bounding box center [927, 122] width 200 height 40
type input "******"
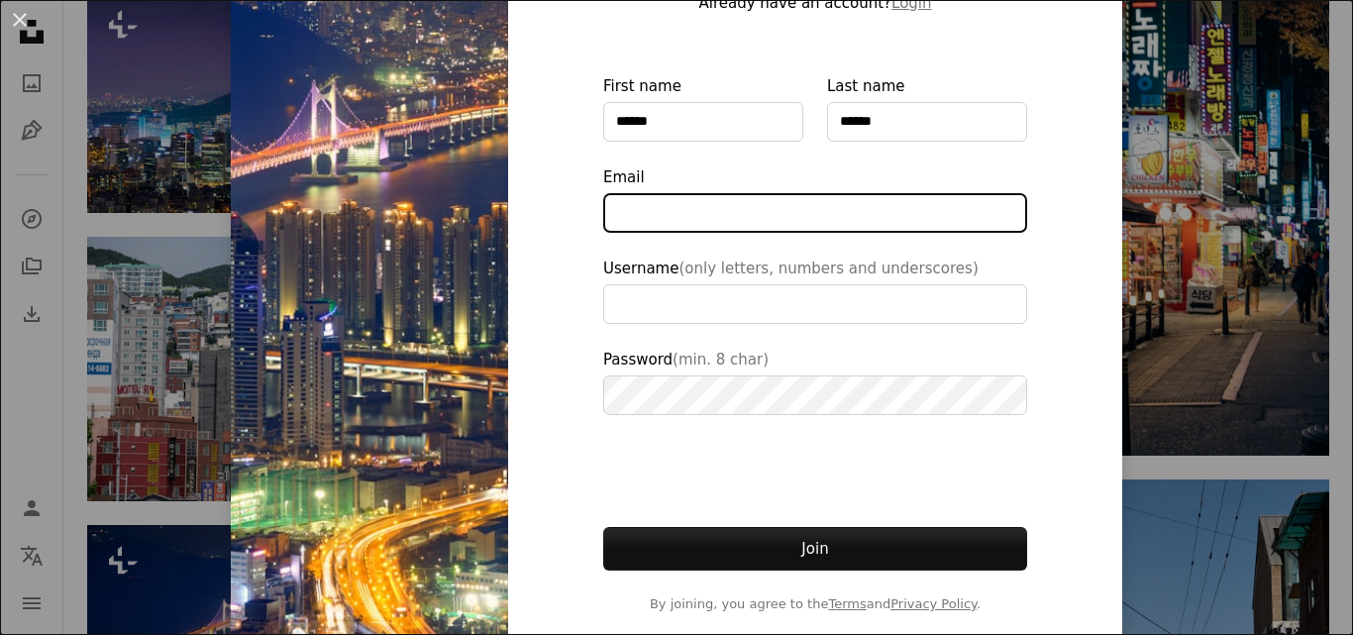
click at [894, 217] on input "Email" at bounding box center [815, 213] width 424 height 40
type input "**********"
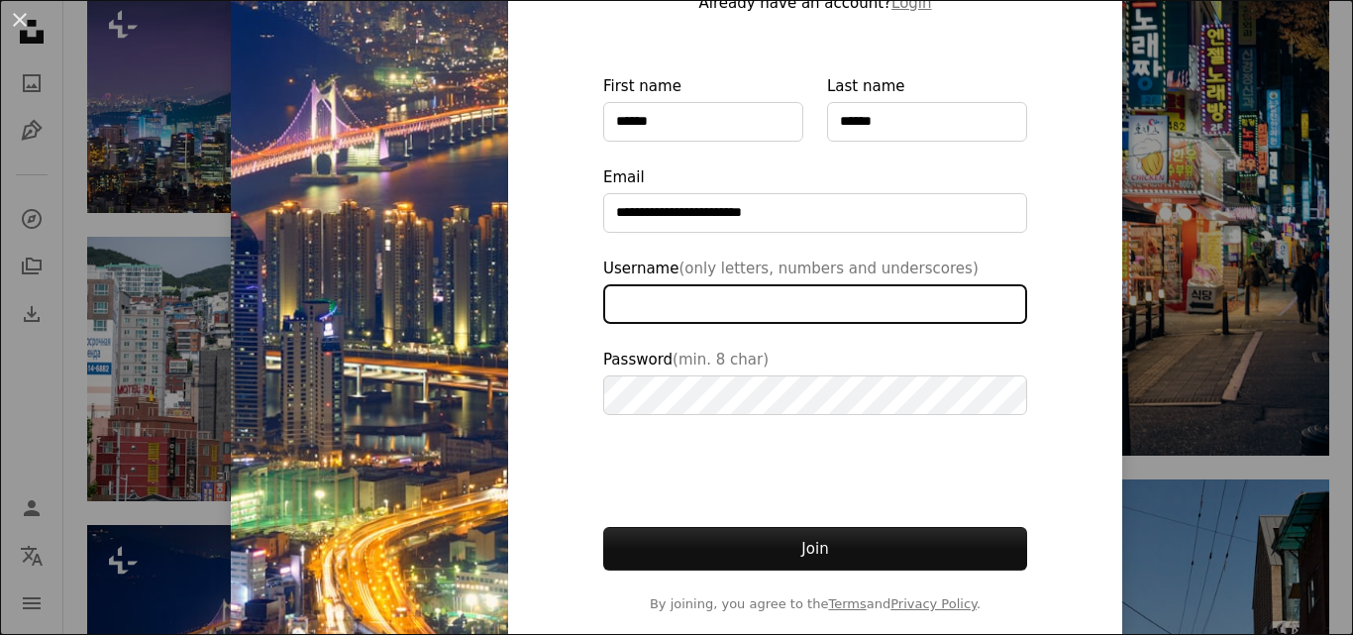
click at [758, 307] on input "Username (only letters, numbers and underscores)" at bounding box center [815, 304] width 424 height 40
type input "******"
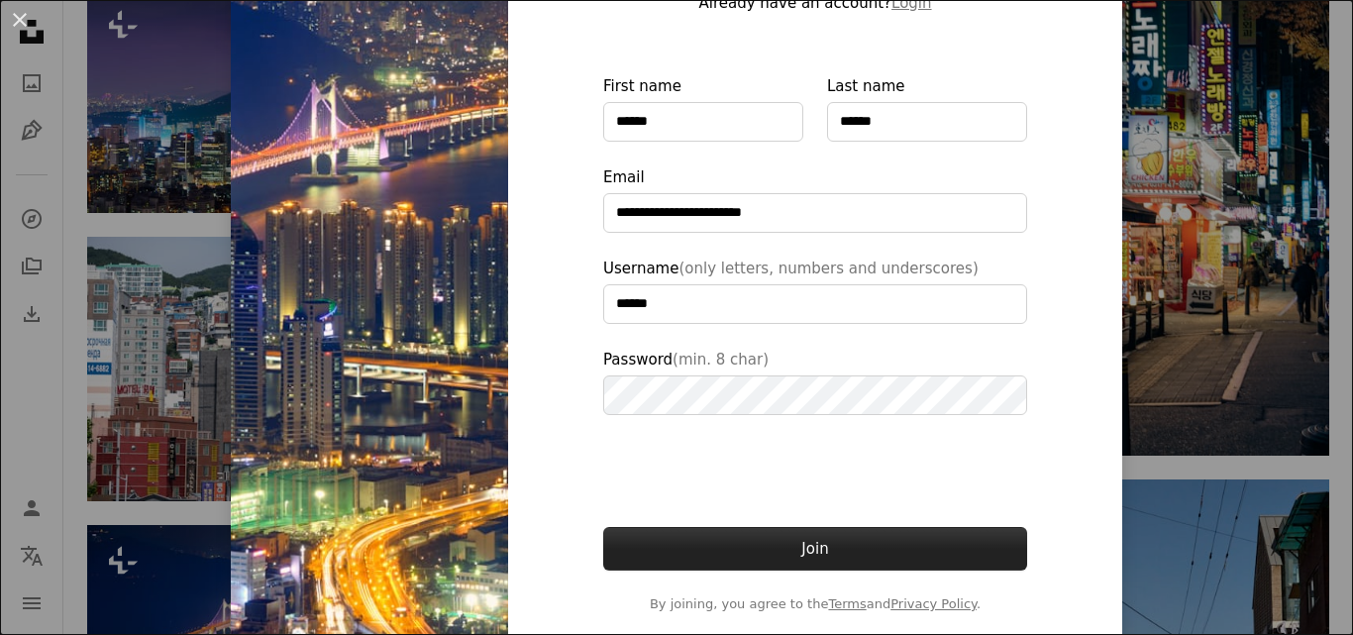
click at [747, 558] on button "Join" at bounding box center [815, 549] width 424 height 44
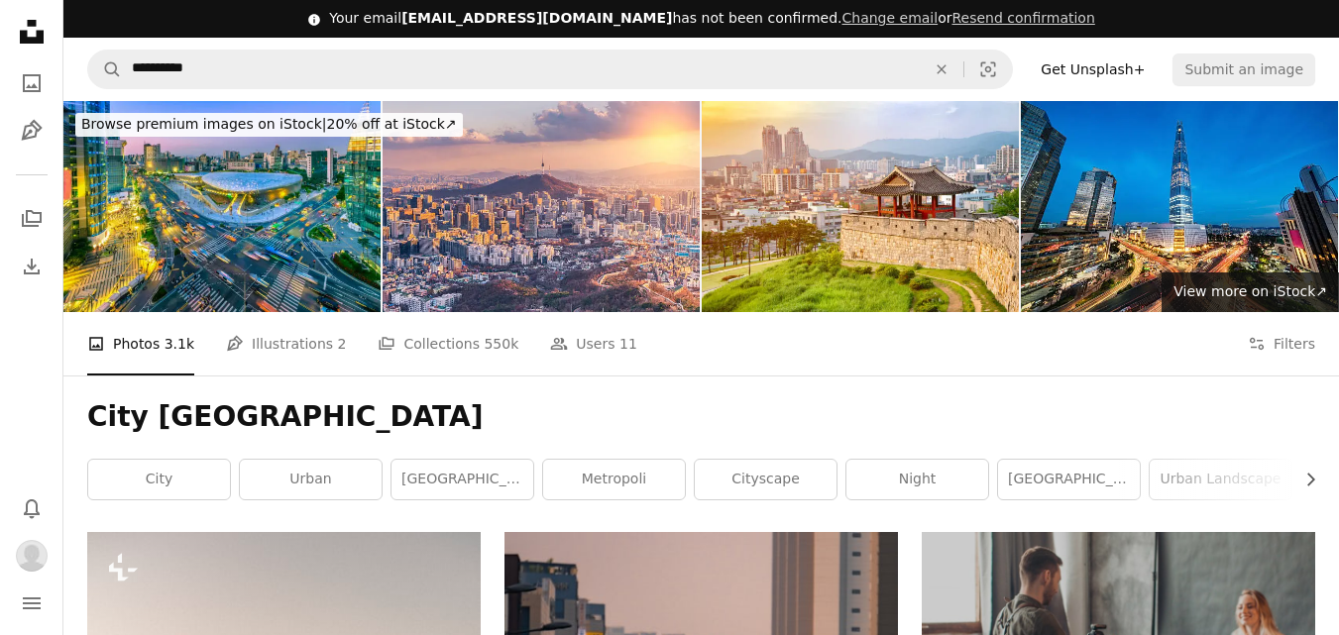
scroll to position [5040, 0]
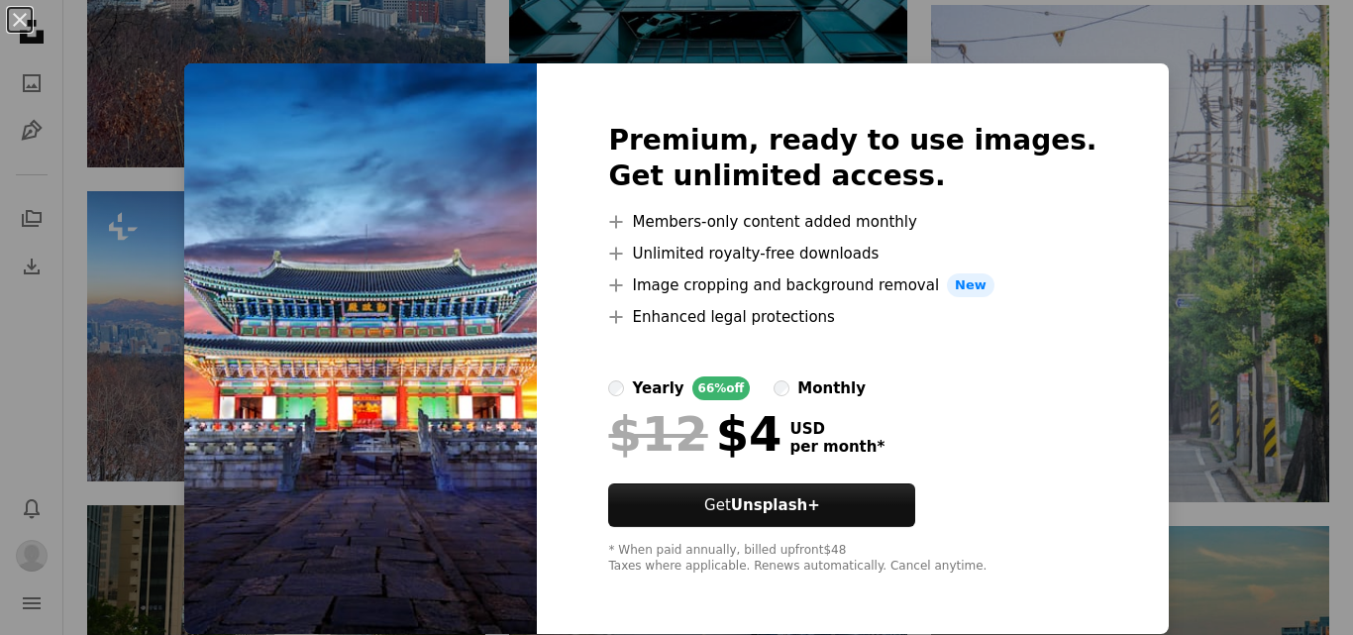
click at [1224, 9] on div "An X shape Premium, ready to use images. Get unlimited access. A plus sign Memb…" at bounding box center [676, 317] width 1353 height 635
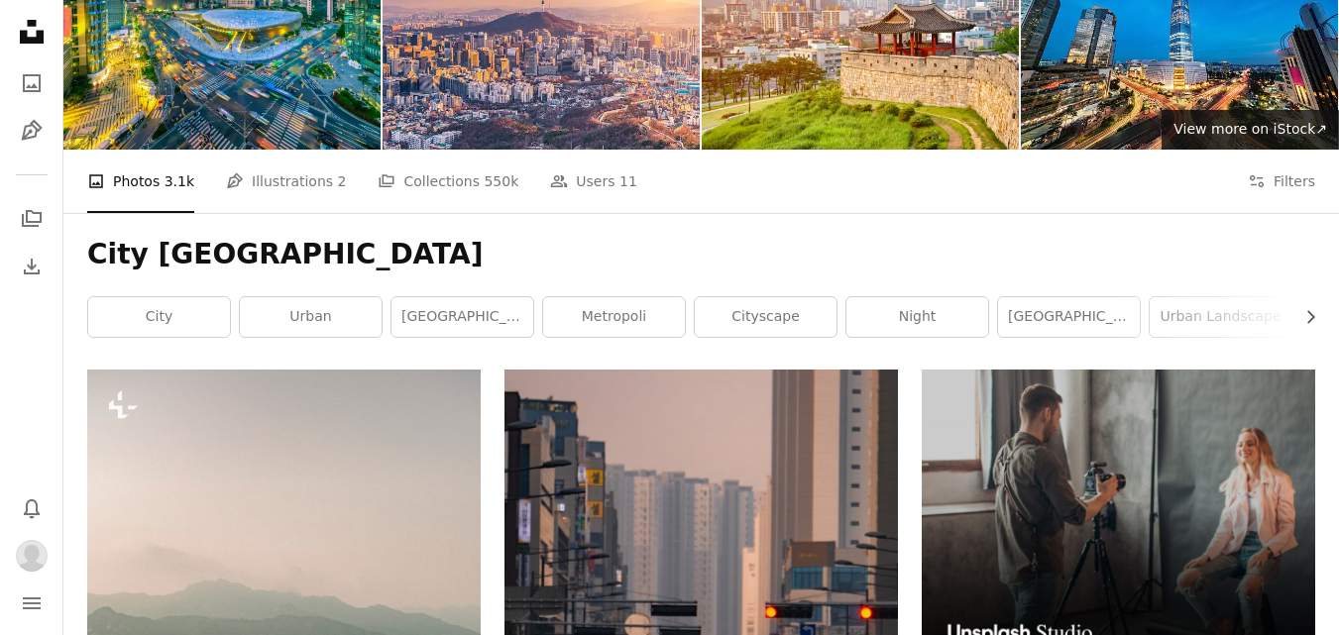
scroll to position [0, 0]
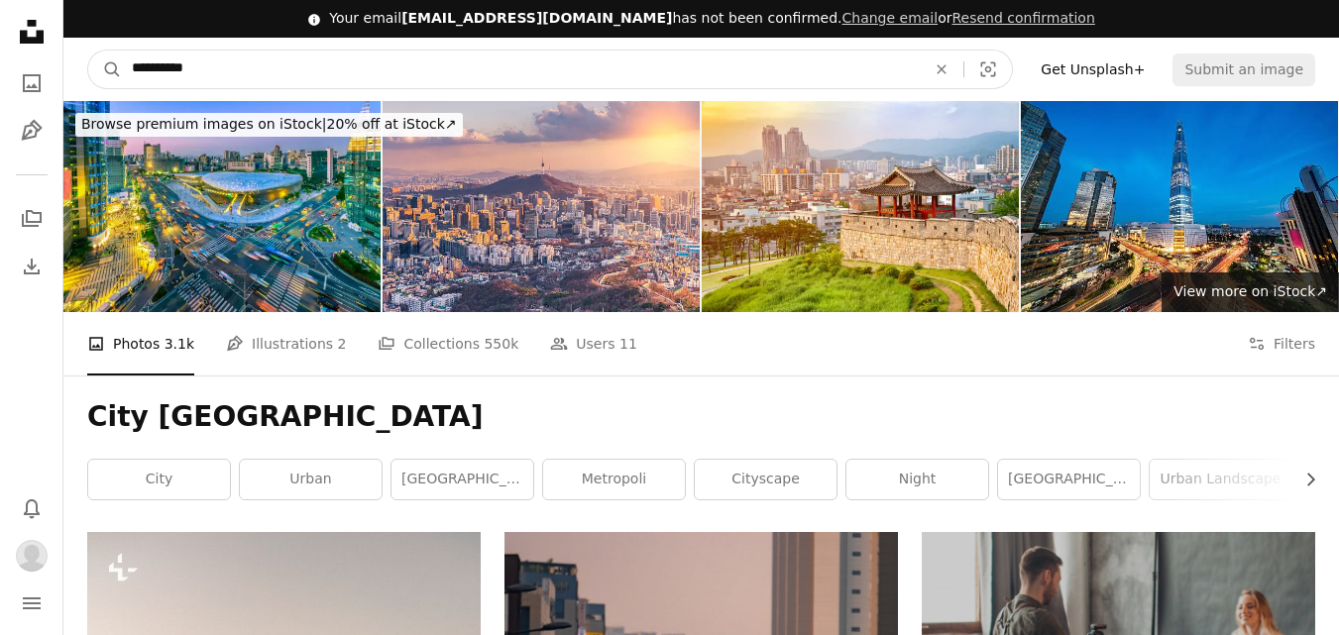
click at [209, 62] on input "**********" at bounding box center [521, 70] width 798 height 38
type input "**********"
click at [88, 51] on button "A magnifying glass" at bounding box center [105, 70] width 34 height 38
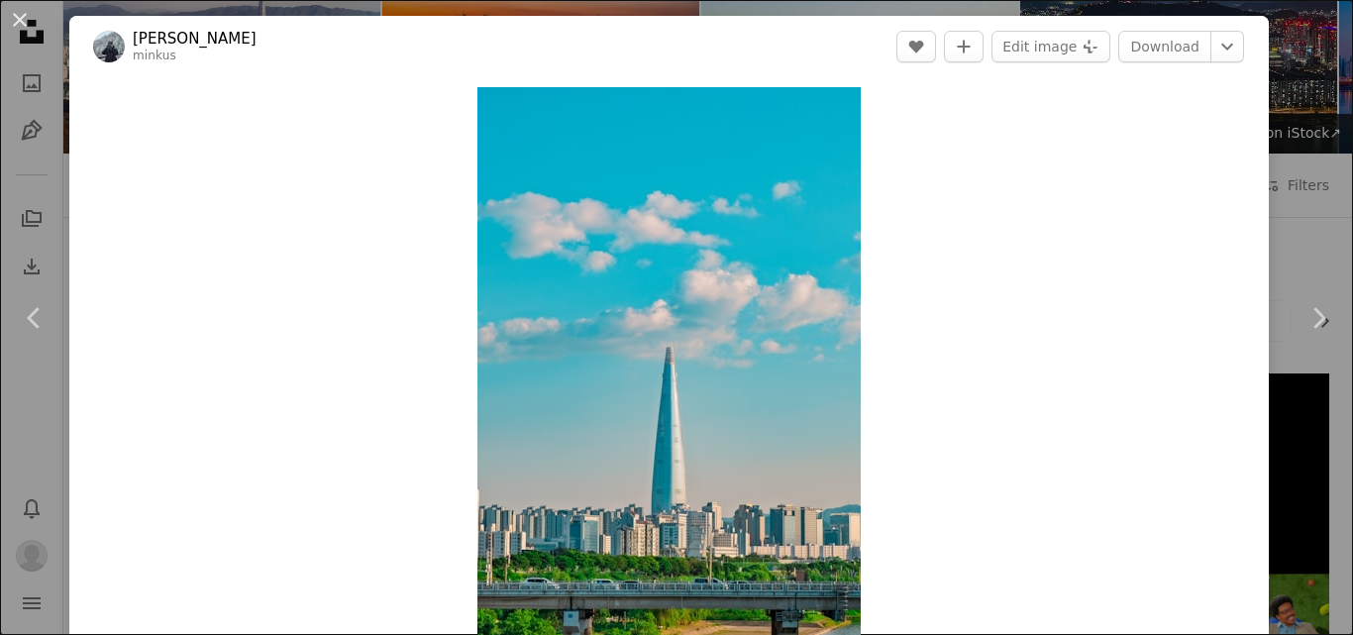
click at [1264, 210] on div "An X shape Chevron left Chevron right Minku Kang minkus A heart A plus sign Edi…" at bounding box center [676, 317] width 1353 height 635
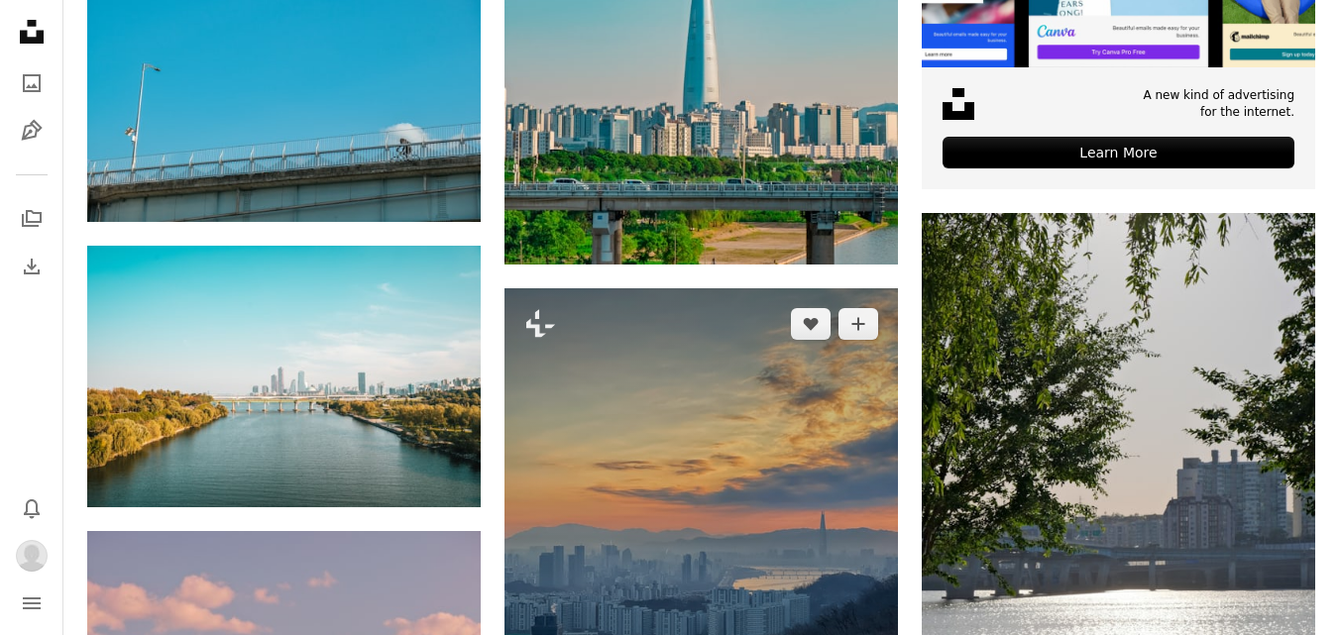
scroll to position [852, 0]
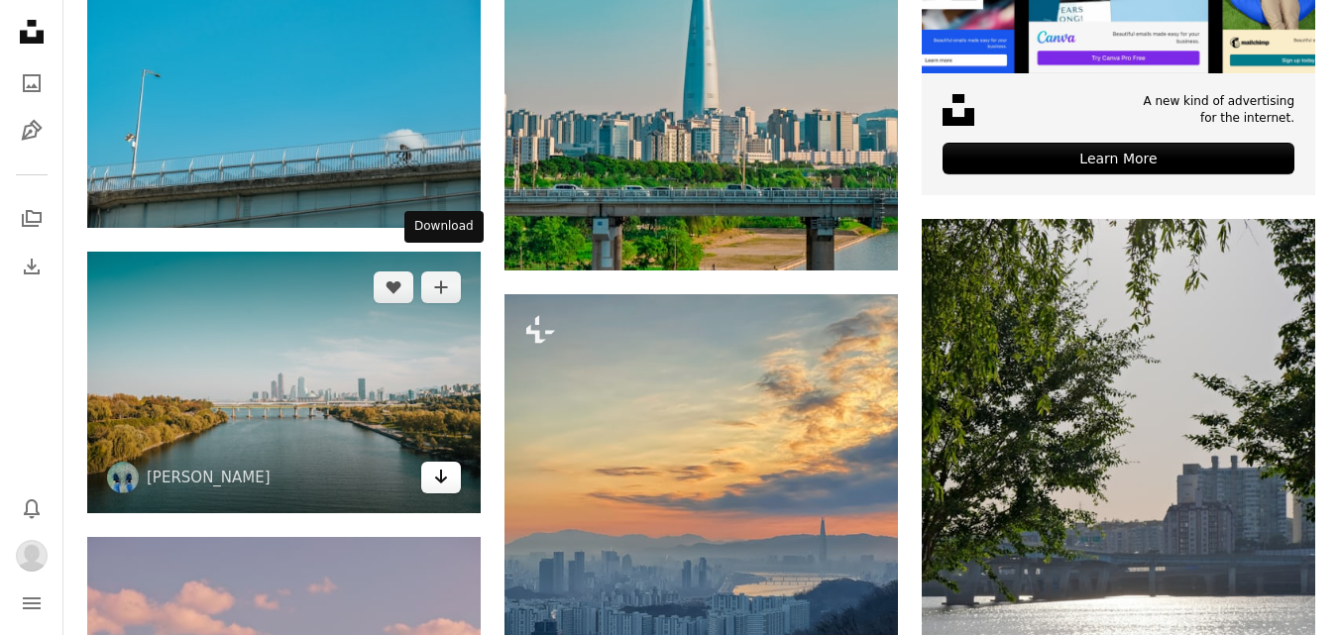
click at [435, 465] on icon "Arrow pointing down" at bounding box center [441, 477] width 16 height 24
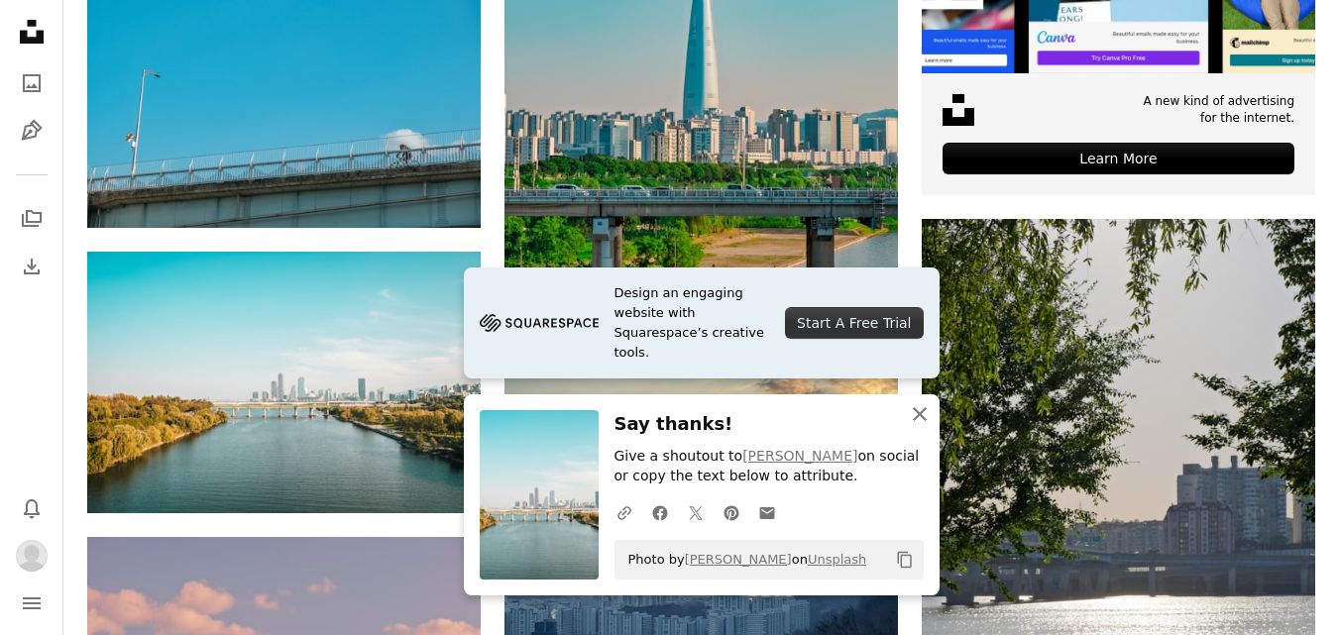
click at [924, 411] on icon "An X shape" at bounding box center [920, 414] width 24 height 24
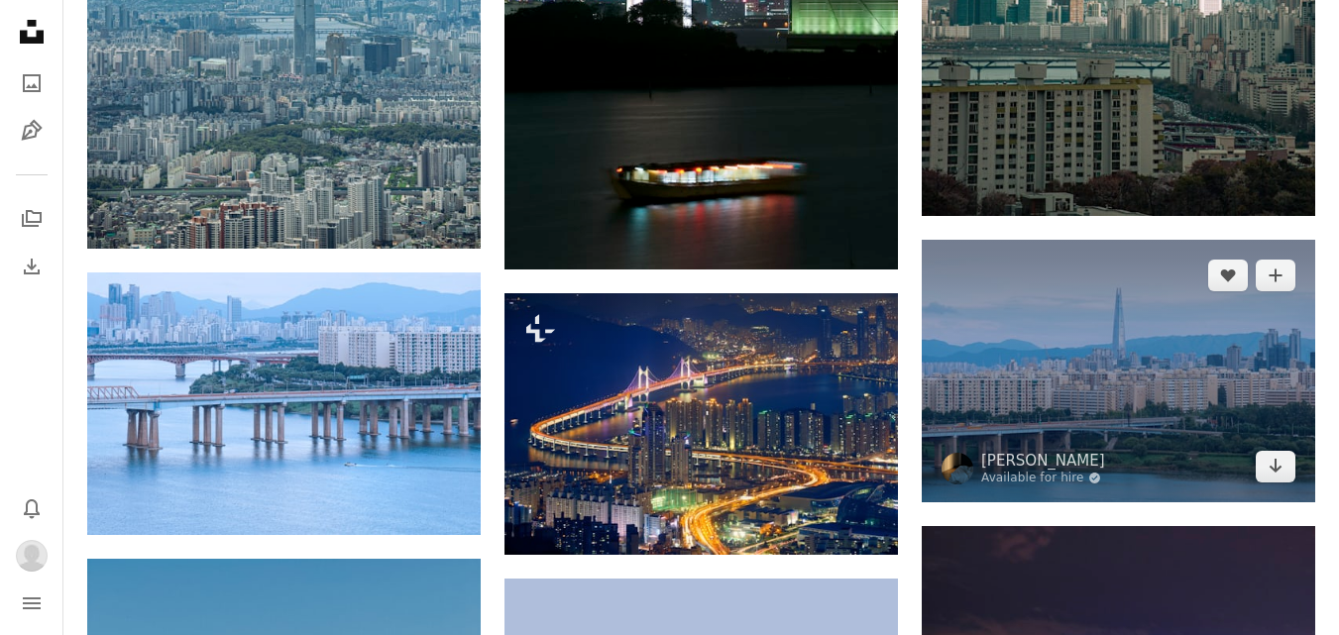
scroll to position [2629, 0]
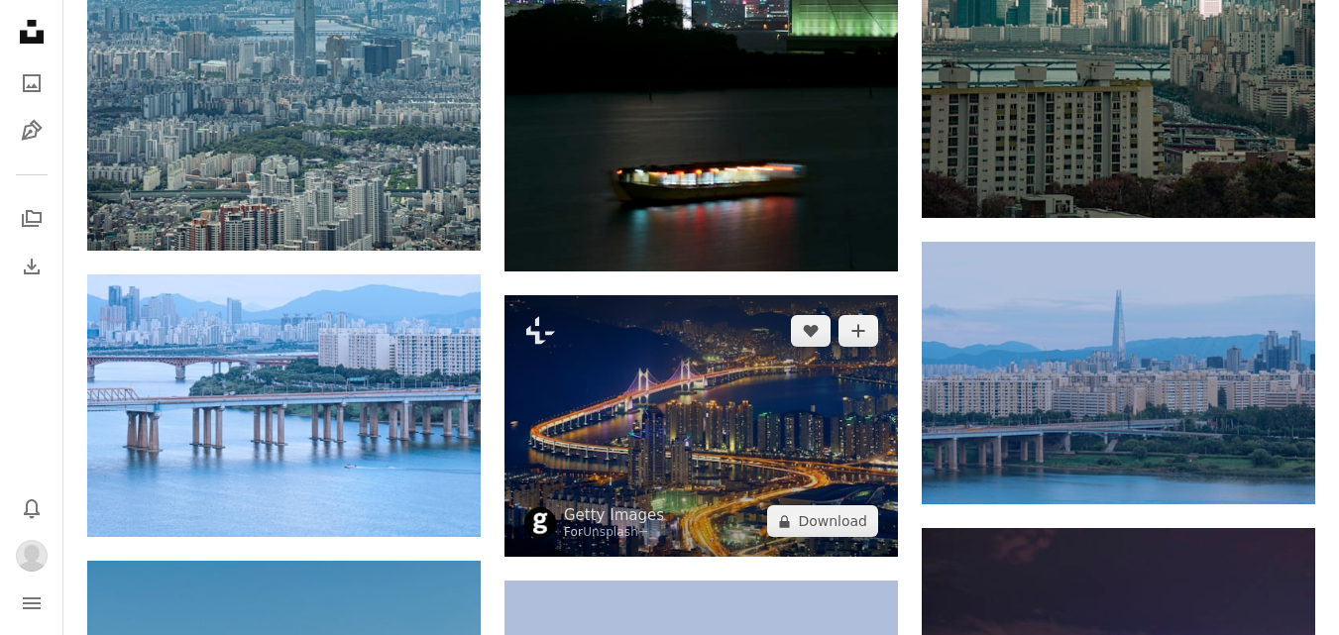
drag, startPoint x: 1182, startPoint y: 423, endPoint x: 805, endPoint y: 274, distance: 405.7
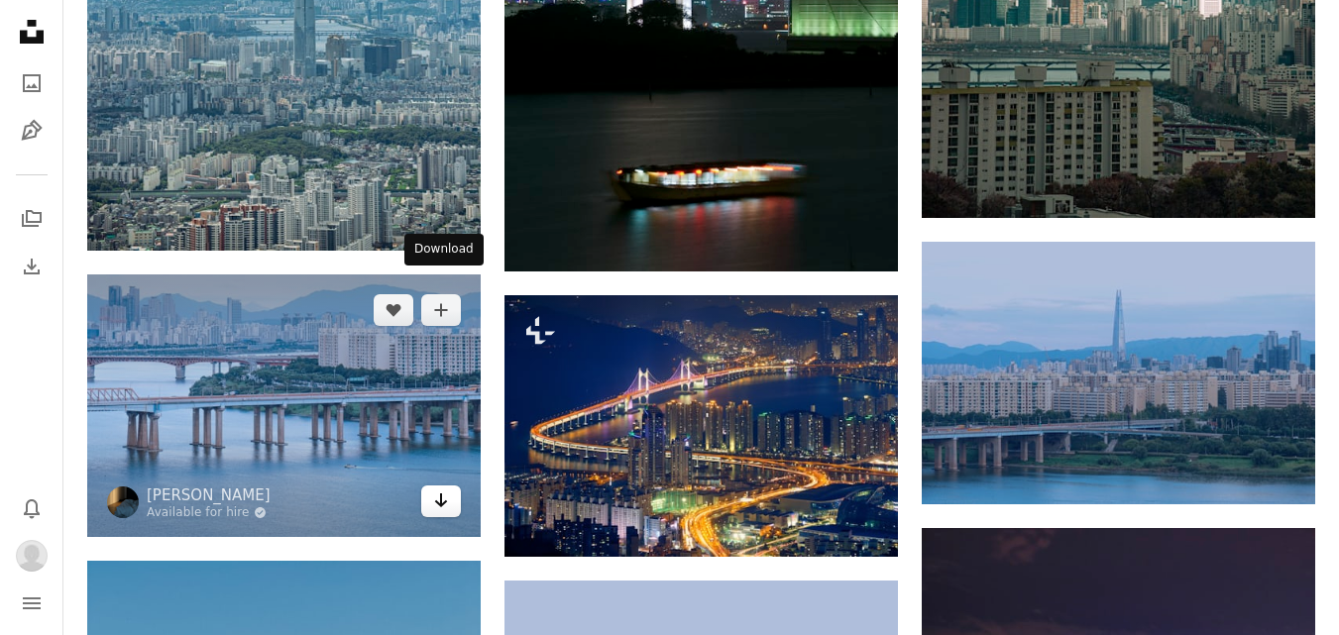
click at [444, 488] on icon "Arrow pointing down" at bounding box center [441, 500] width 16 height 24
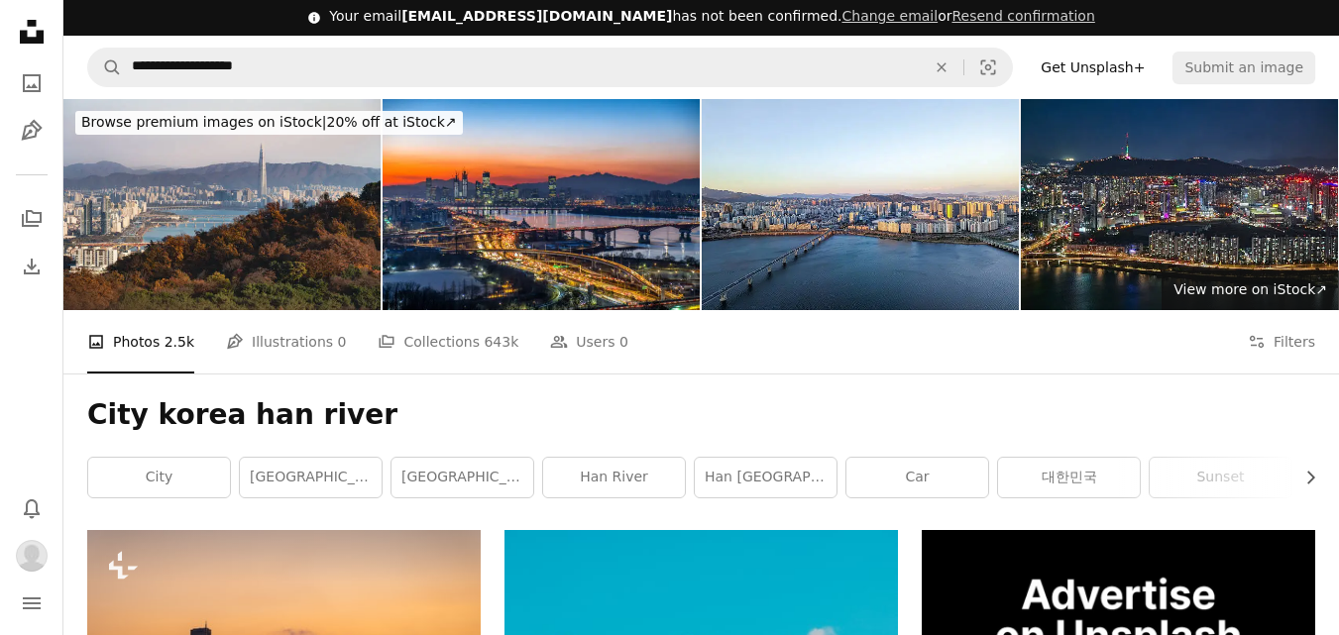
scroll to position [0, 0]
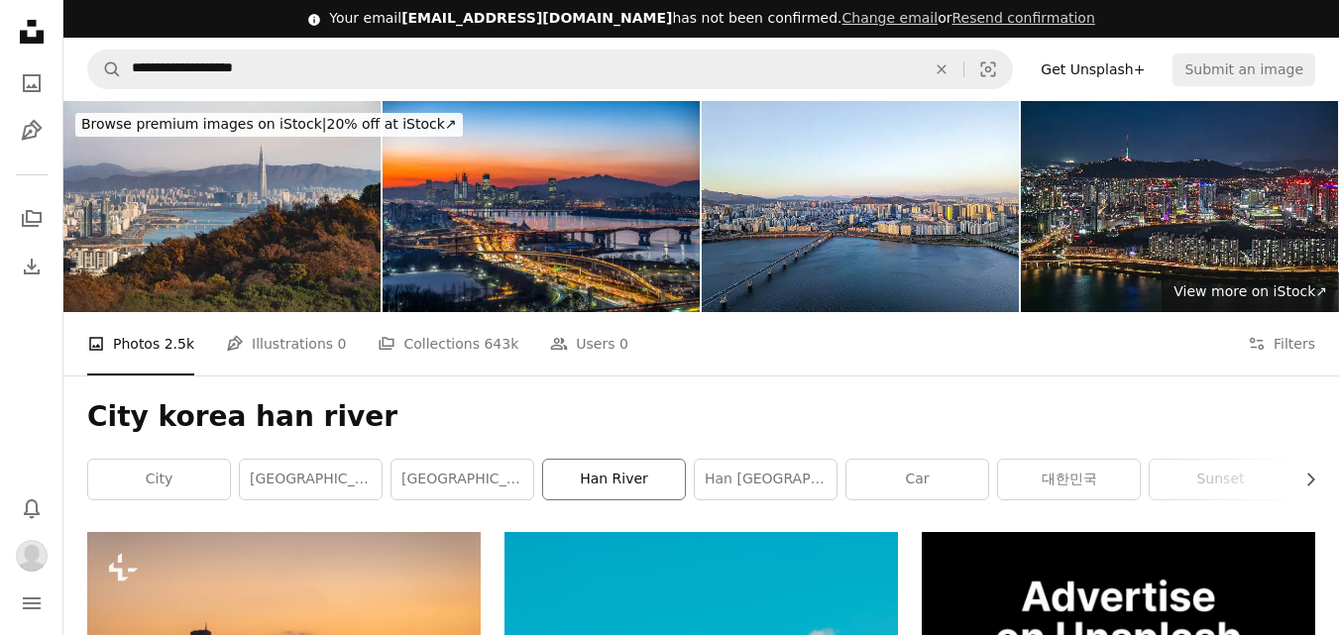
click at [621, 460] on link "han river" at bounding box center [614, 480] width 142 height 40
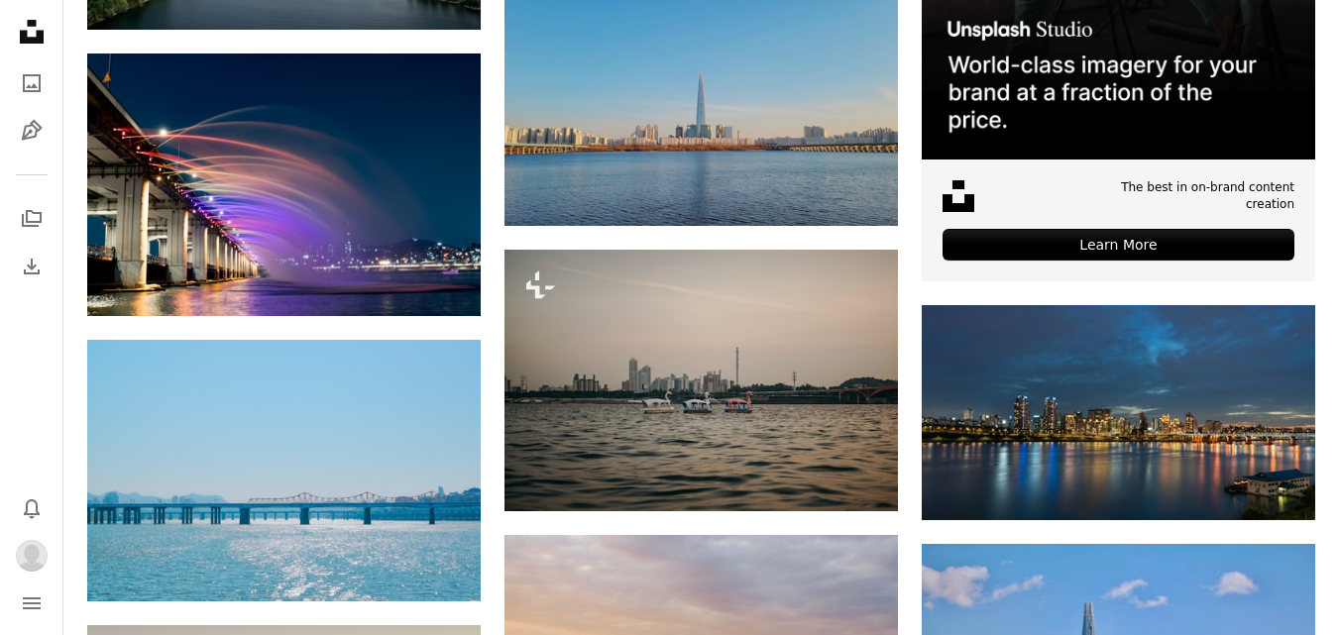
scroll to position [746, 0]
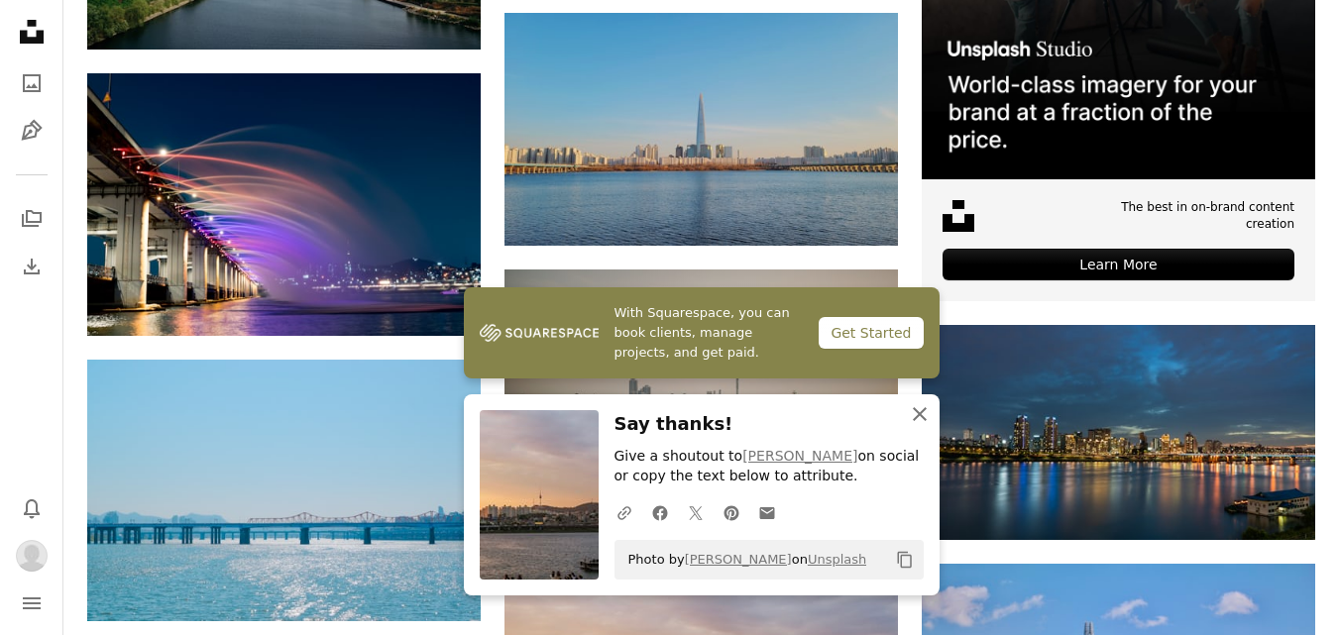
click at [919, 412] on icon "button" at bounding box center [920, 414] width 14 height 14
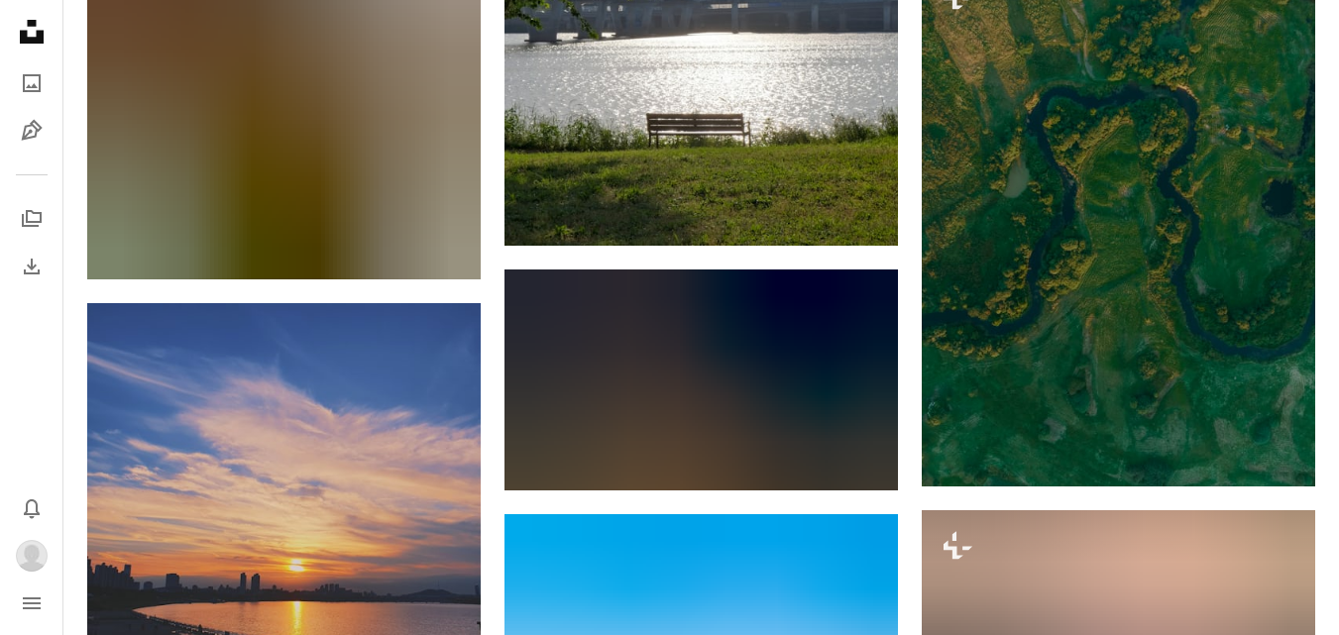
scroll to position [2206, 0]
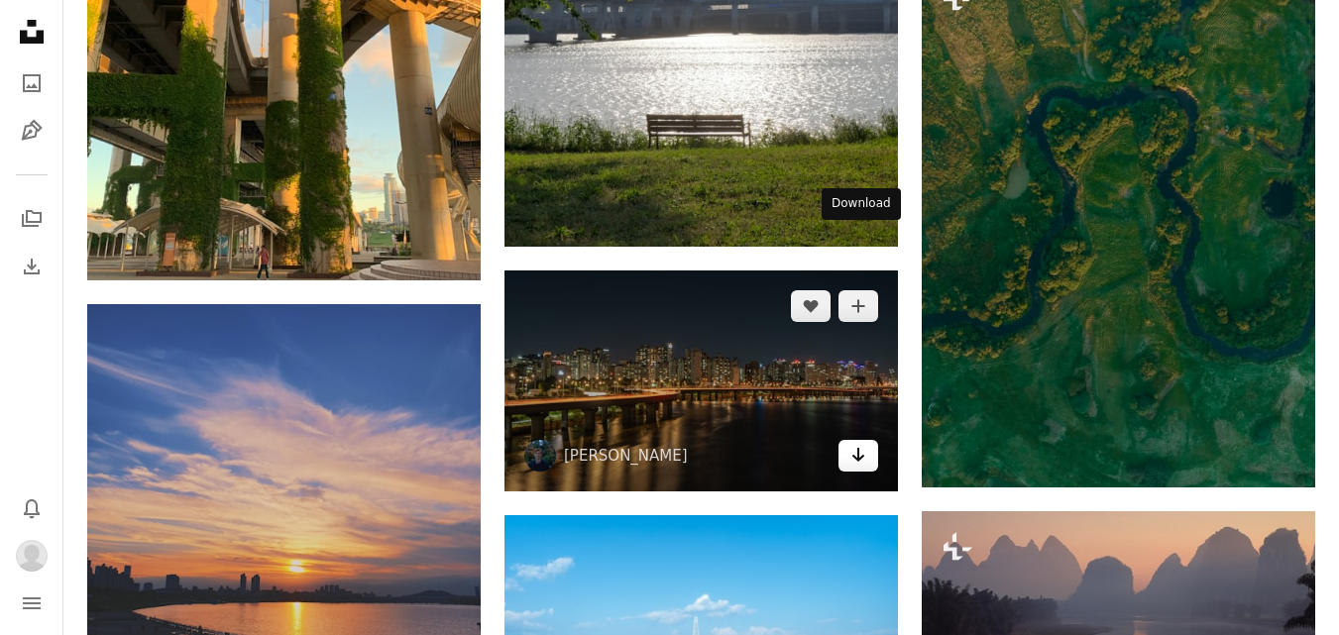
click at [855, 443] on icon "Arrow pointing down" at bounding box center [858, 455] width 16 height 24
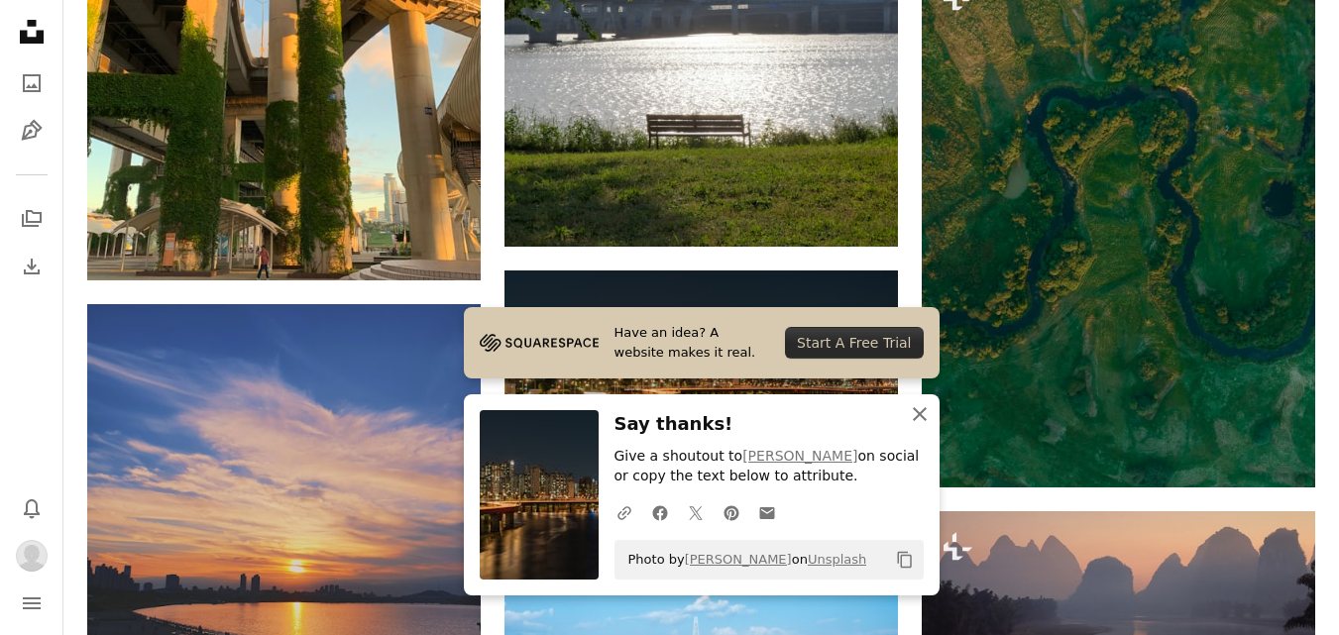
click at [924, 420] on icon "button" at bounding box center [920, 414] width 14 height 14
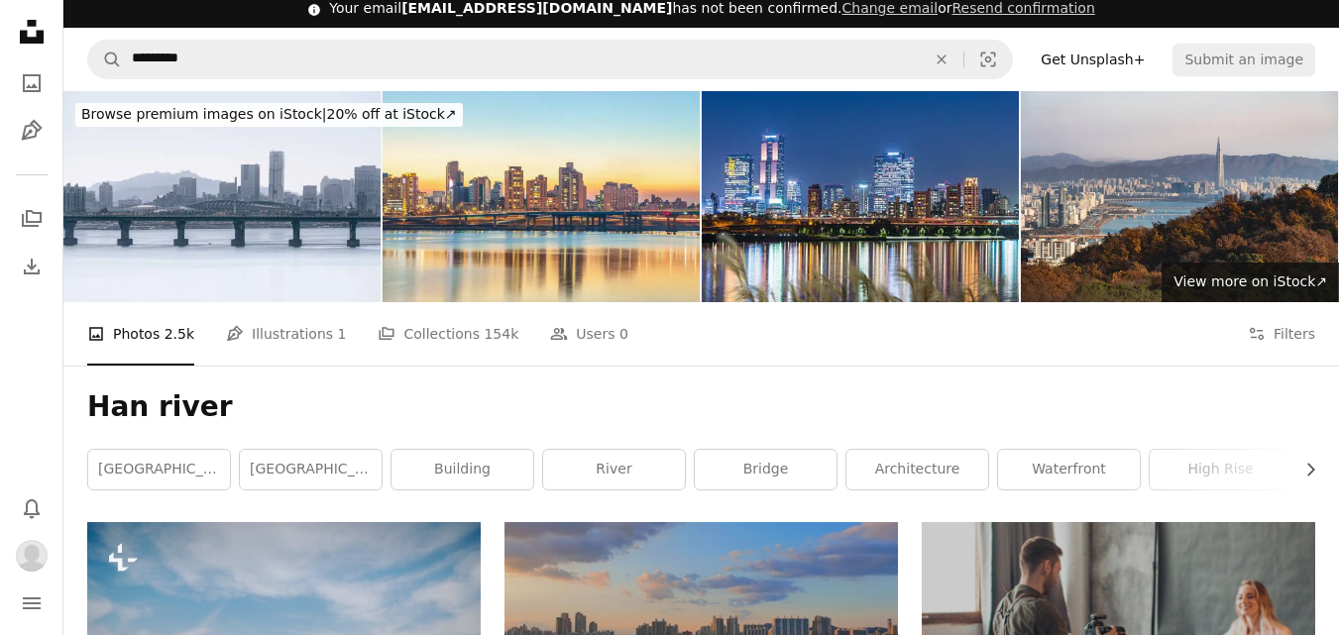
scroll to position [0, 0]
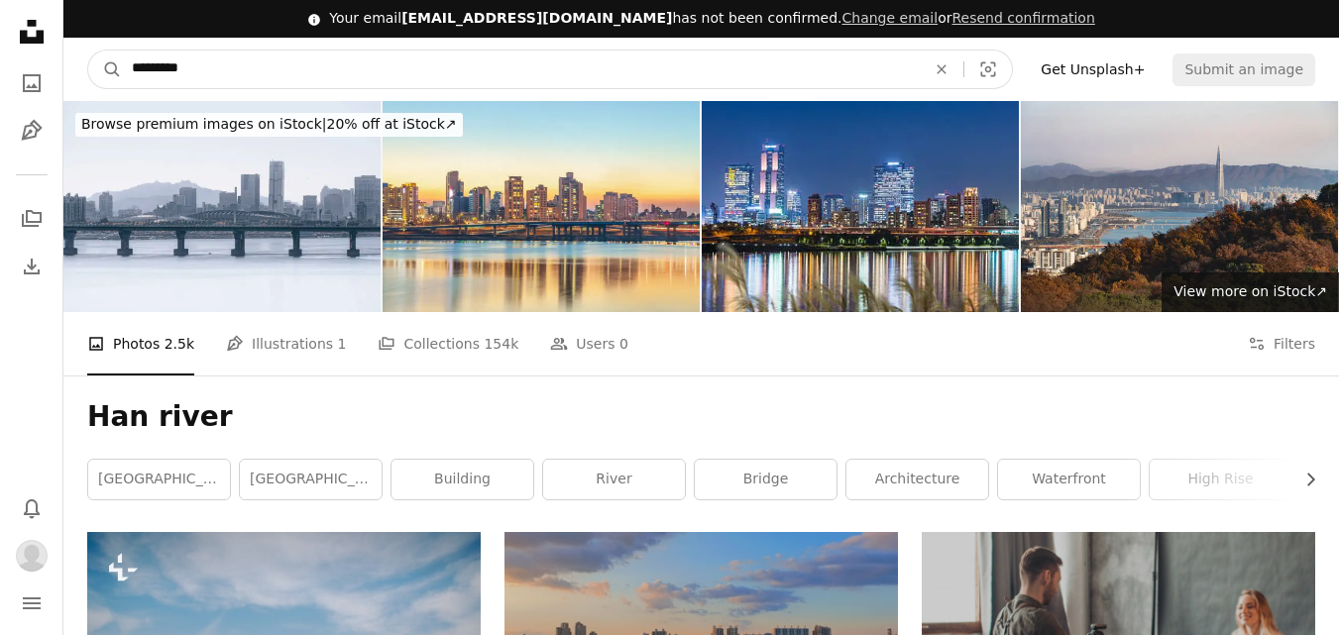
drag, startPoint x: 284, startPoint y: 62, endPoint x: 74, endPoint y: 82, distance: 211.0
click at [74, 82] on nav "A magnifying glass ********* An X shape Visual search Filters Get Unsplash+ Sub…" at bounding box center [700, 69] width 1275 height 63
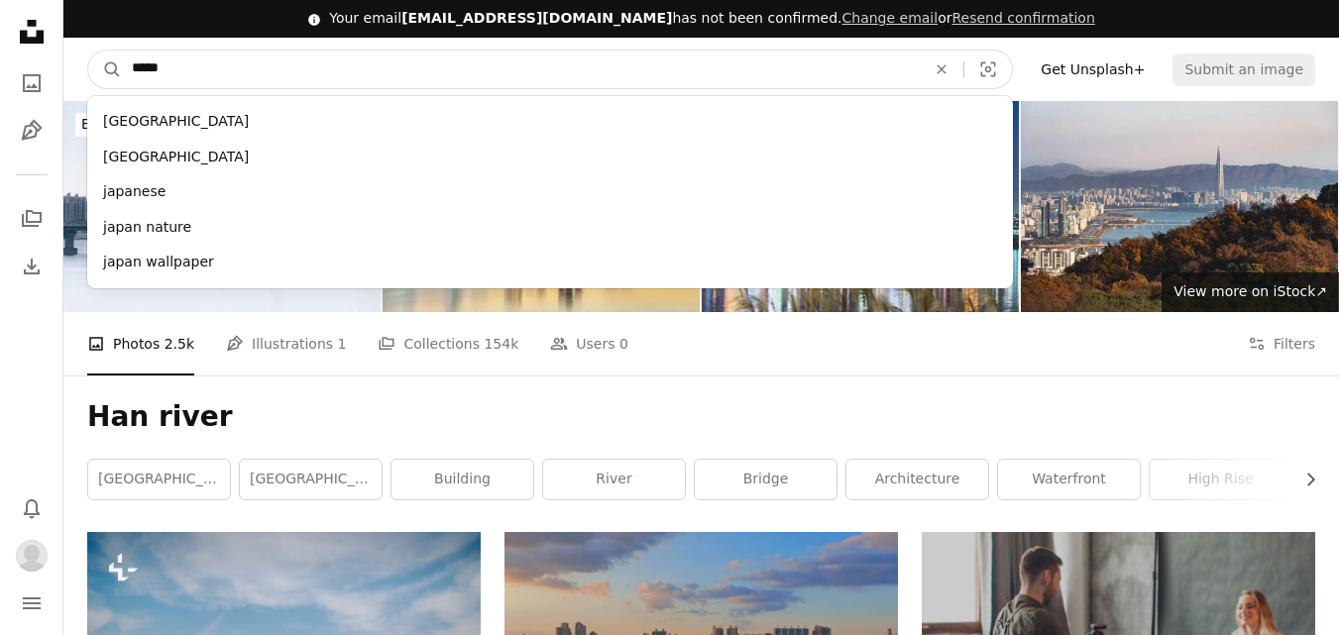
type input "*****"
click at [88, 51] on button "A magnifying glass" at bounding box center [105, 70] width 34 height 38
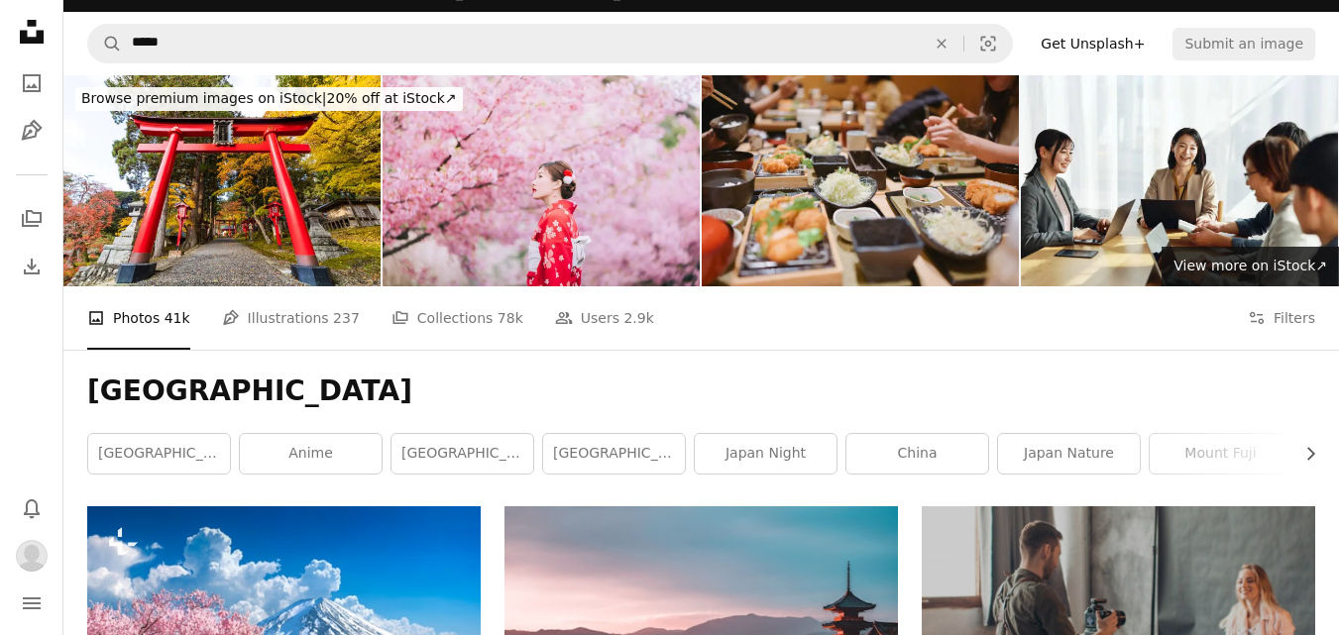
scroll to position [27, 0]
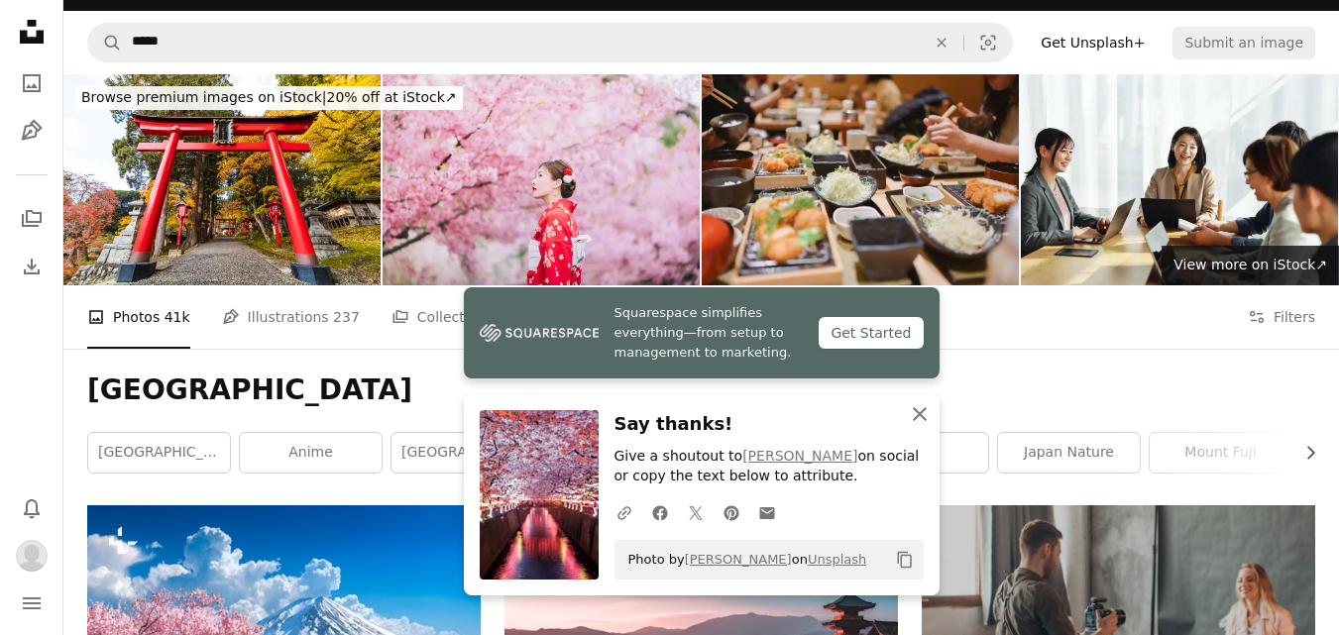
click at [919, 406] on icon "An X shape" at bounding box center [920, 414] width 24 height 24
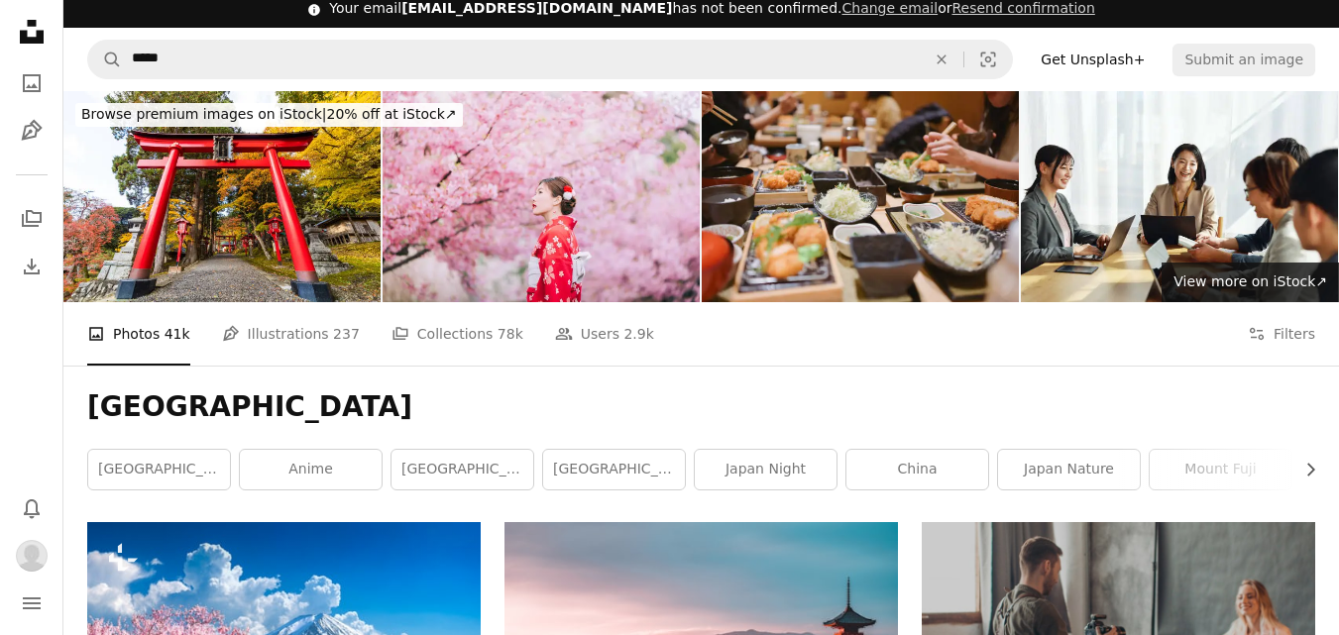
scroll to position [0, 0]
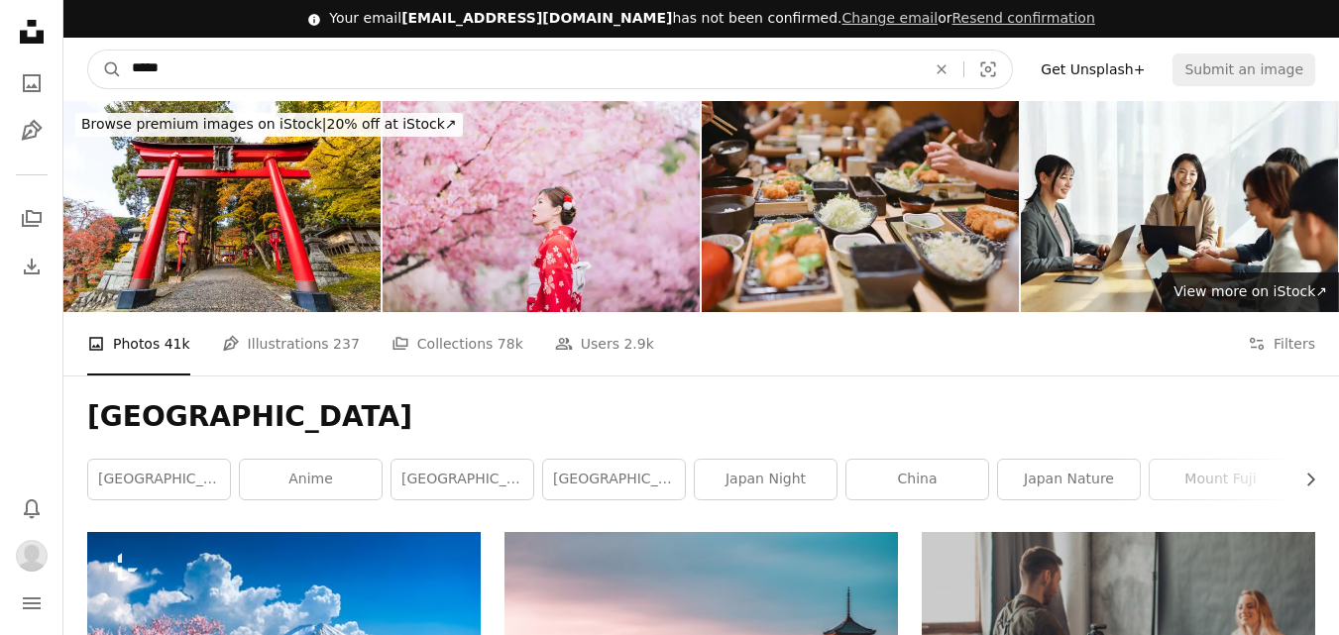
click at [229, 61] on input "*****" at bounding box center [521, 70] width 798 height 38
type input "**********"
click at [88, 51] on button "A magnifying glass" at bounding box center [105, 70] width 34 height 38
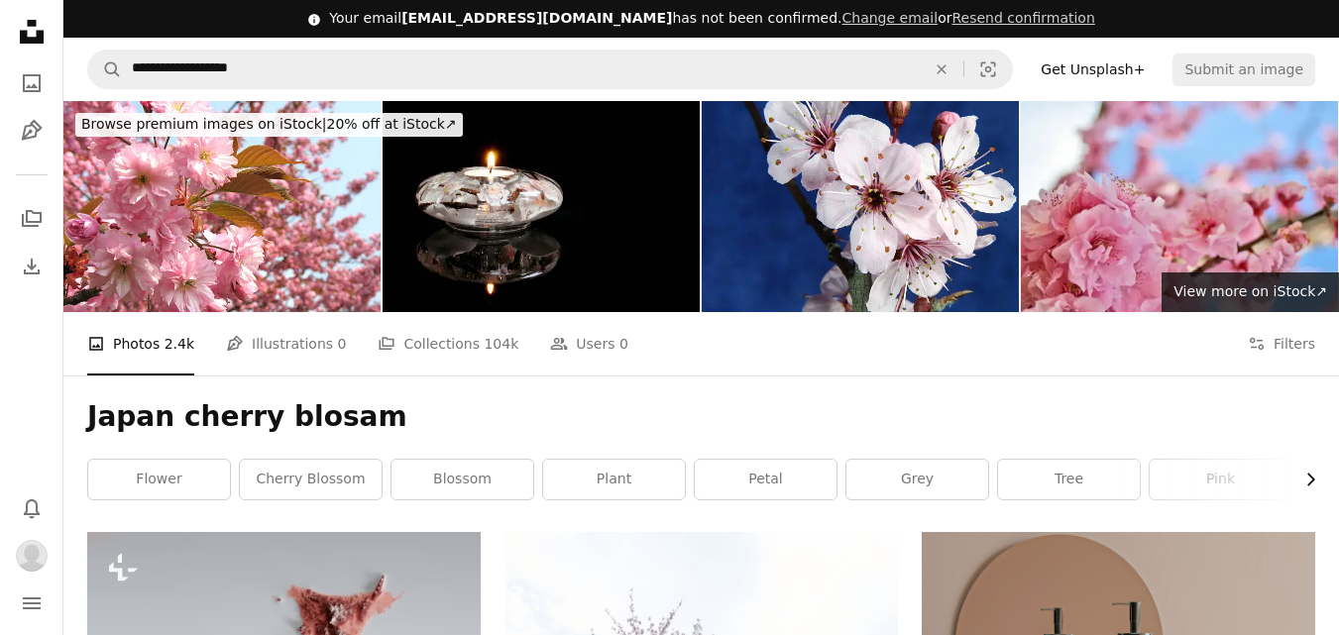
click at [1312, 470] on icon "Chevron right" at bounding box center [1310, 480] width 20 height 20
click at [810, 460] on link "sakura" at bounding box center [788, 480] width 142 height 40
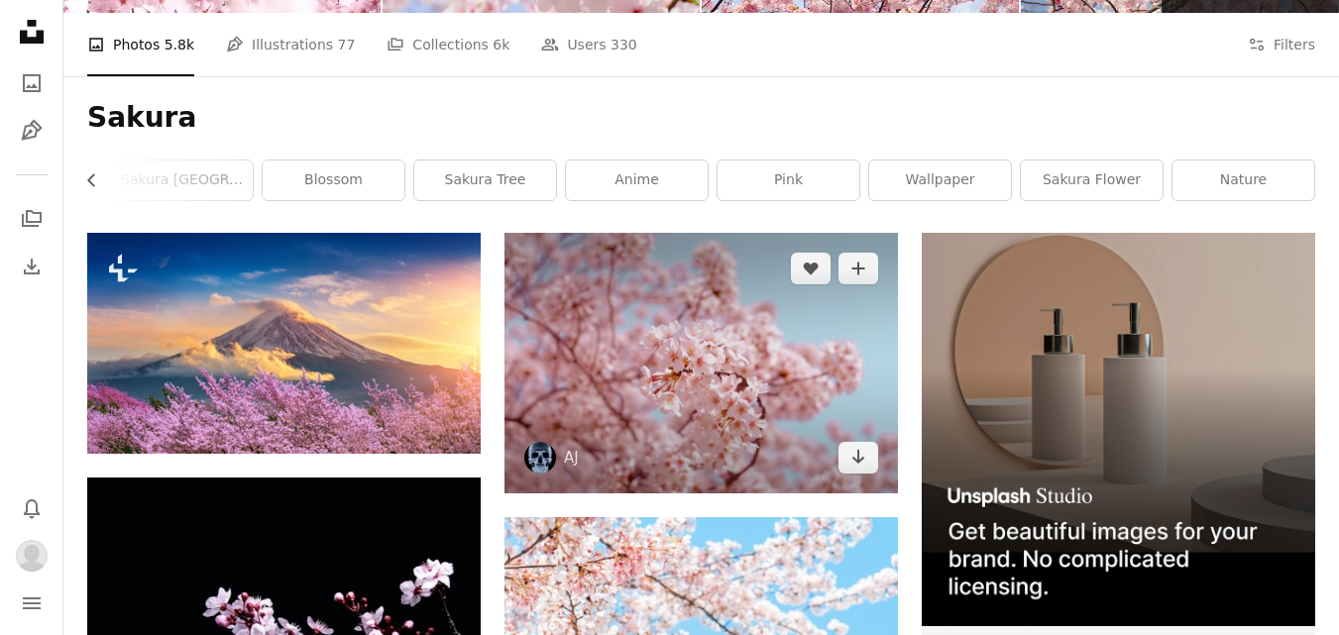
scroll to position [230, 0]
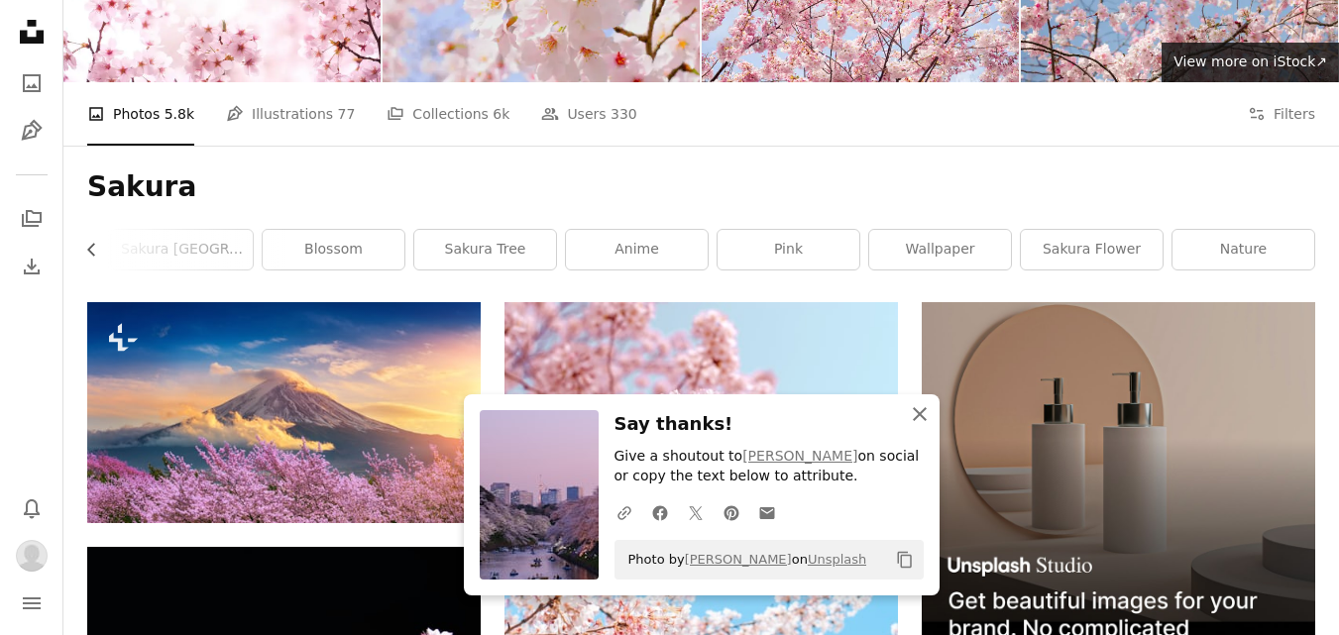
click at [920, 424] on icon "An X shape" at bounding box center [920, 414] width 24 height 24
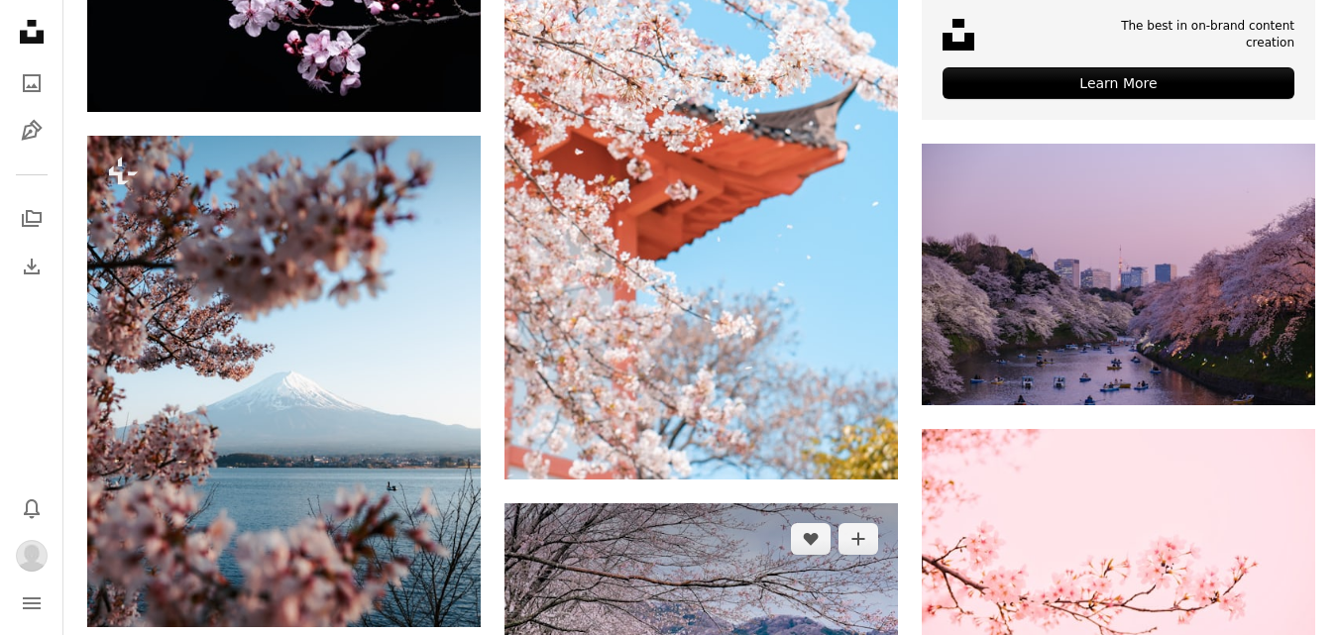
scroll to position [851, 0]
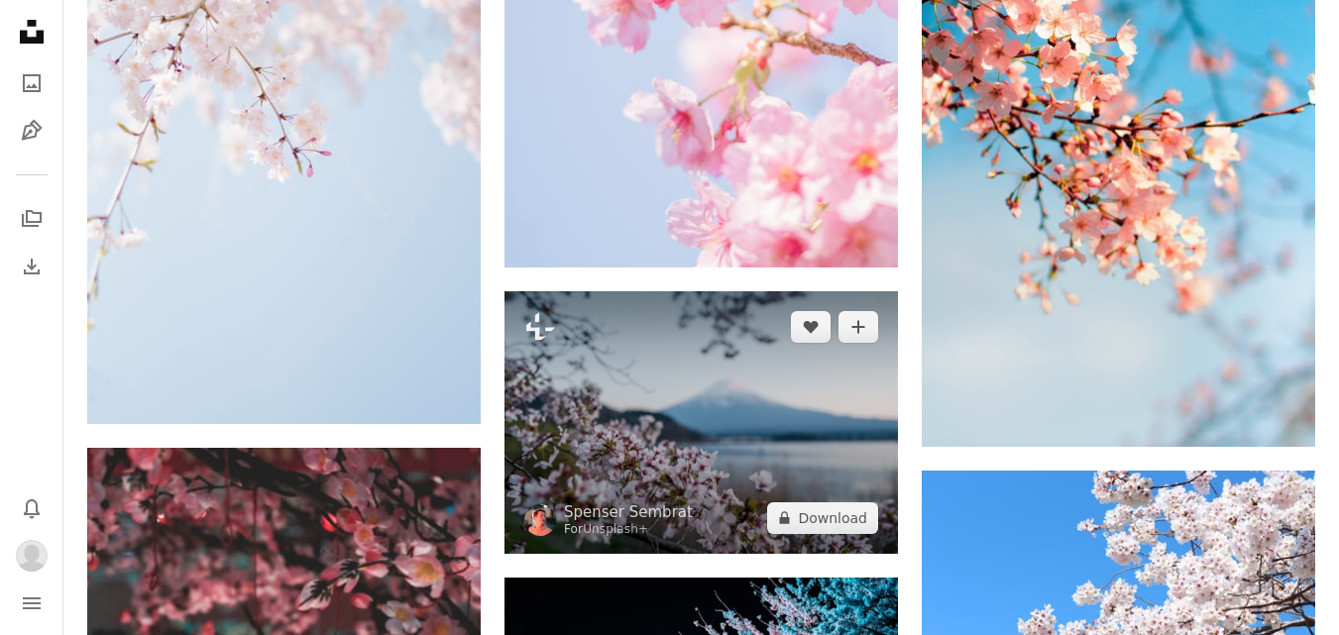
scroll to position [2403, 0]
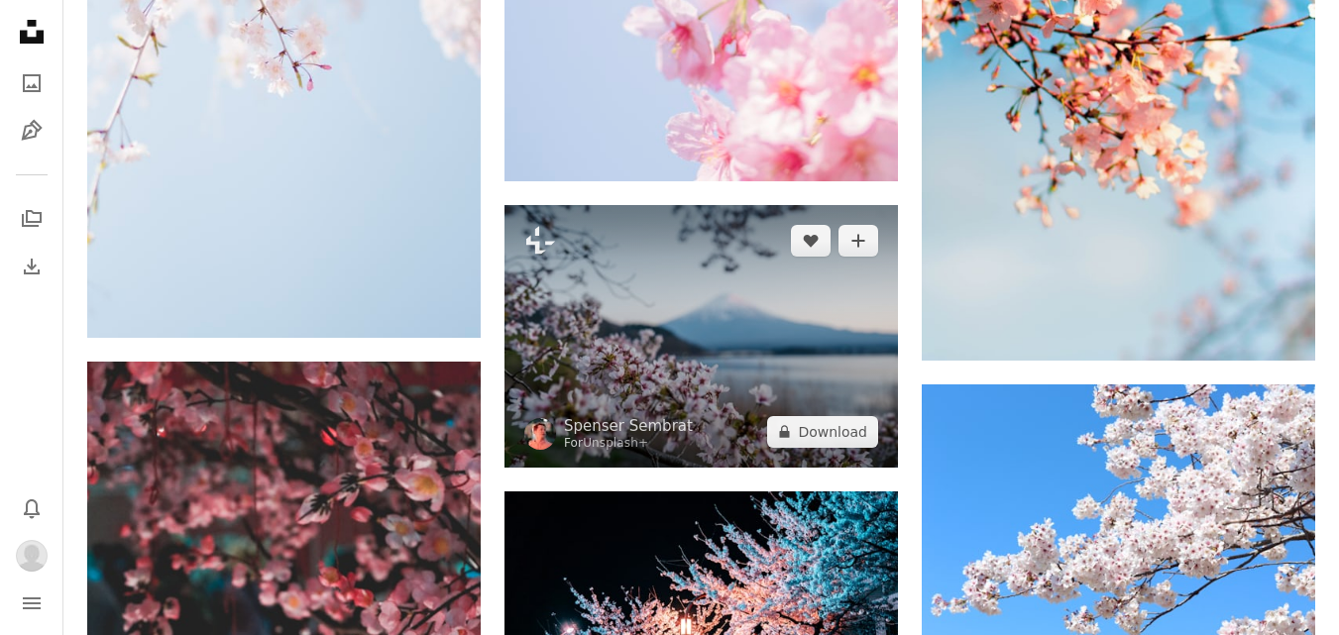
click at [690, 491] on img at bounding box center [700, 622] width 393 height 263
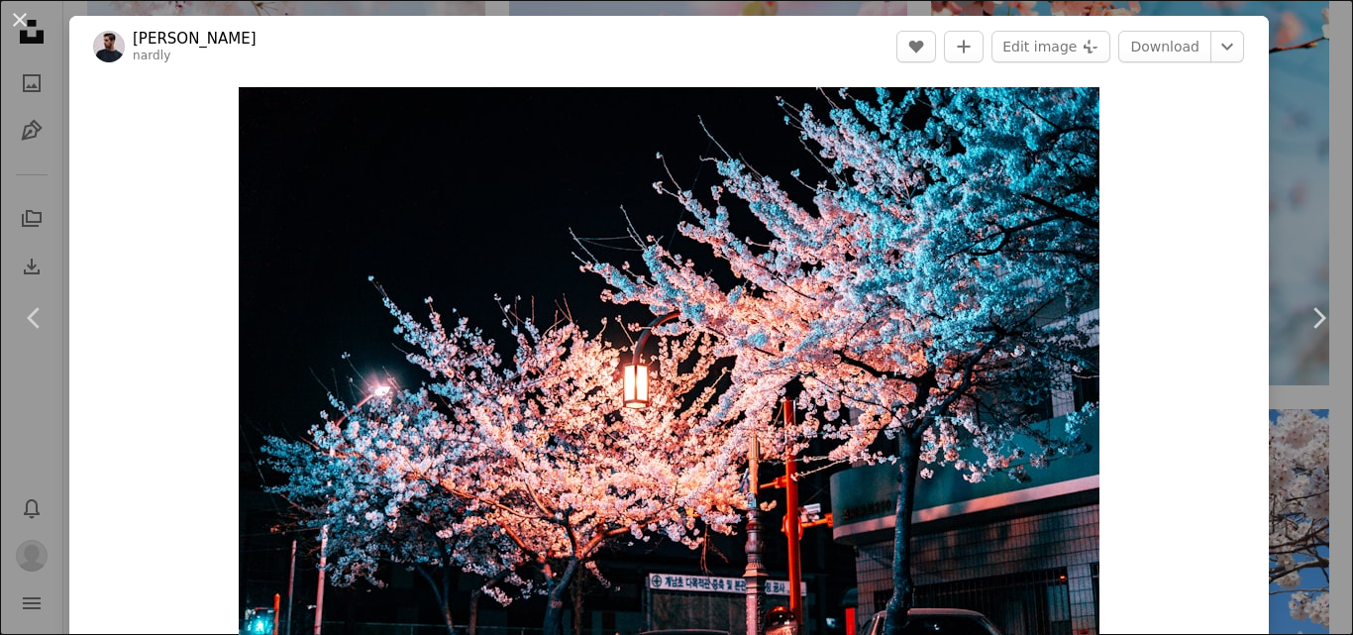
click at [1257, 104] on div "An X shape Chevron left Chevron right Daniel Bernard nardly A heart A plus sign…" at bounding box center [676, 317] width 1353 height 635
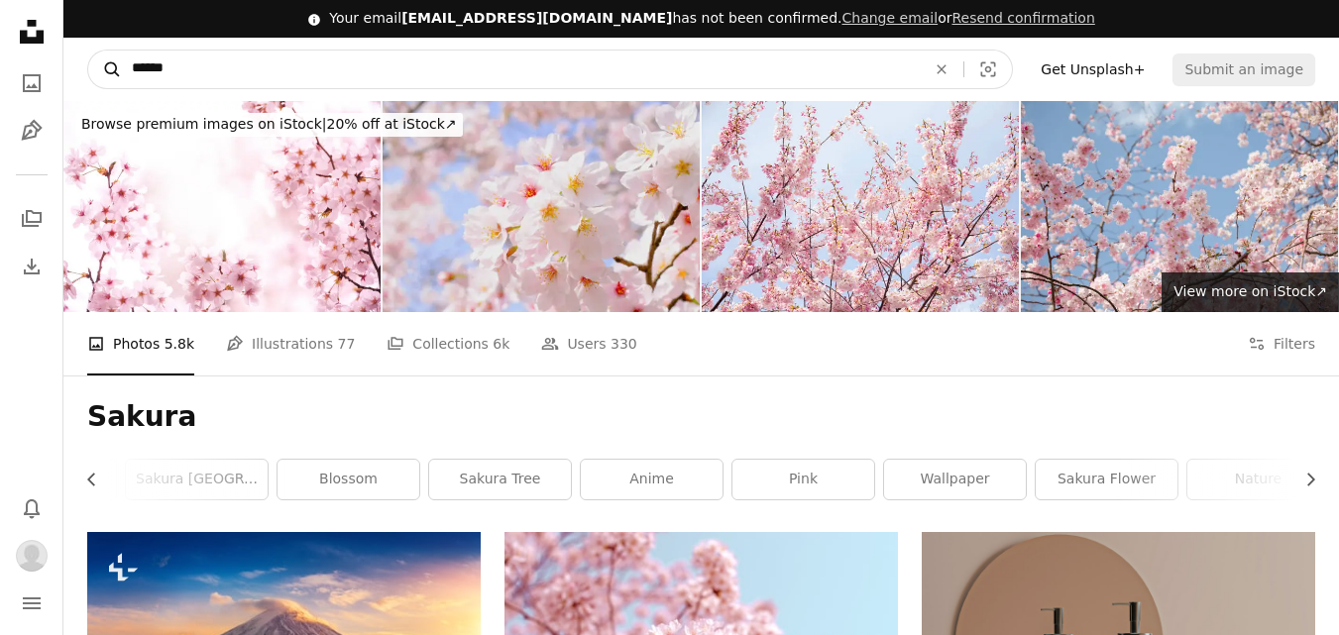
drag, startPoint x: 220, startPoint y: 68, endPoint x: 119, endPoint y: 81, distance: 101.9
click at [119, 81] on form "A magnifying glass ****** An X shape Visual search" at bounding box center [549, 70] width 925 height 40
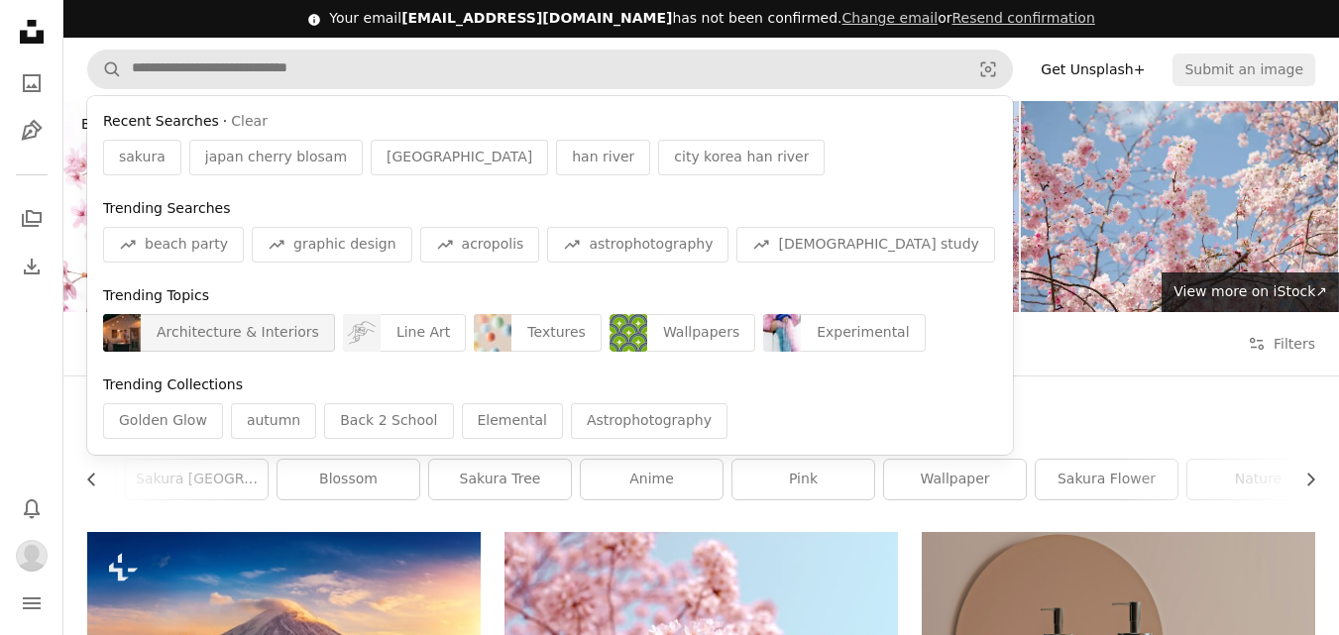
click at [269, 337] on div "Architecture & Interiors" at bounding box center [238, 333] width 194 height 38
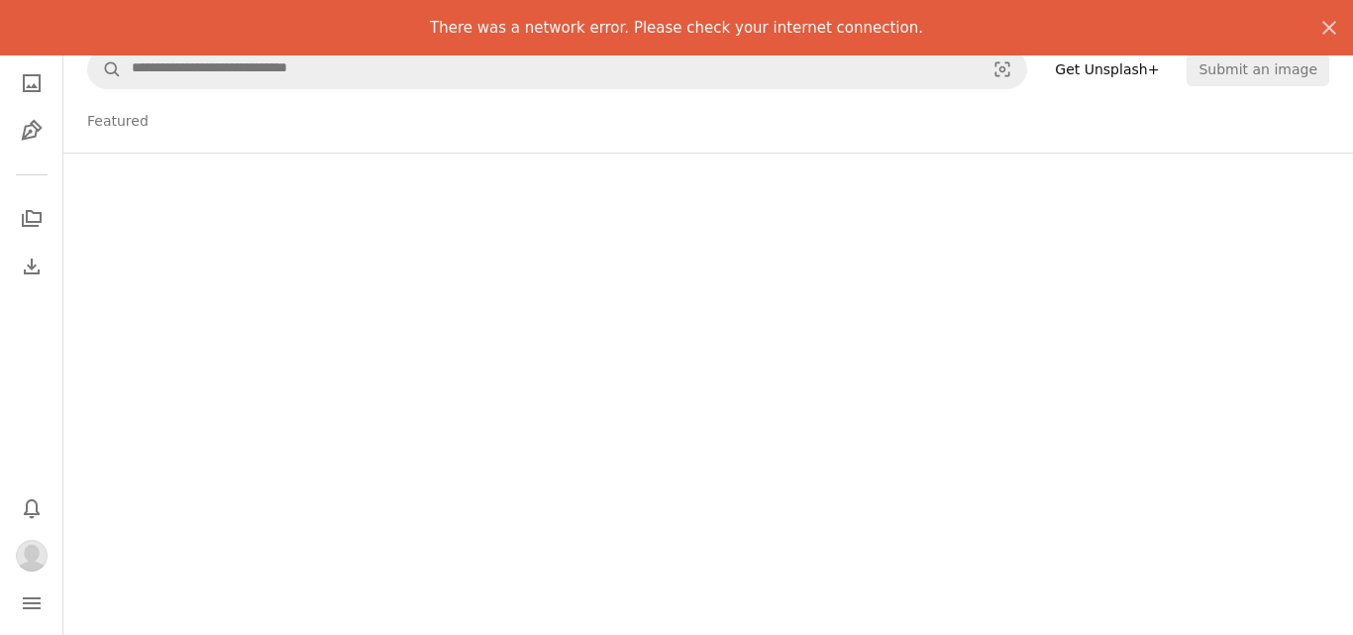
click at [993, 327] on div "Info icon Your email zainabarshad951@gmail.com has not been confirmed. Change e…" at bounding box center [708, 317] width 1290 height 635
click at [858, 321] on div "Info icon Your email zainabarshad951@gmail.com has not been confirmed. Change e…" at bounding box center [708, 317] width 1290 height 635
